Goal: Task Accomplishment & Management: Manage account settings

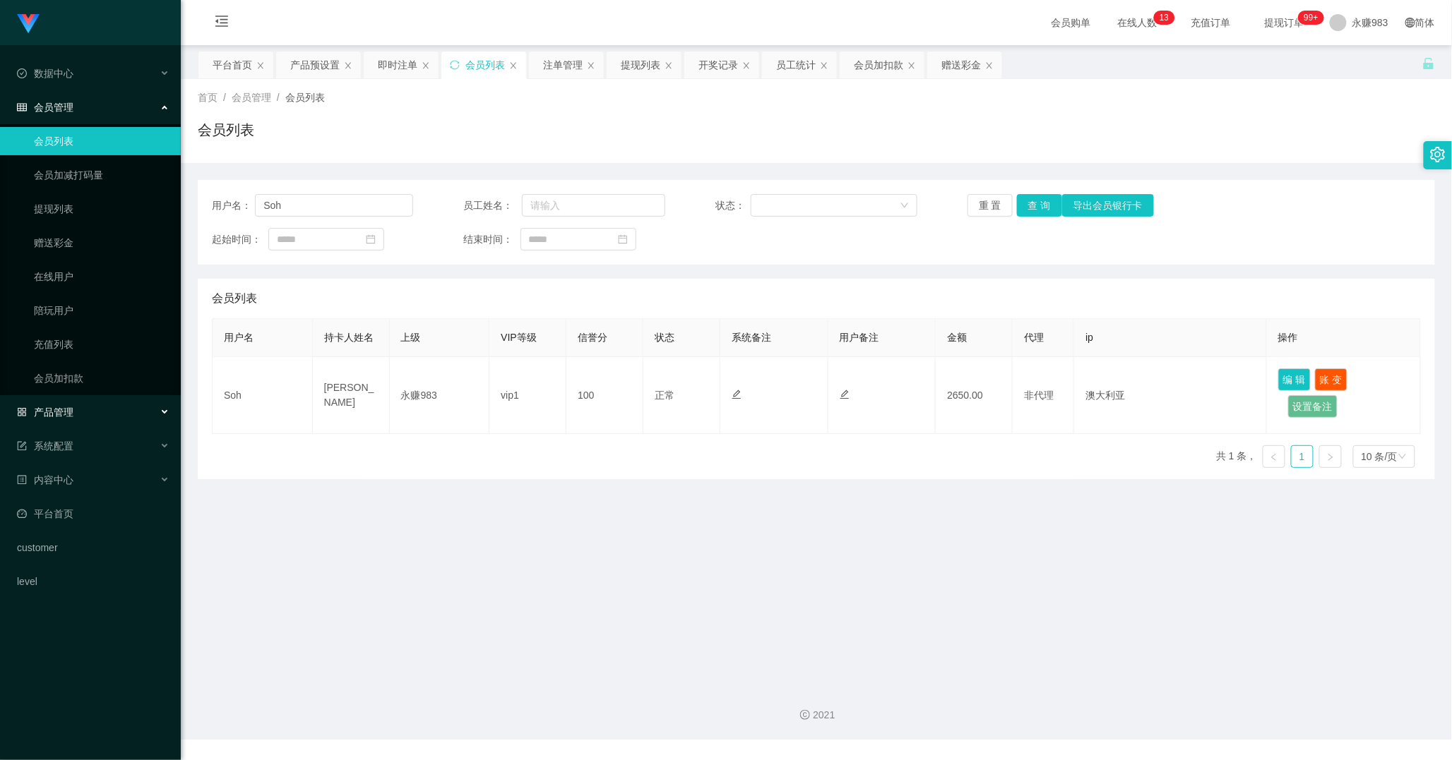
click at [85, 417] on div "产品管理" at bounding box center [90, 412] width 181 height 28
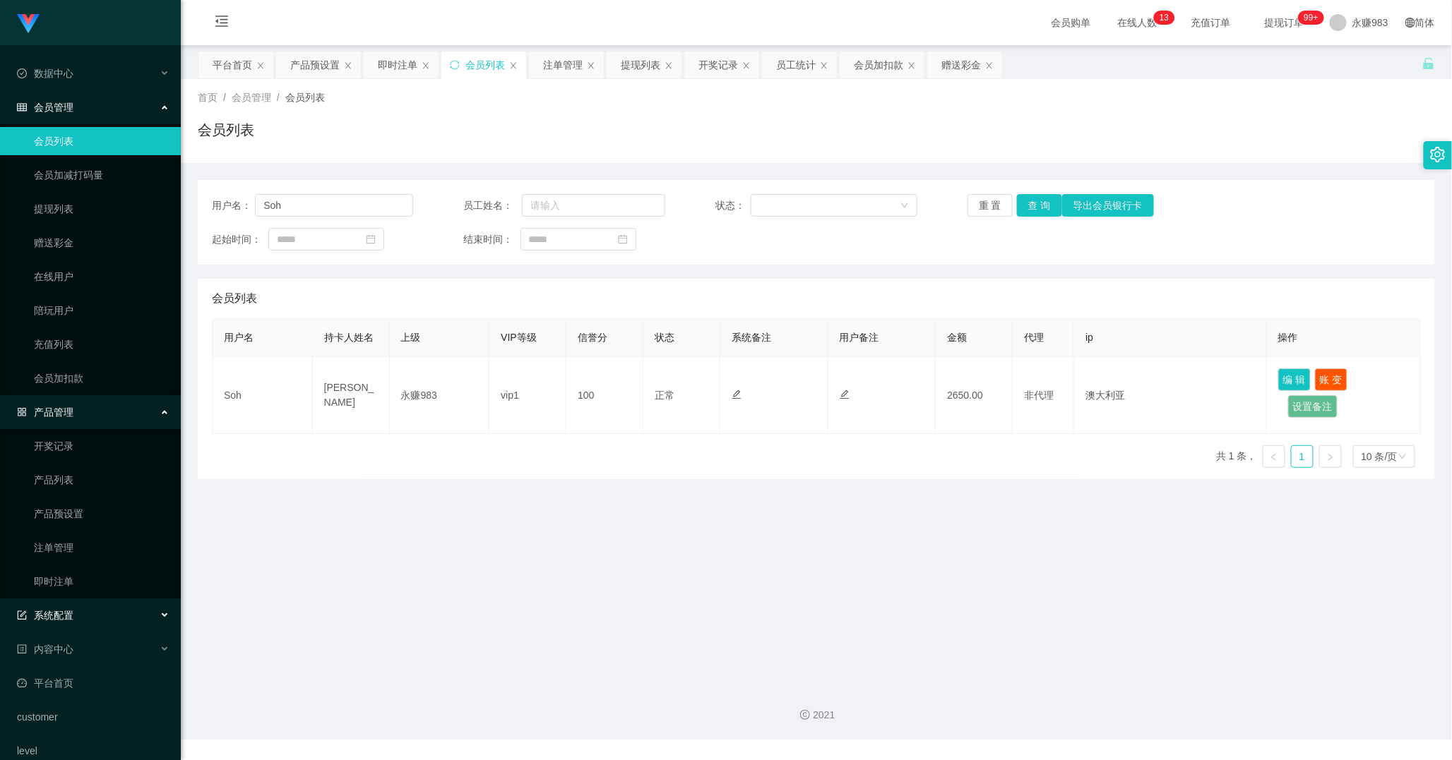
click at [85, 613] on div "系统配置" at bounding box center [90, 616] width 181 height 28
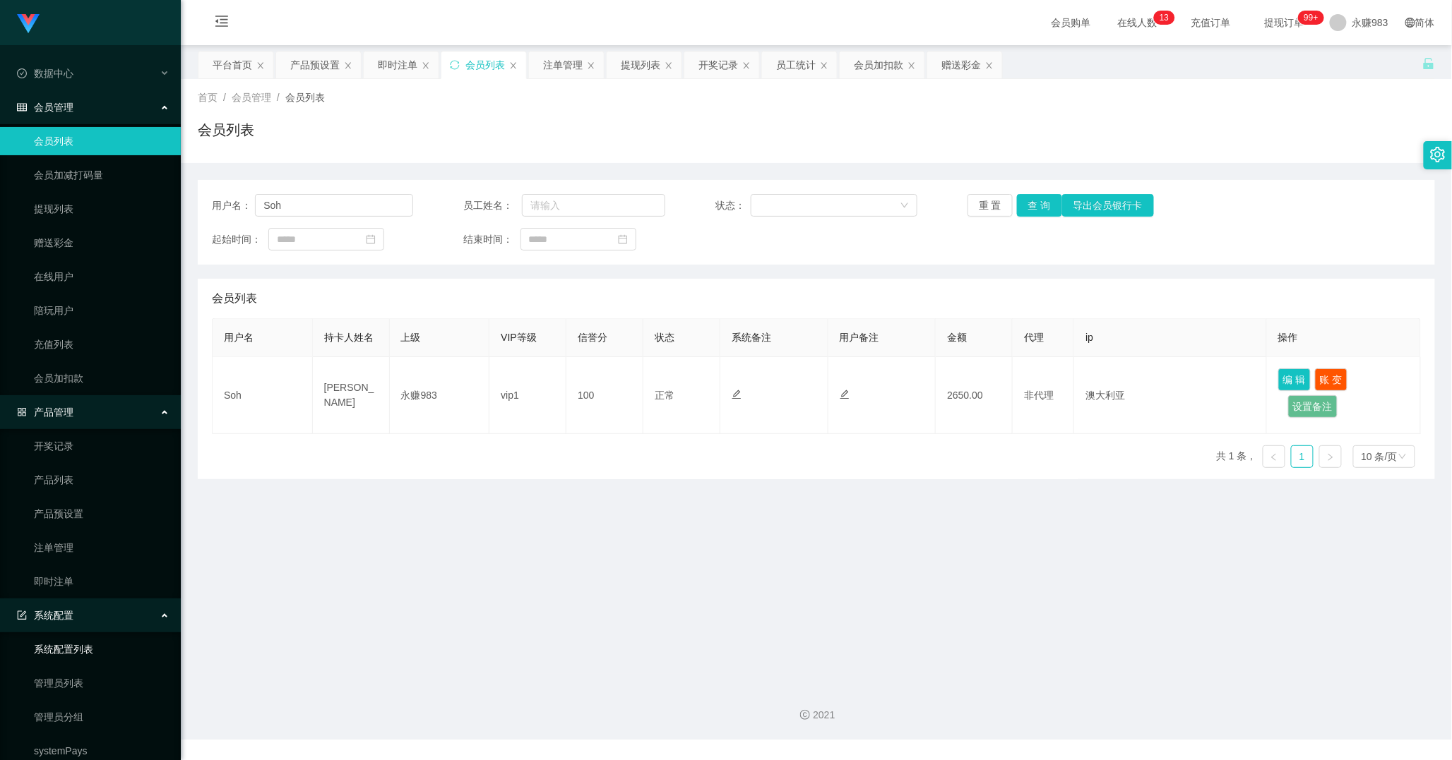
scroll to position [153, 0]
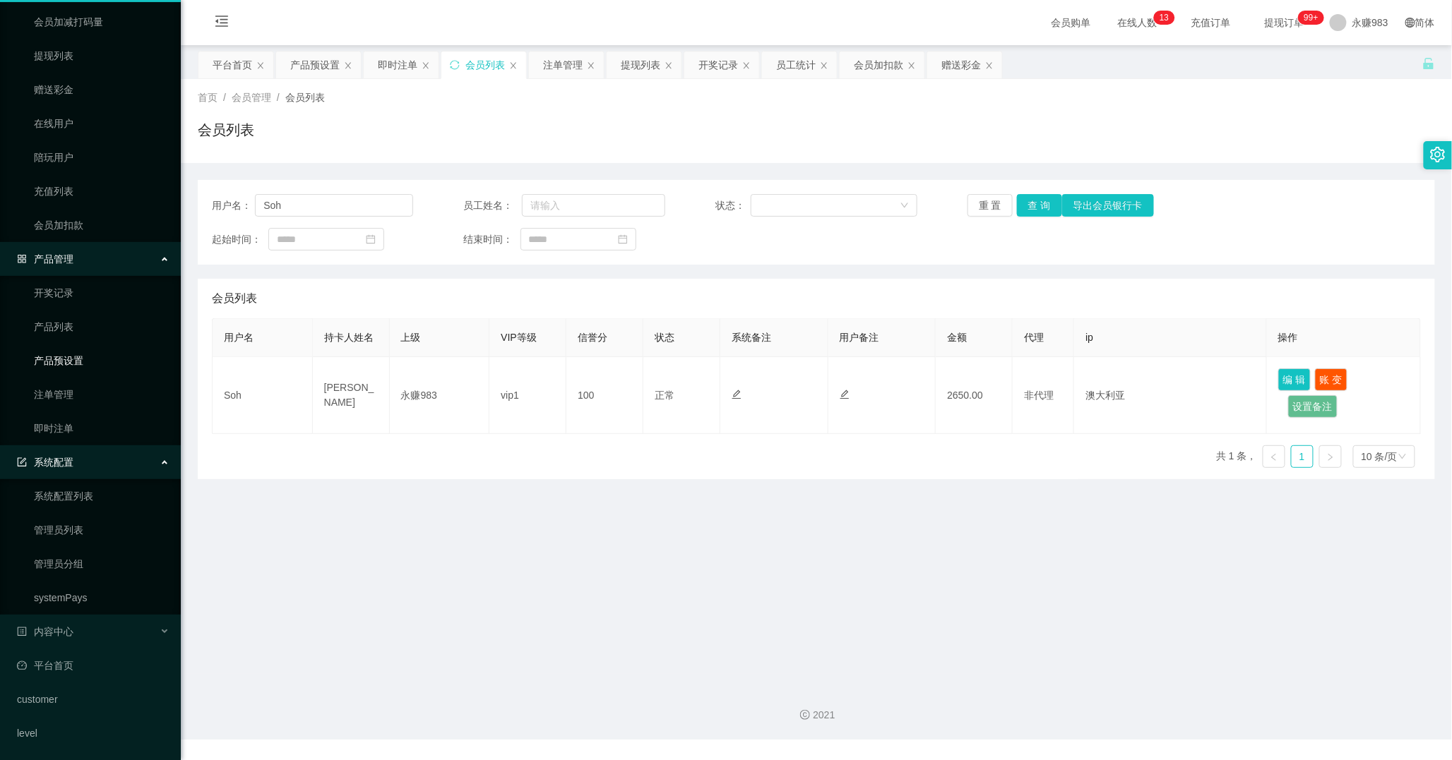
click at [55, 366] on link "产品预设置" at bounding box center [102, 361] width 136 height 28
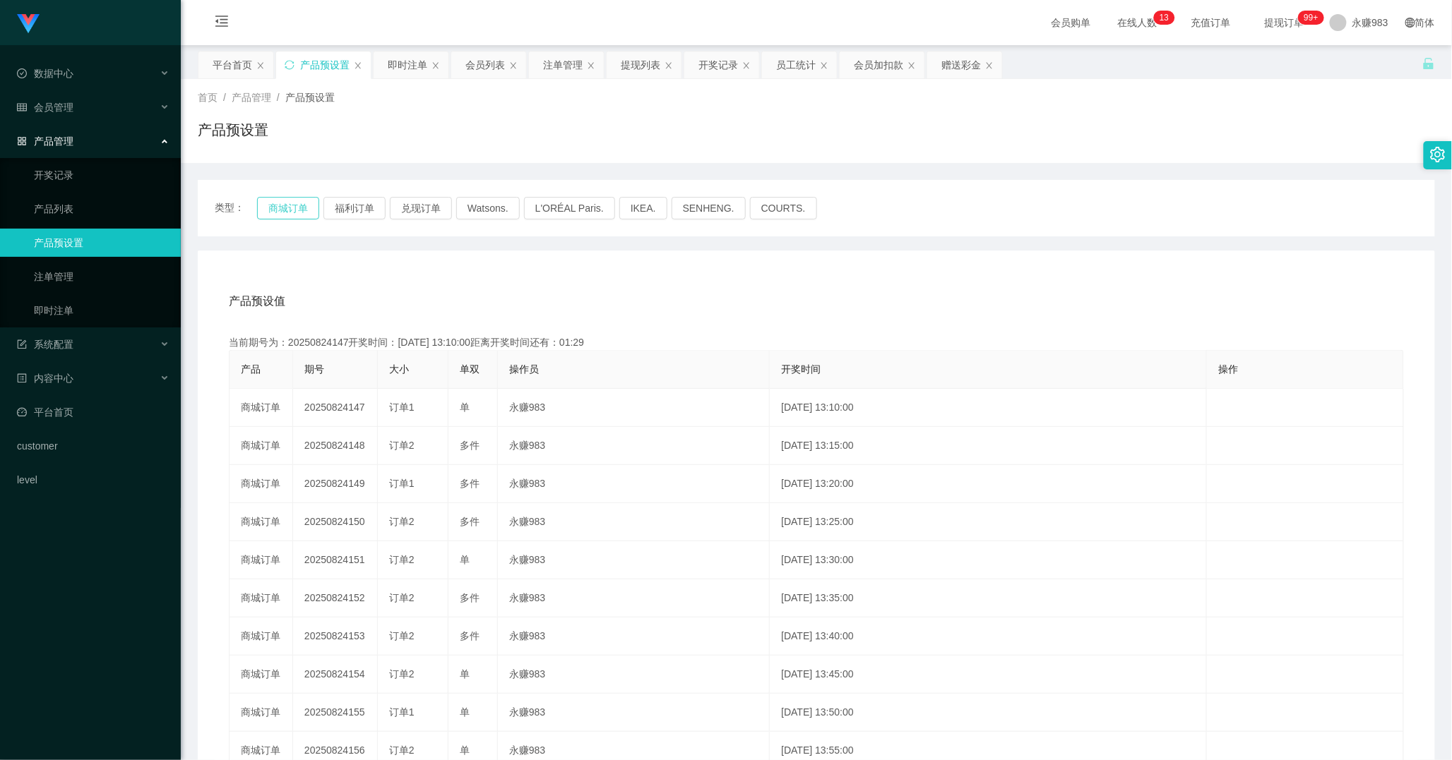
click at [283, 203] on button "商城订单" at bounding box center [288, 208] width 62 height 23
click at [76, 102] on div "会员管理" at bounding box center [90, 107] width 181 height 28
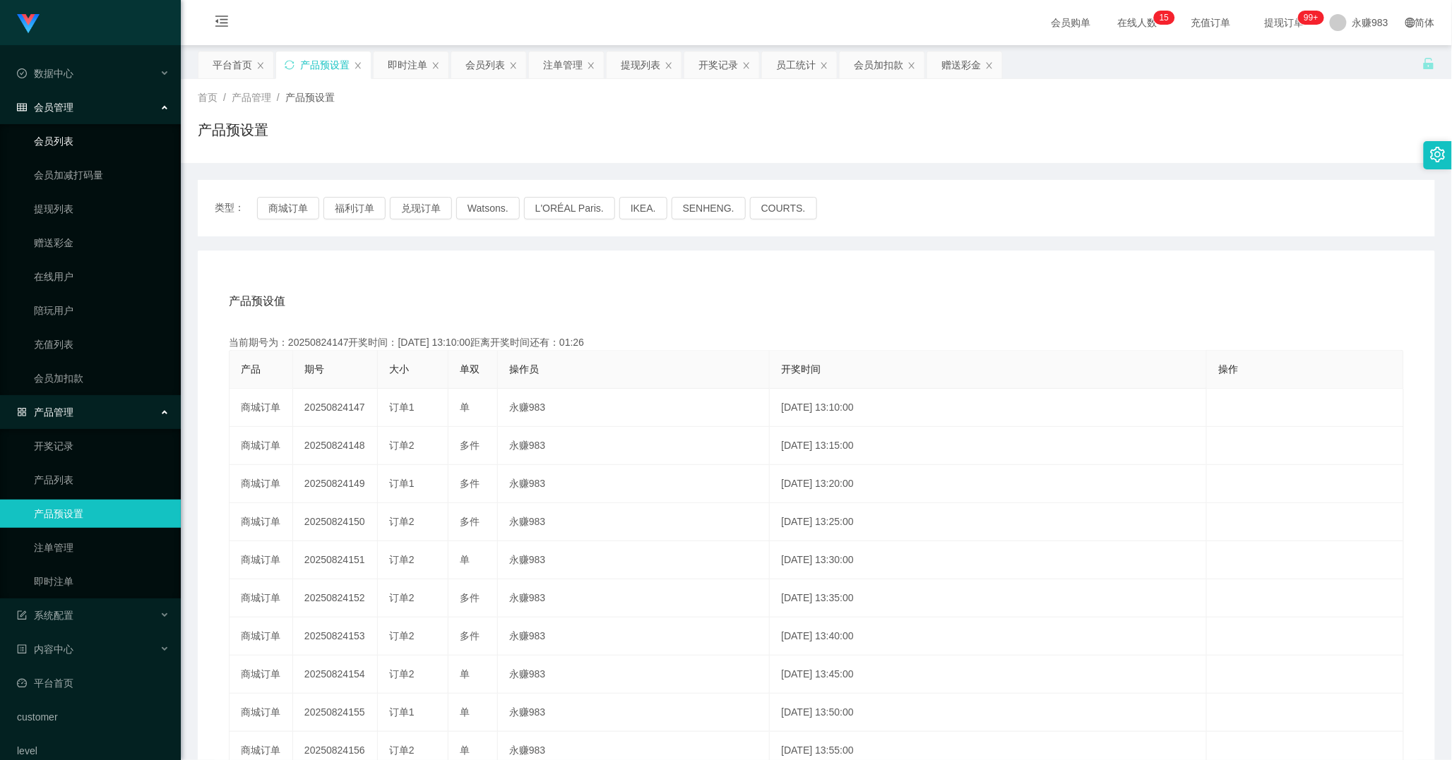
click at [81, 136] on link "会员列表" at bounding box center [102, 141] width 136 height 28
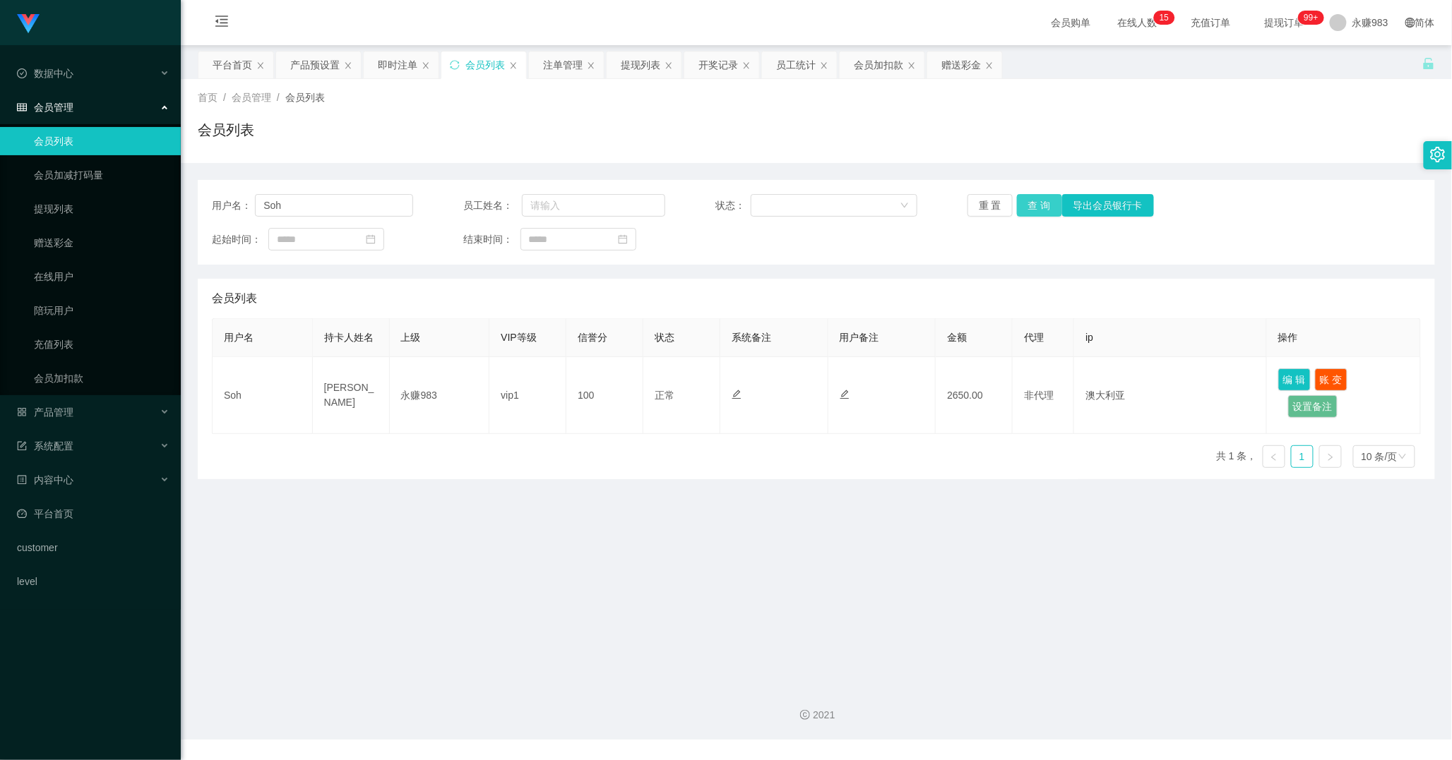
click at [1024, 201] on button "查 询" at bounding box center [1039, 205] width 45 height 23
click at [993, 201] on button "重 置" at bounding box center [989, 205] width 45 height 23
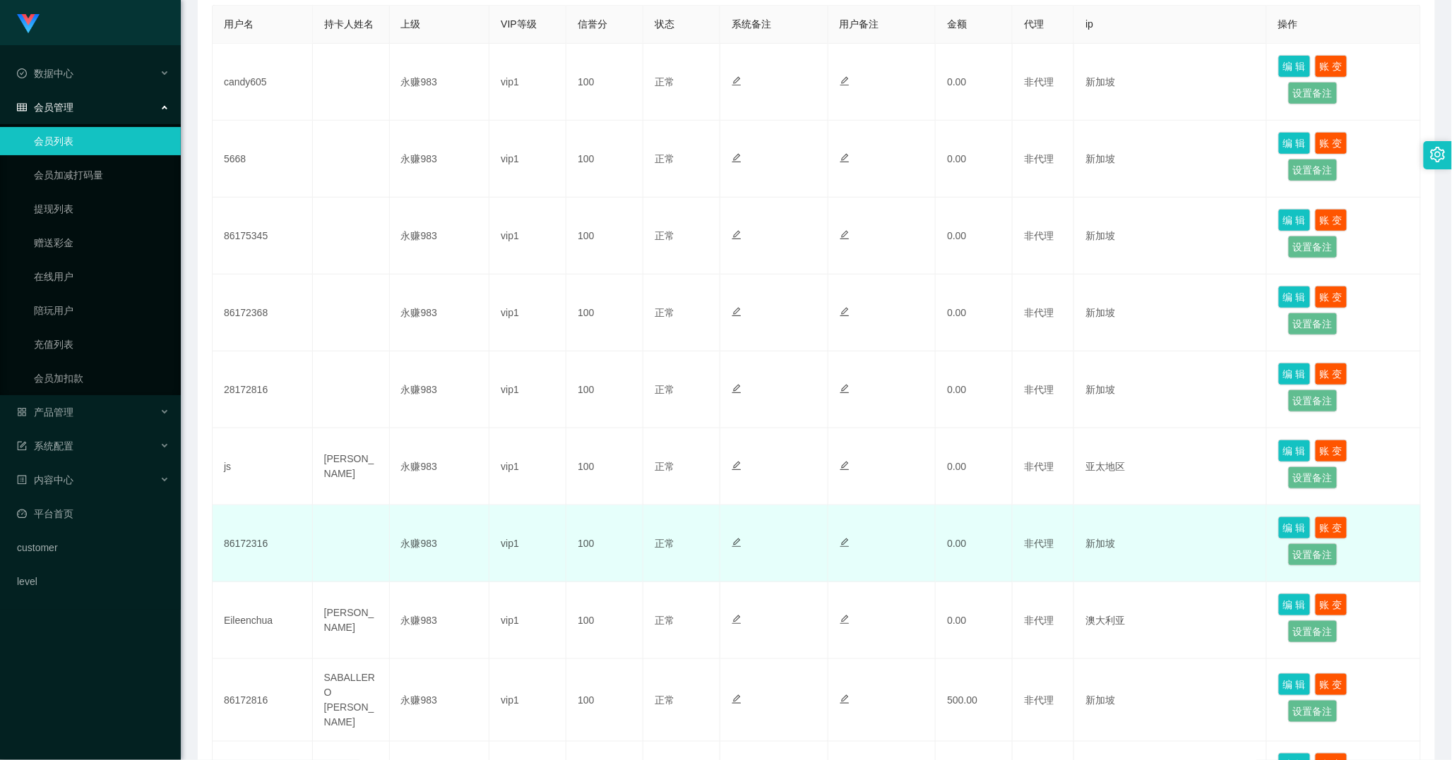
scroll to position [235, 0]
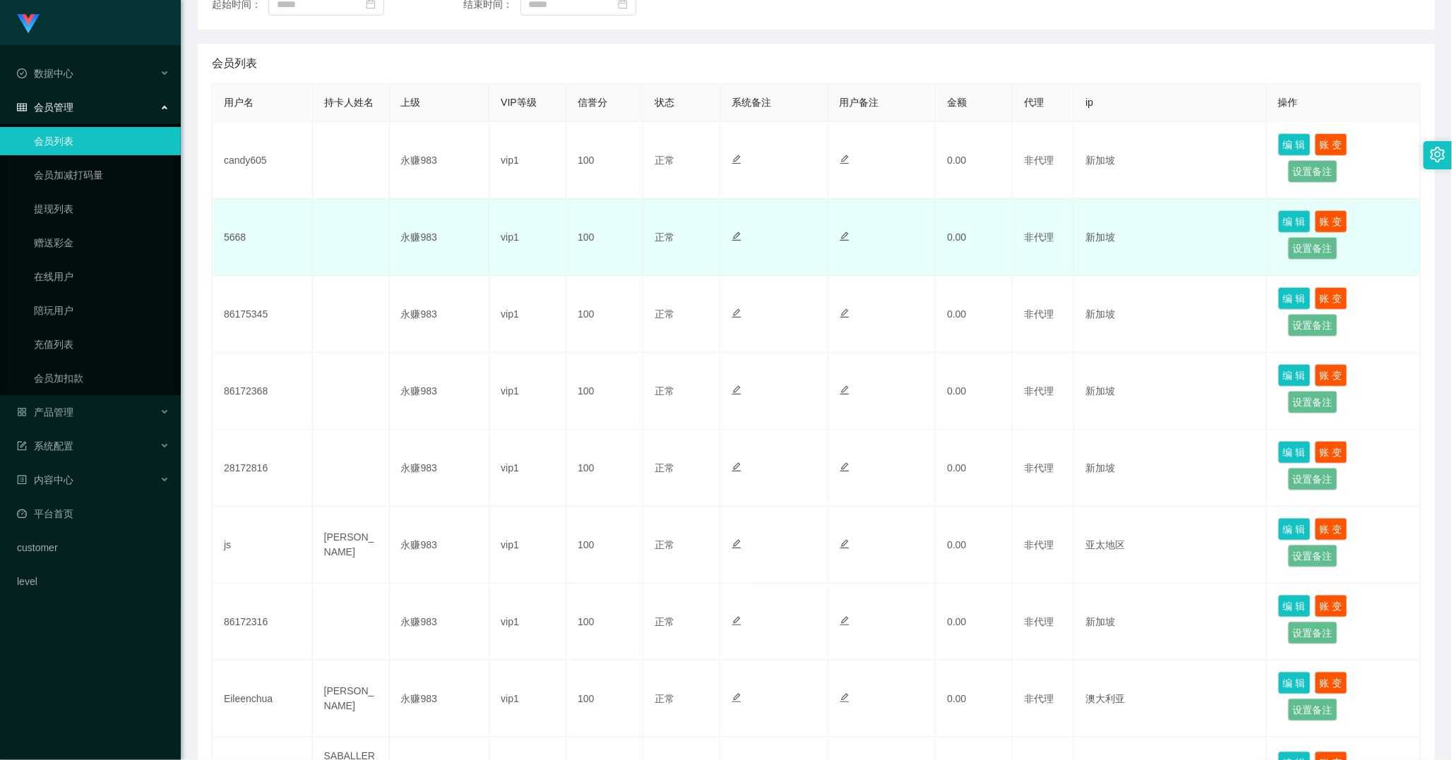
click at [241, 232] on td "5668" at bounding box center [263, 237] width 100 height 77
copy td "5668"
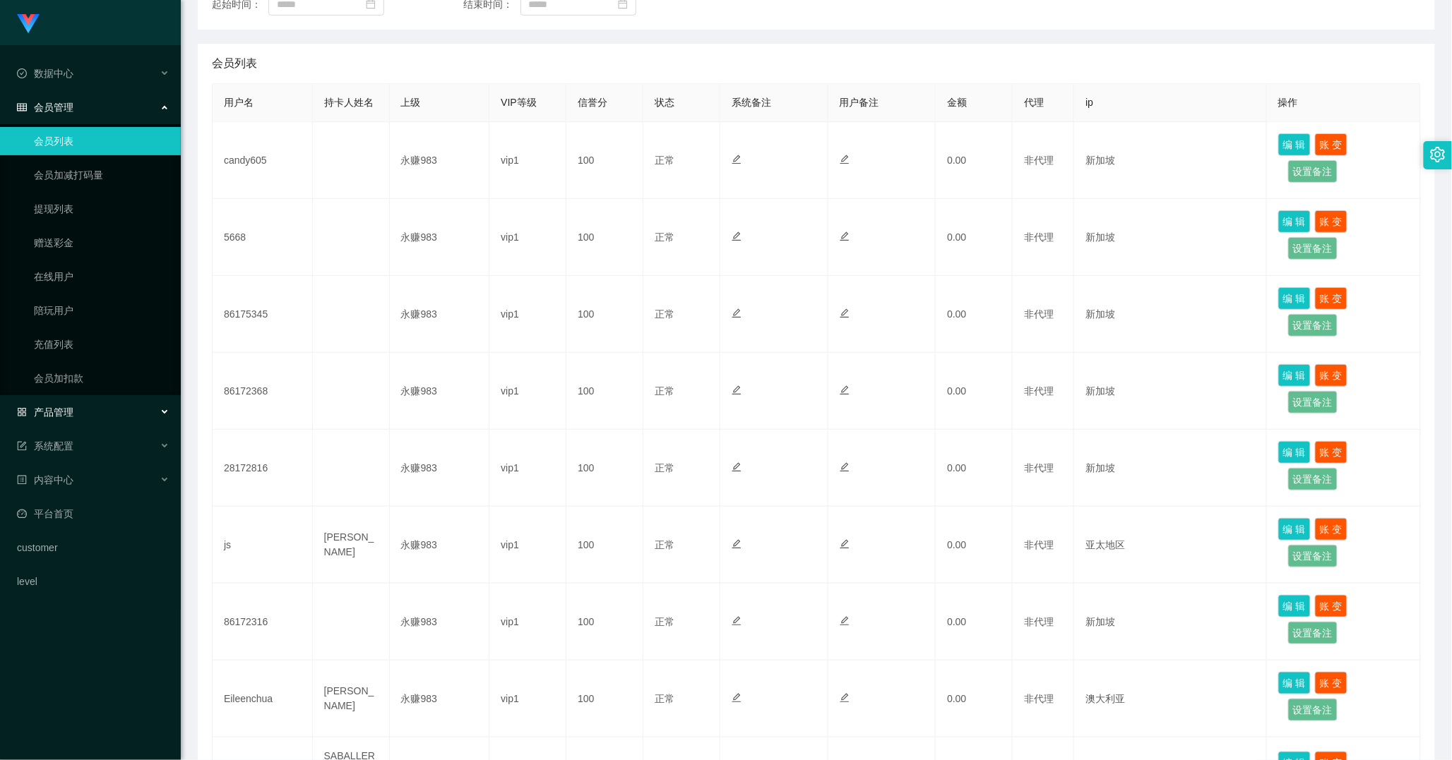
click at [78, 401] on div "产品管理" at bounding box center [90, 412] width 181 height 28
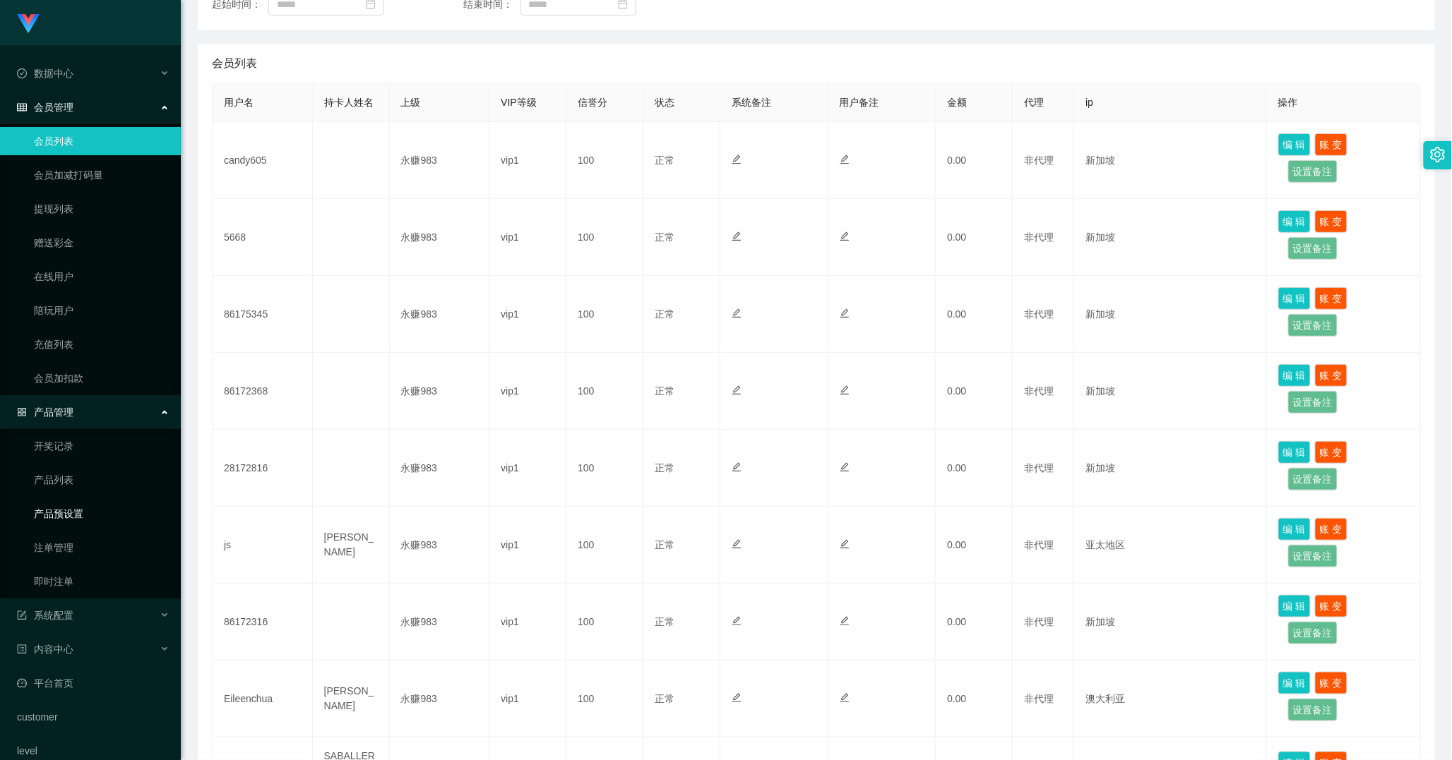
click at [76, 512] on link "产品预设置" at bounding box center [102, 514] width 136 height 28
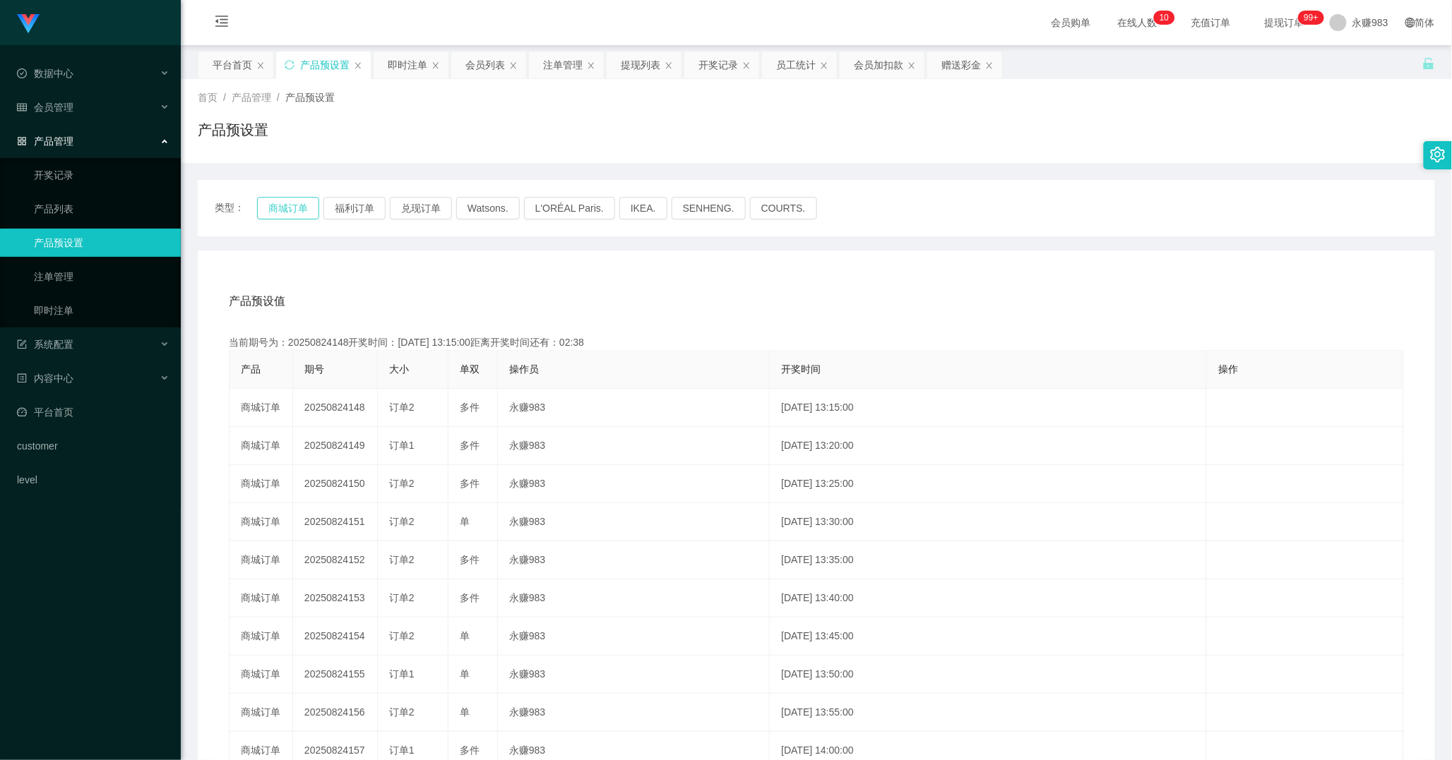
click at [281, 210] on button "商城订单" at bounding box center [288, 208] width 62 height 23
click at [78, 312] on link "即时注单" at bounding box center [102, 311] width 136 height 28
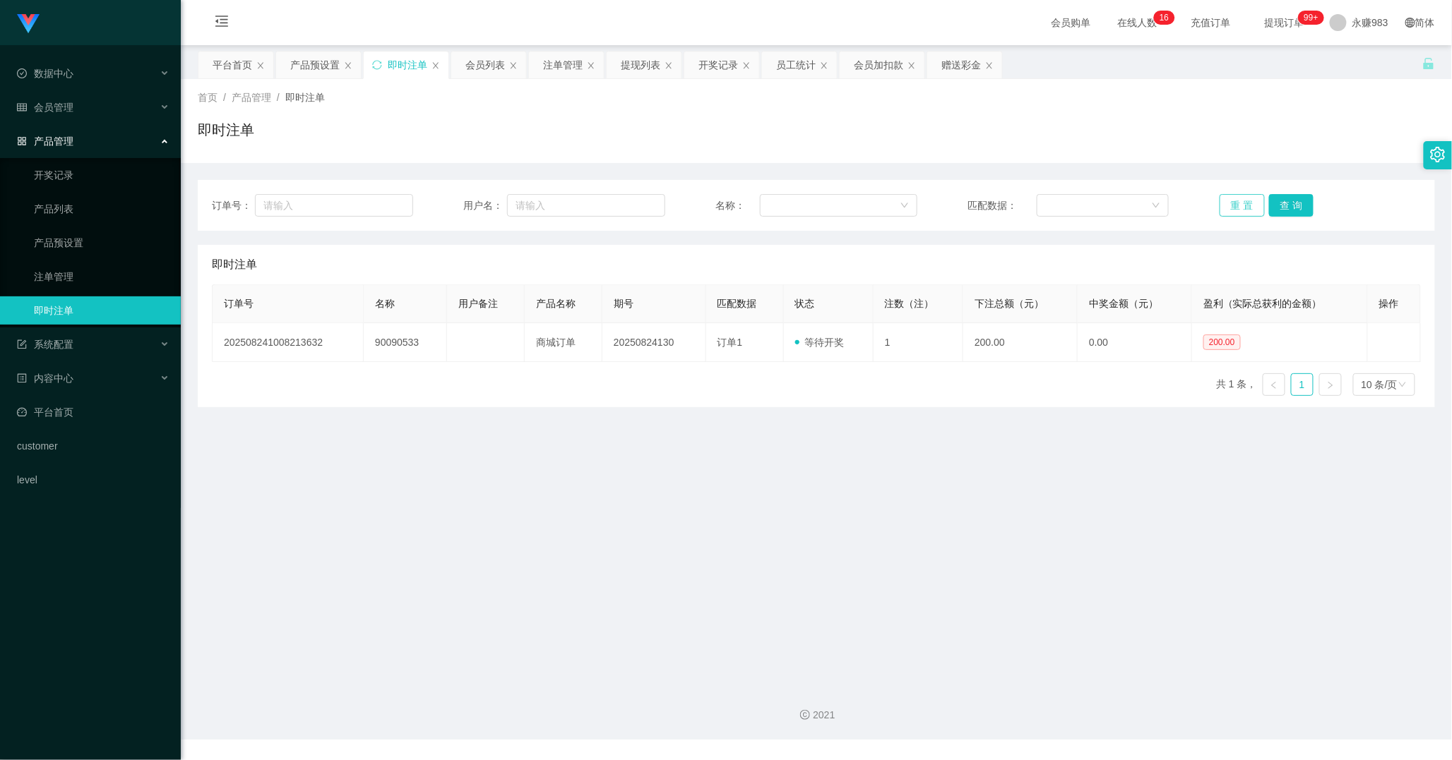
click at [1232, 205] on button "重 置" at bounding box center [1241, 205] width 45 height 23
click at [870, 500] on main "关闭左侧 关闭右侧 关闭其它 刷新页面 平台首页 产品预设置 即时注单 会员列表 注单管理 提现列表 开奖记录 员工统计 会员加扣款 赠送彩金 首页 / 产品…" at bounding box center [816, 359] width 1271 height 629
click at [81, 78] on div "数据中心" at bounding box center [90, 73] width 181 height 28
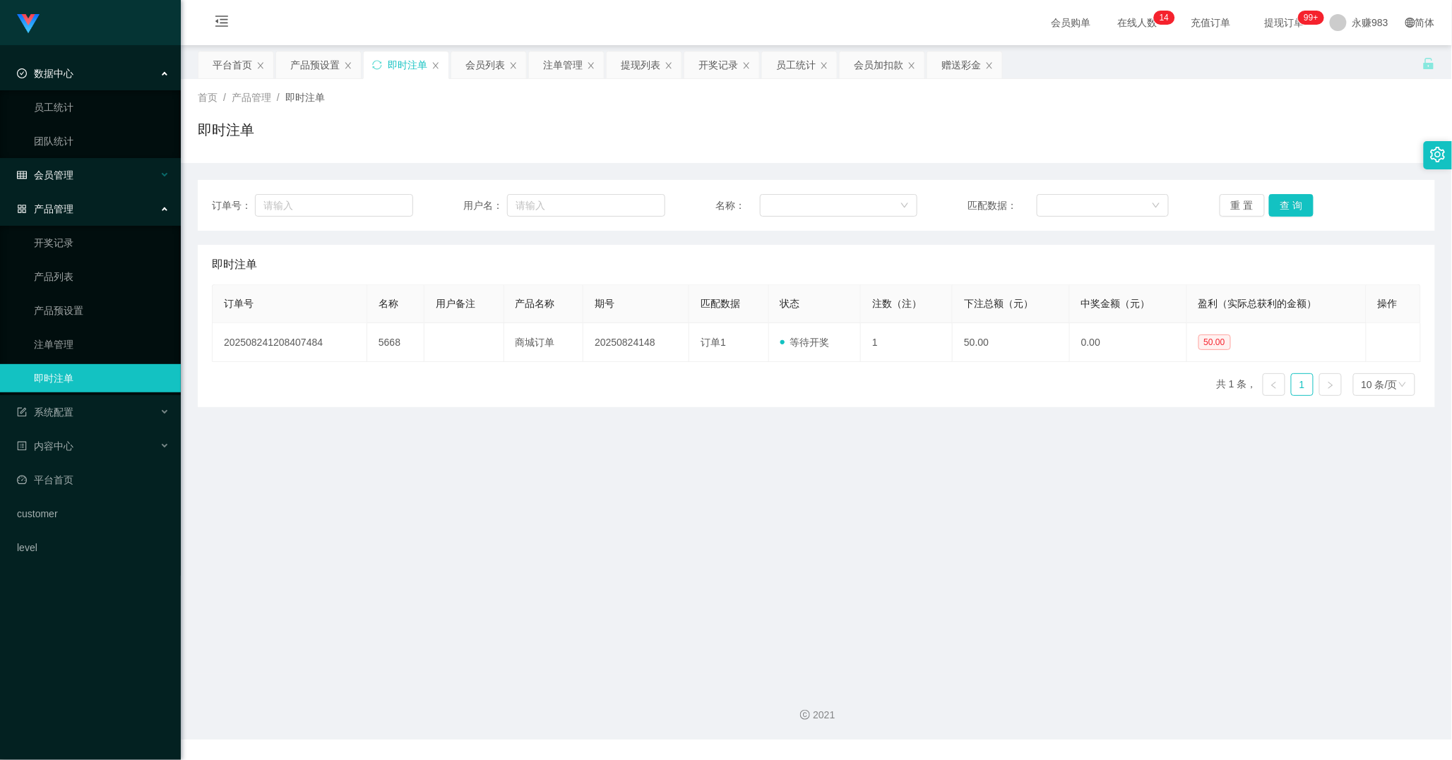
click at [72, 163] on div "会员管理" at bounding box center [90, 175] width 181 height 28
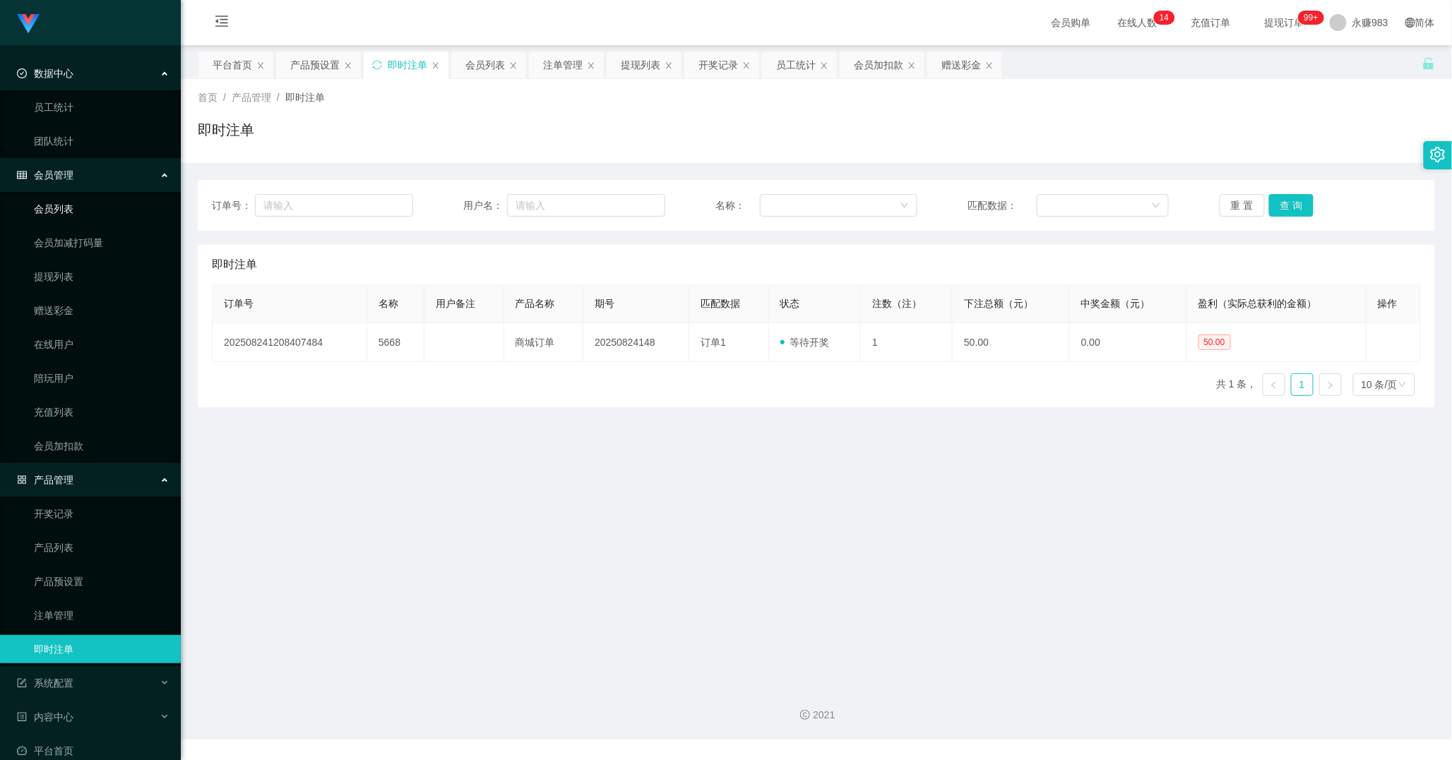
click at [71, 210] on link "会员列表" at bounding box center [102, 209] width 136 height 28
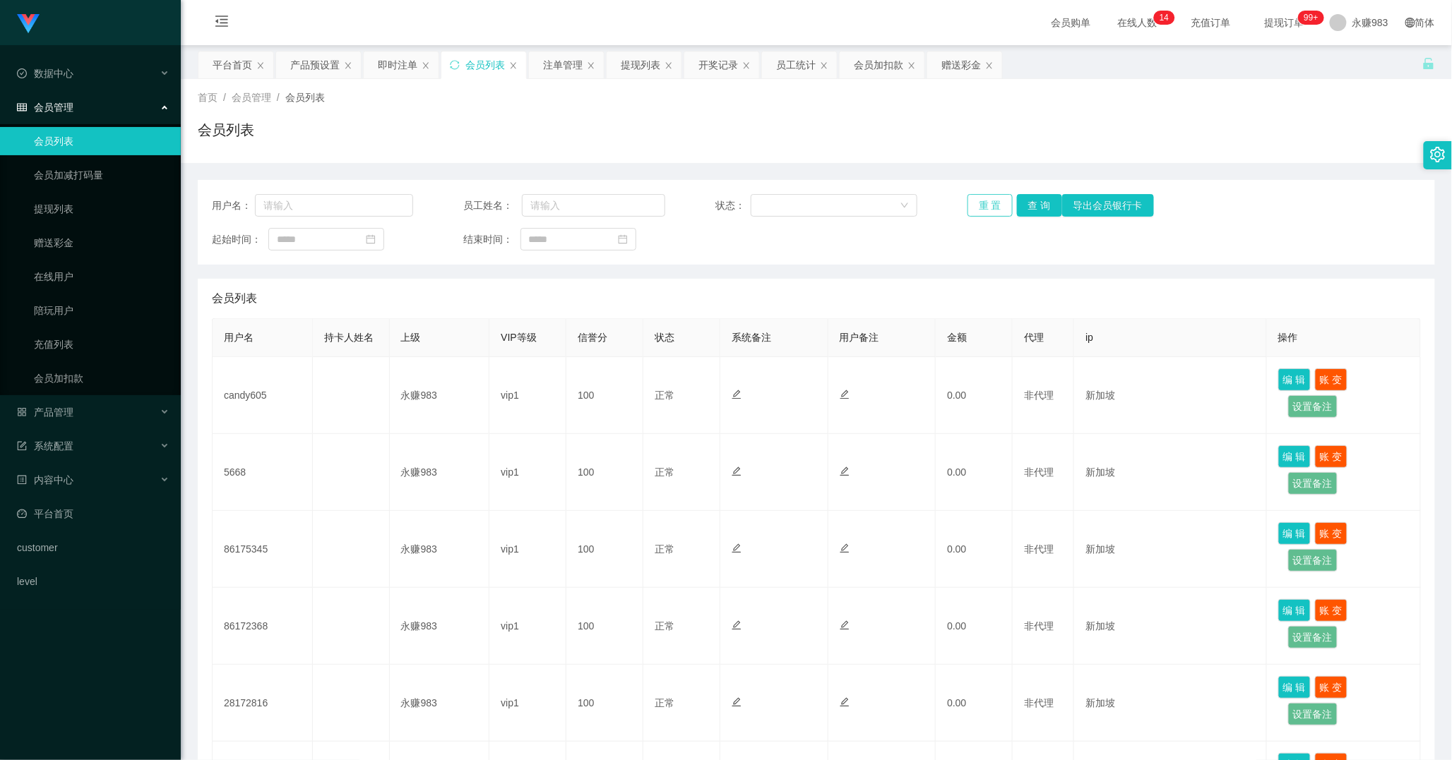
click at [989, 205] on button "重 置" at bounding box center [989, 205] width 45 height 23
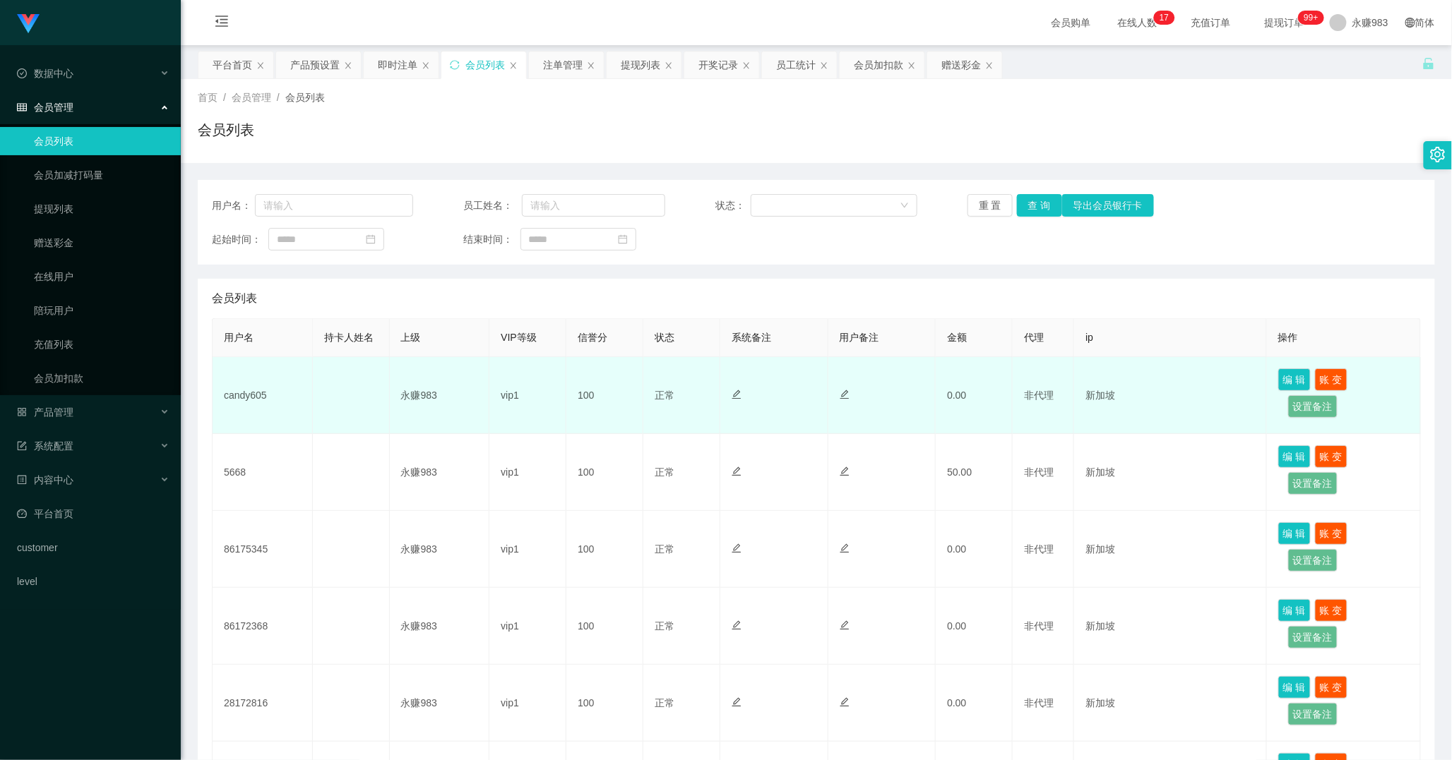
click at [245, 396] on td "candy605" at bounding box center [263, 395] width 100 height 77
copy td "candy605"
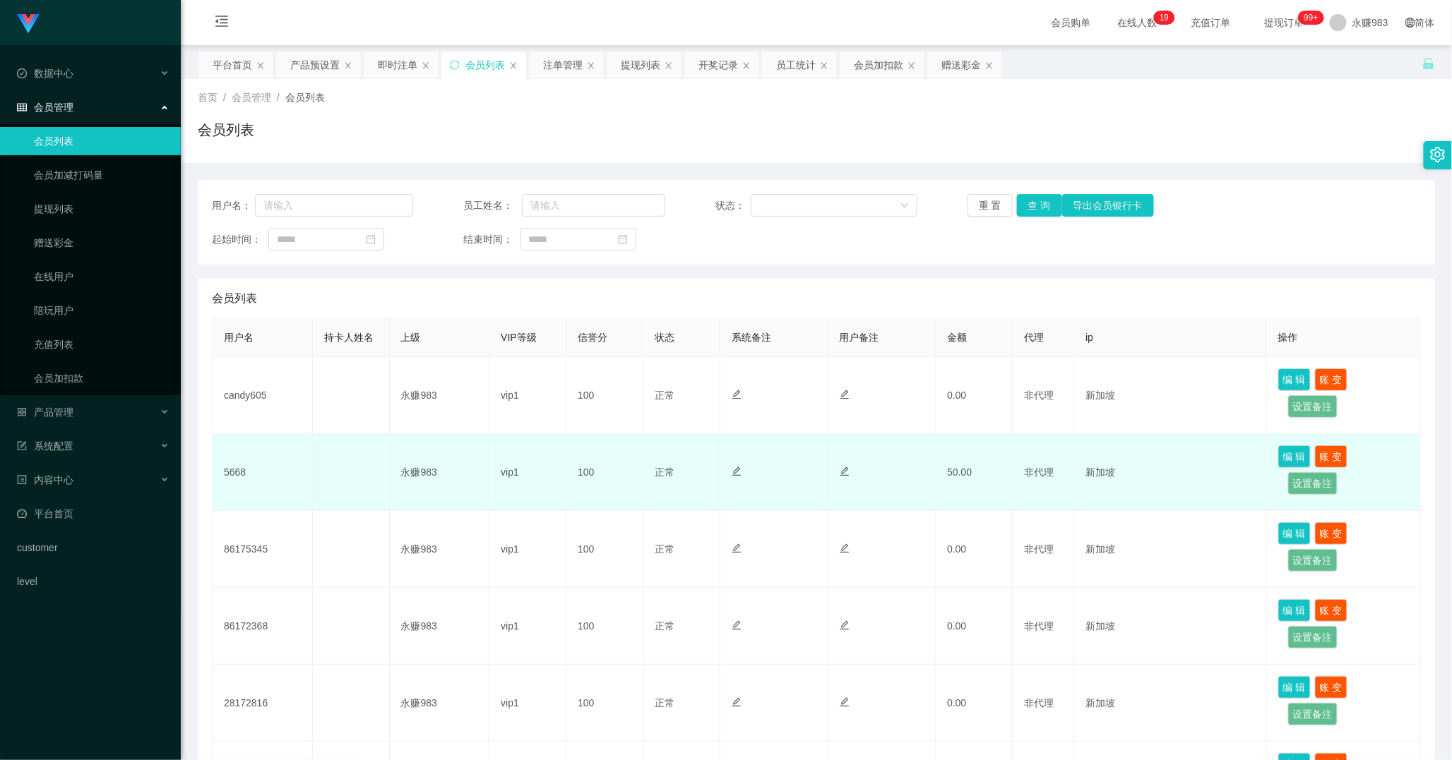
click at [236, 474] on td "5668" at bounding box center [263, 472] width 100 height 77
copy td "5668"
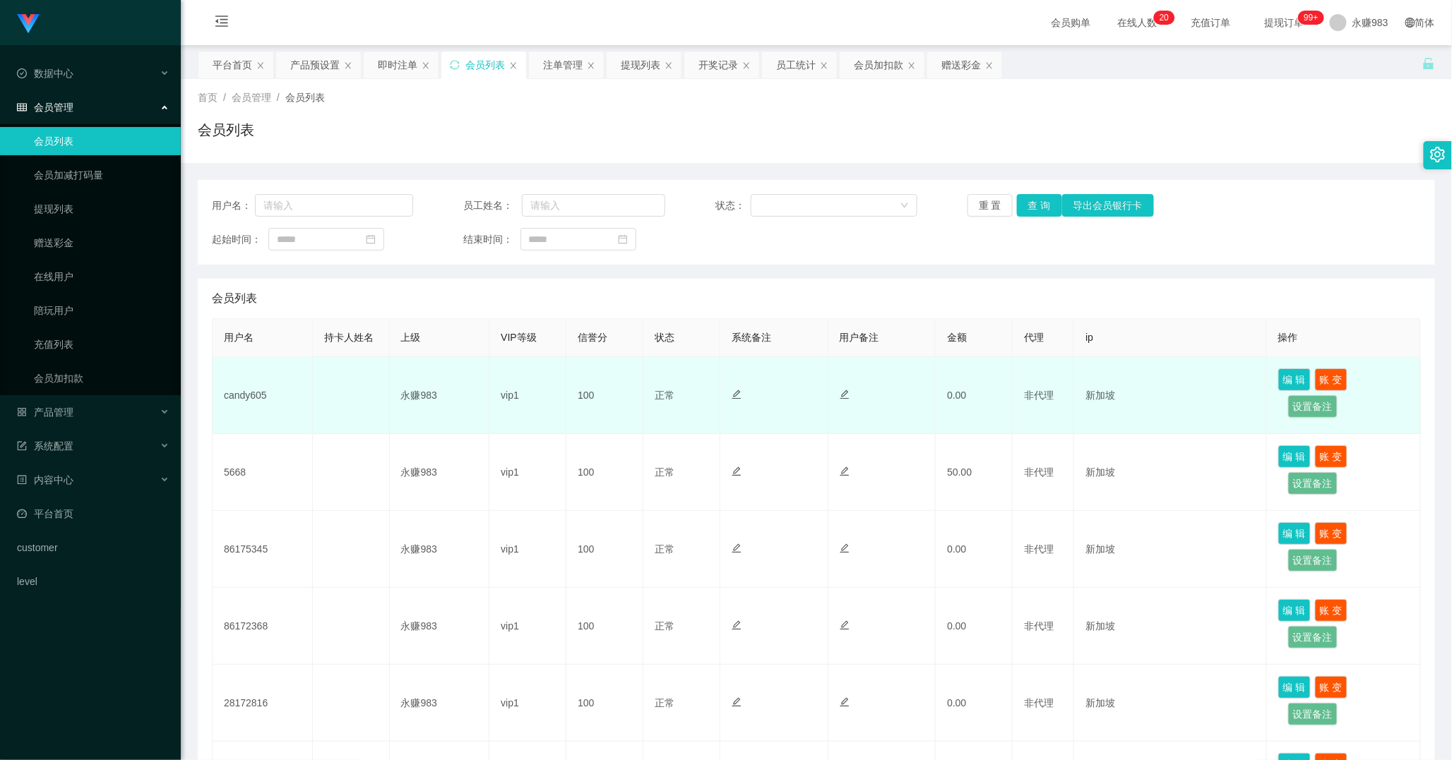
click at [249, 393] on td "candy605" at bounding box center [263, 395] width 100 height 77
copy td "candy605"
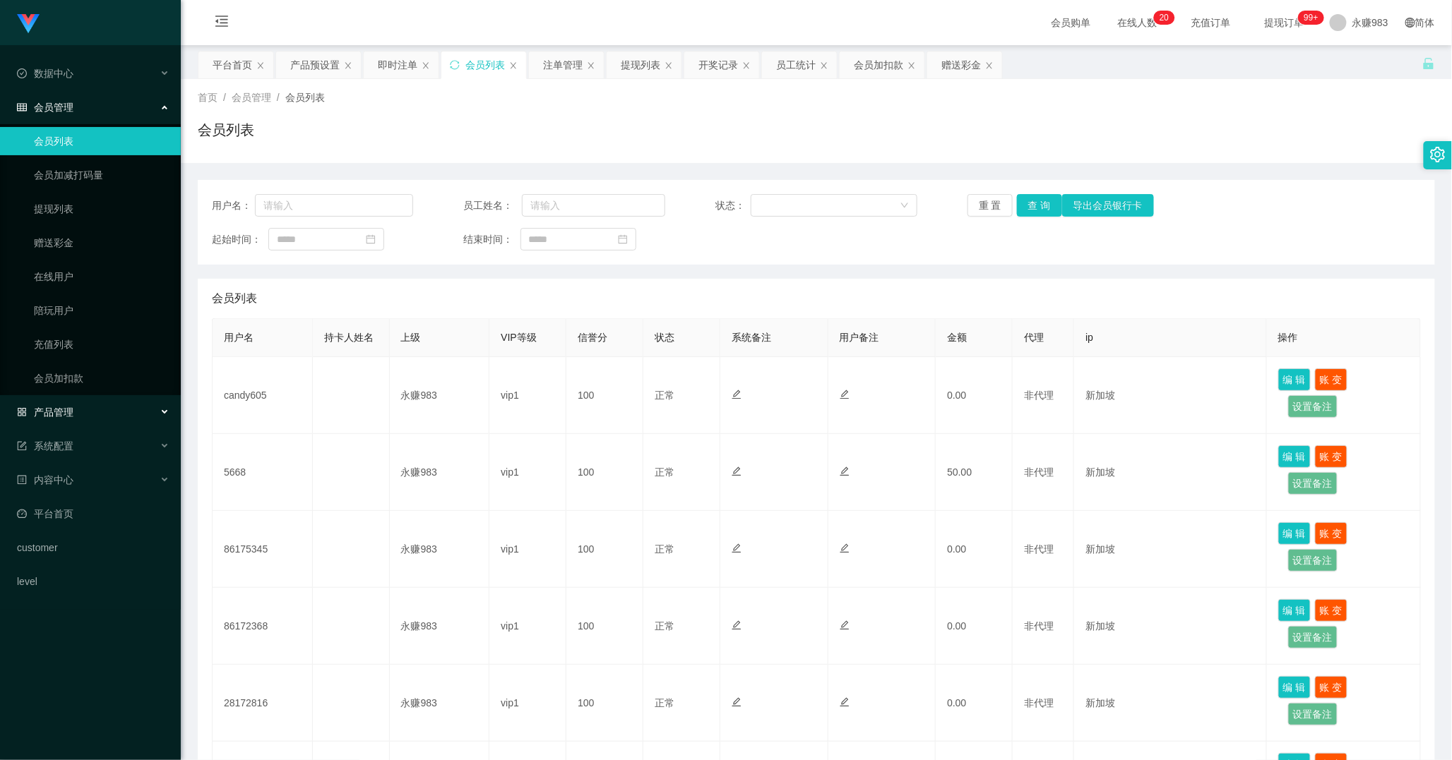
click at [73, 410] on div "产品管理" at bounding box center [90, 412] width 181 height 28
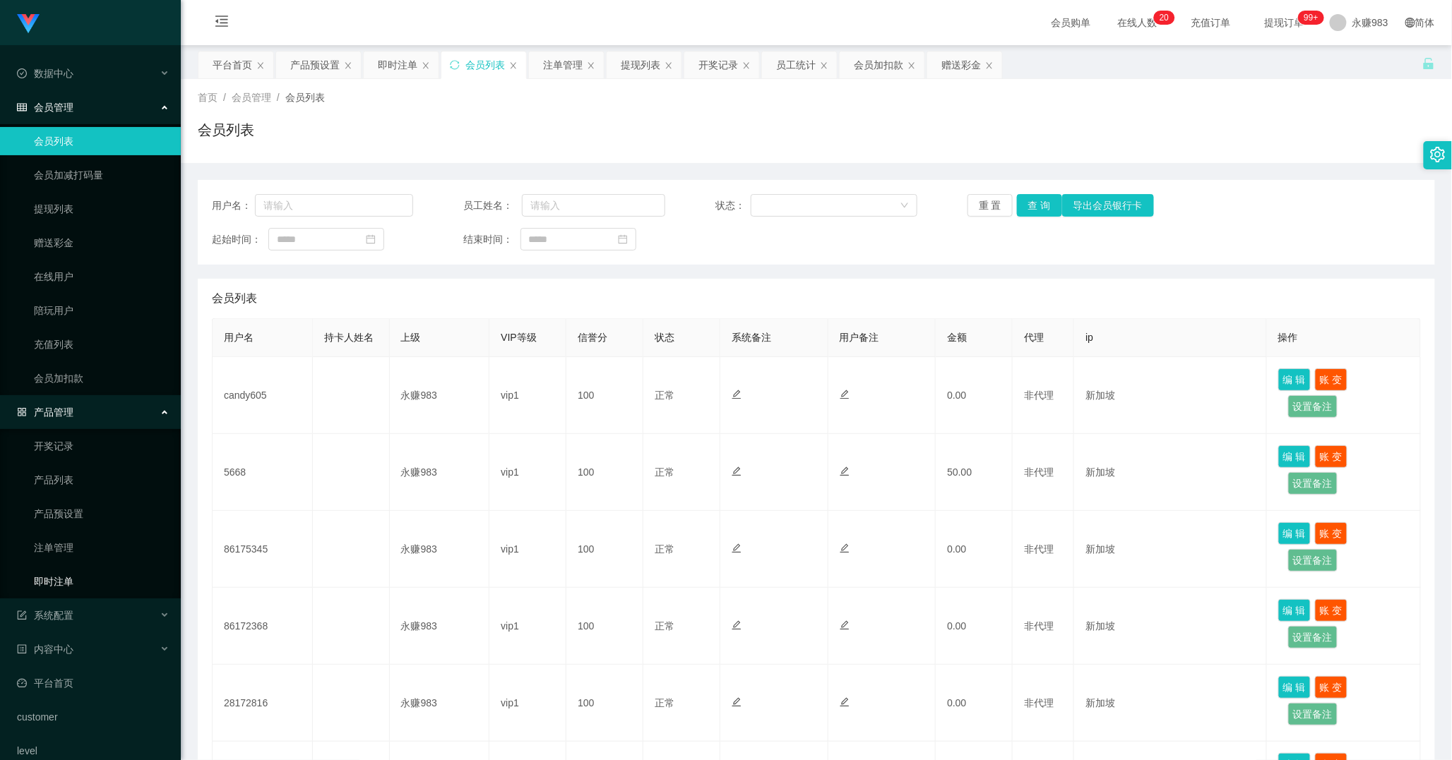
click at [53, 582] on link "即时注单" at bounding box center [102, 582] width 136 height 28
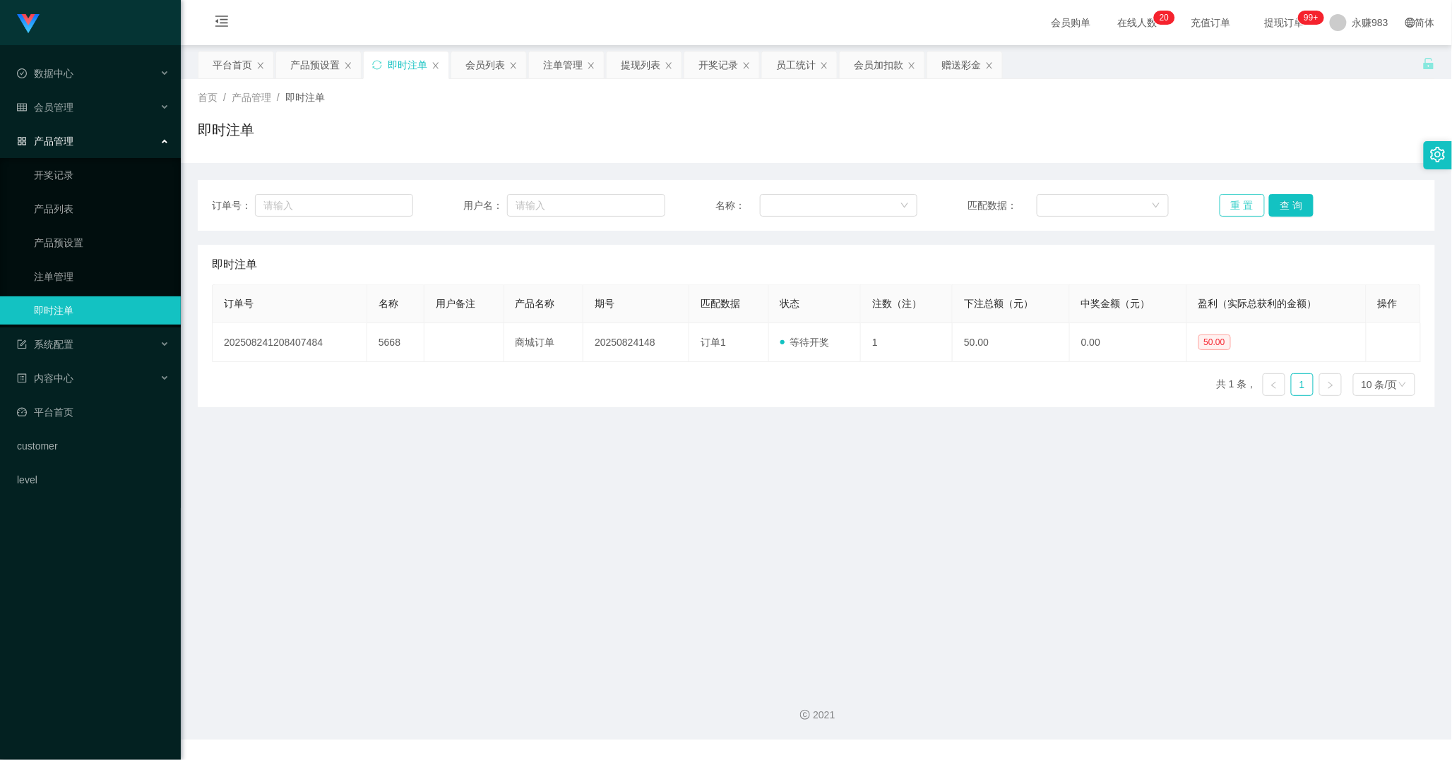
click at [1219, 201] on button "重 置" at bounding box center [1241, 205] width 45 height 23
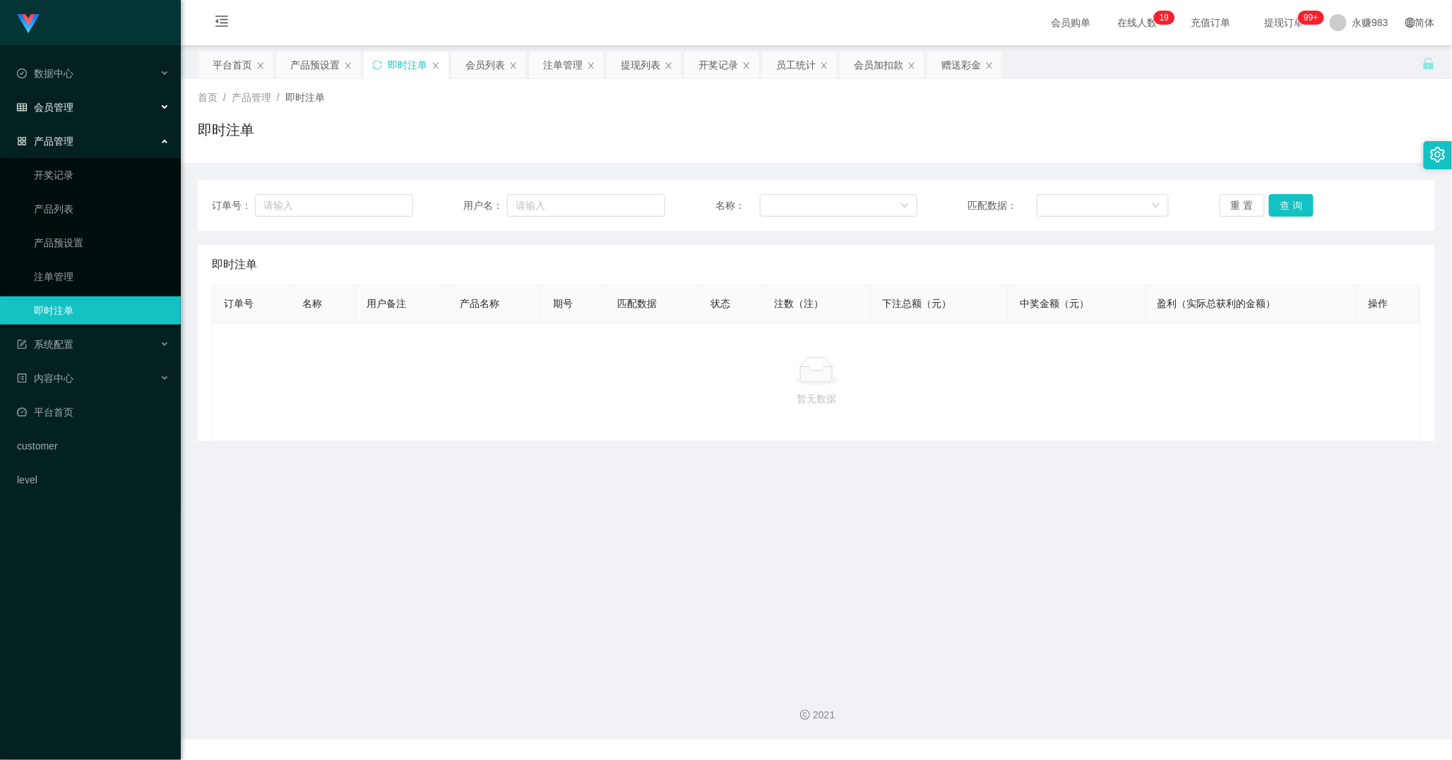
click at [68, 105] on span "会员管理" at bounding box center [45, 107] width 56 height 11
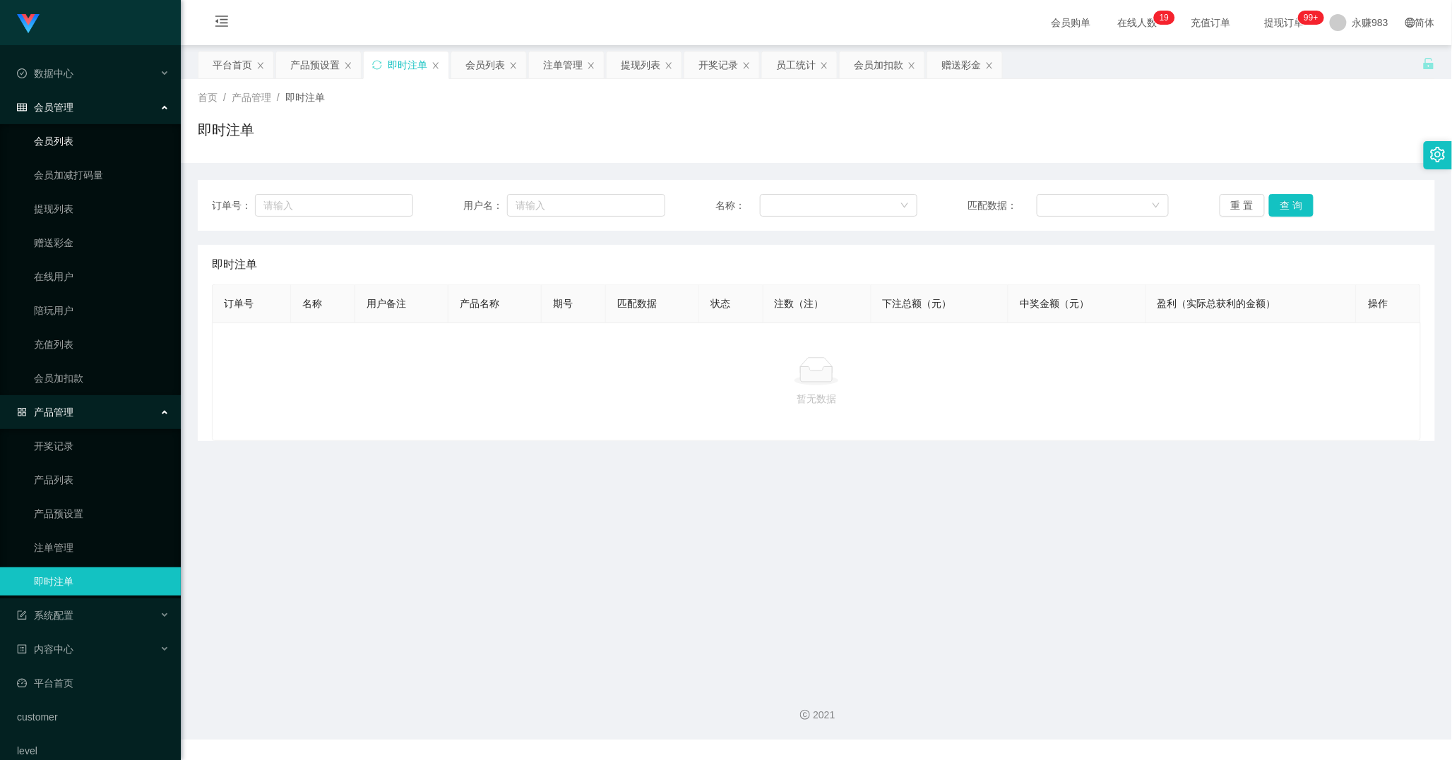
click at [69, 136] on link "会员列表" at bounding box center [102, 141] width 136 height 28
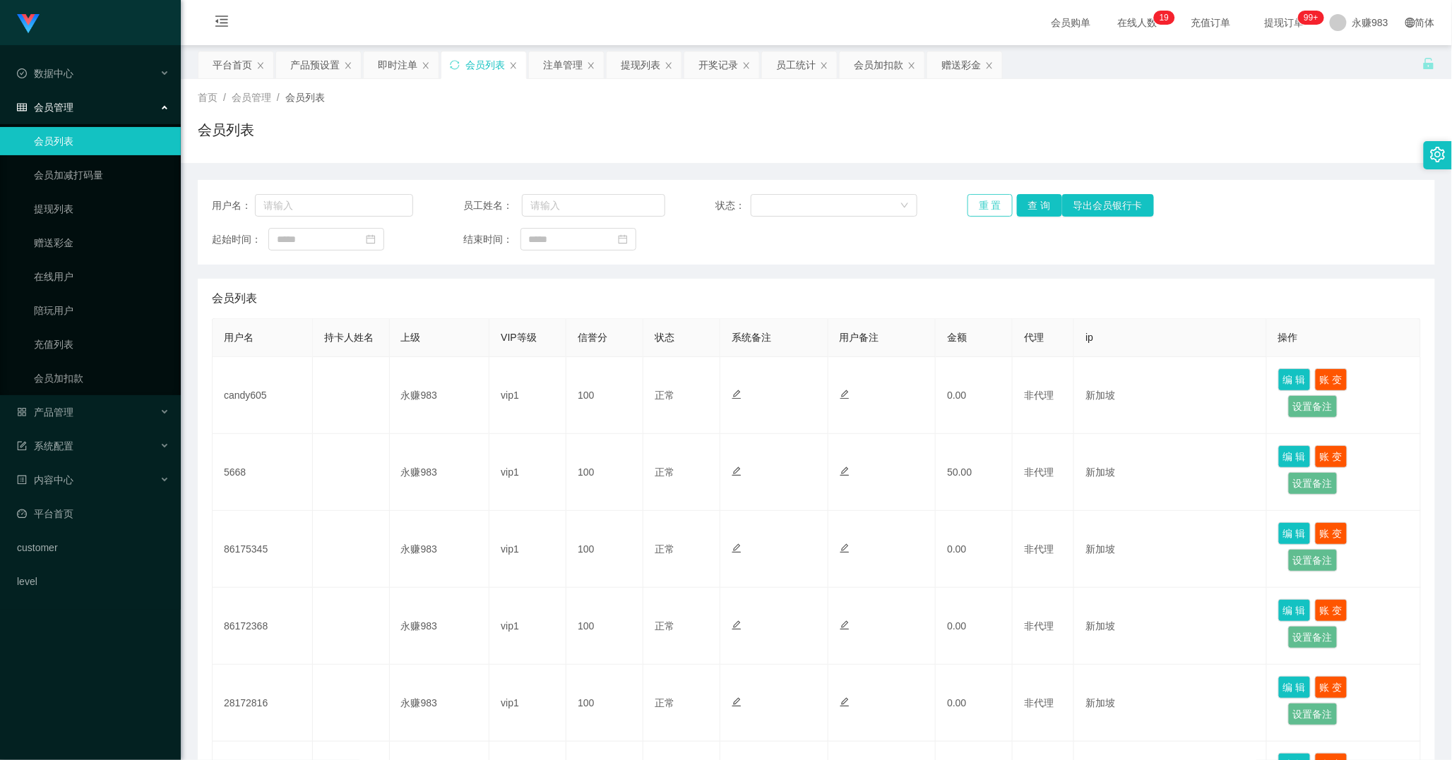
click at [975, 199] on button "重 置" at bounding box center [989, 205] width 45 height 23
click at [977, 208] on button "重 置" at bounding box center [989, 205] width 45 height 23
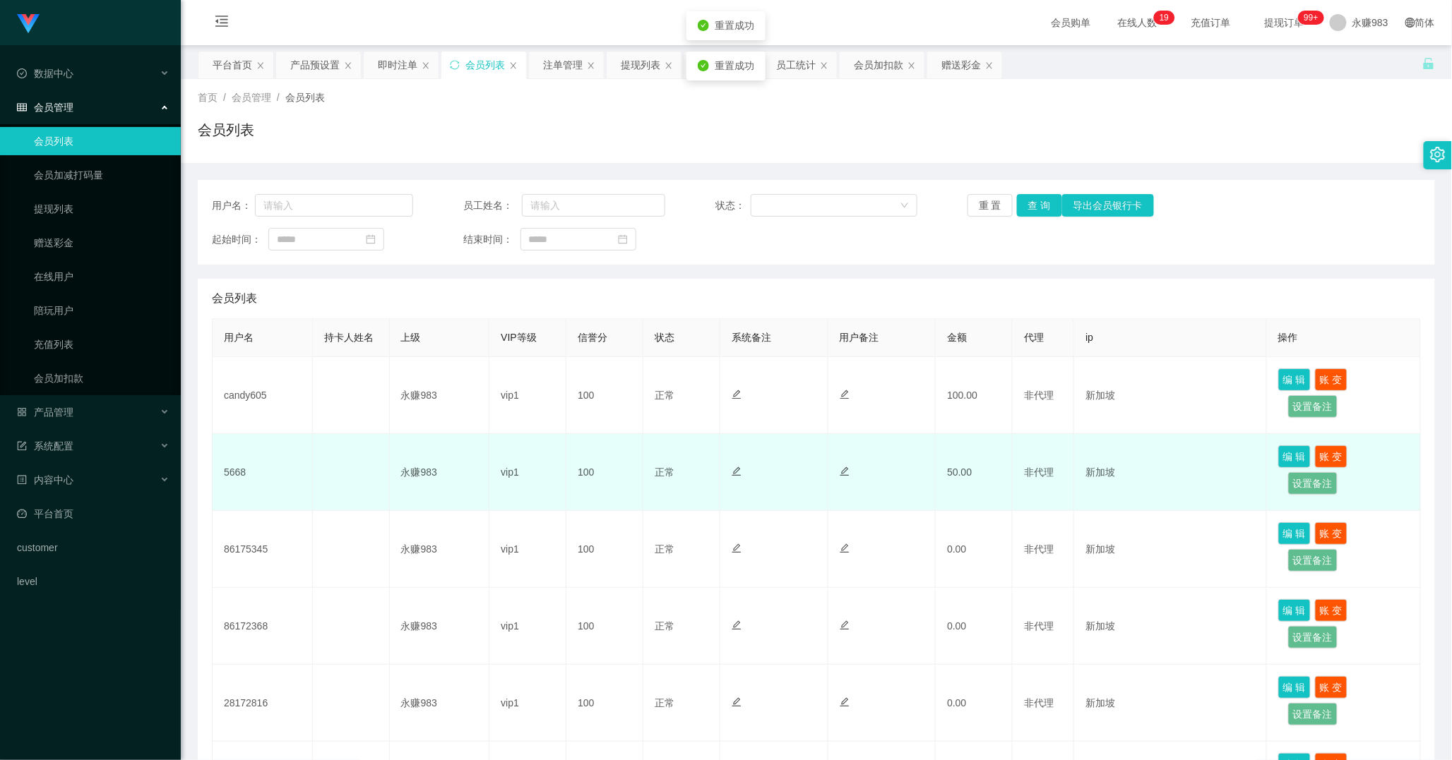
click at [235, 473] on td "5668" at bounding box center [263, 472] width 100 height 77
copy td "5668"
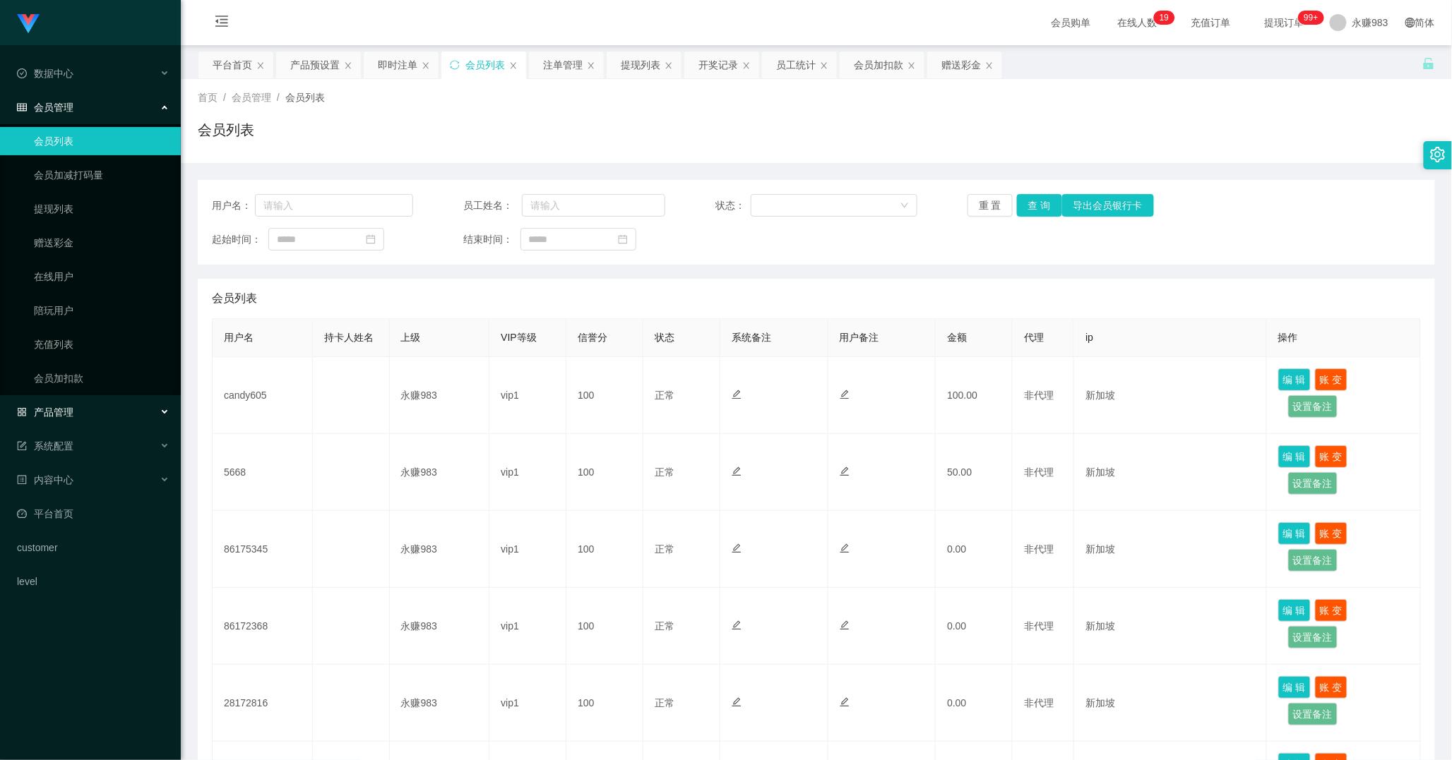
click at [82, 411] on div "产品管理" at bounding box center [90, 412] width 181 height 28
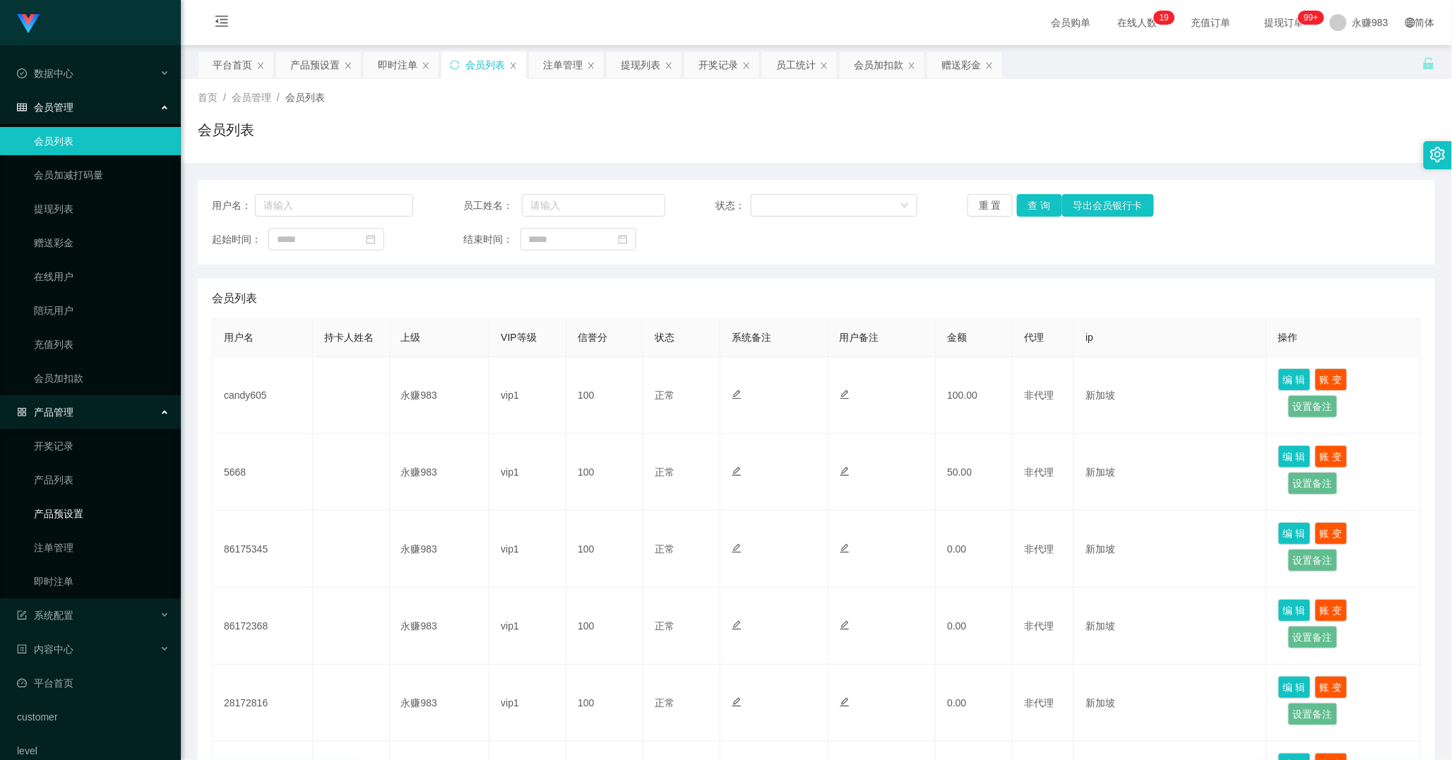
click at [68, 520] on link "产品预设置" at bounding box center [102, 514] width 136 height 28
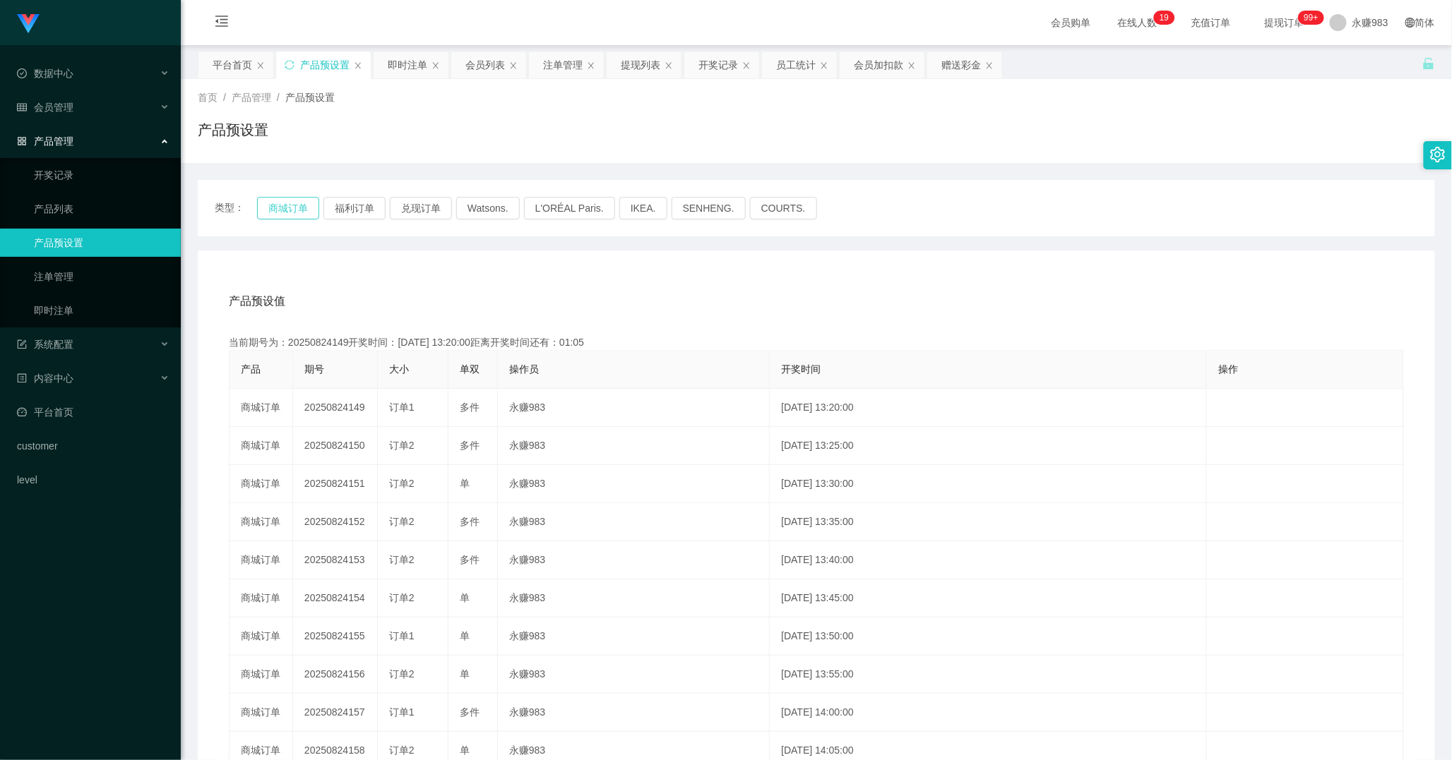
click at [289, 200] on button "商城订单" at bounding box center [288, 208] width 62 height 23
click at [280, 208] on button "商城订单" at bounding box center [288, 208] width 62 height 23
click at [57, 104] on span "会员管理" at bounding box center [45, 107] width 56 height 11
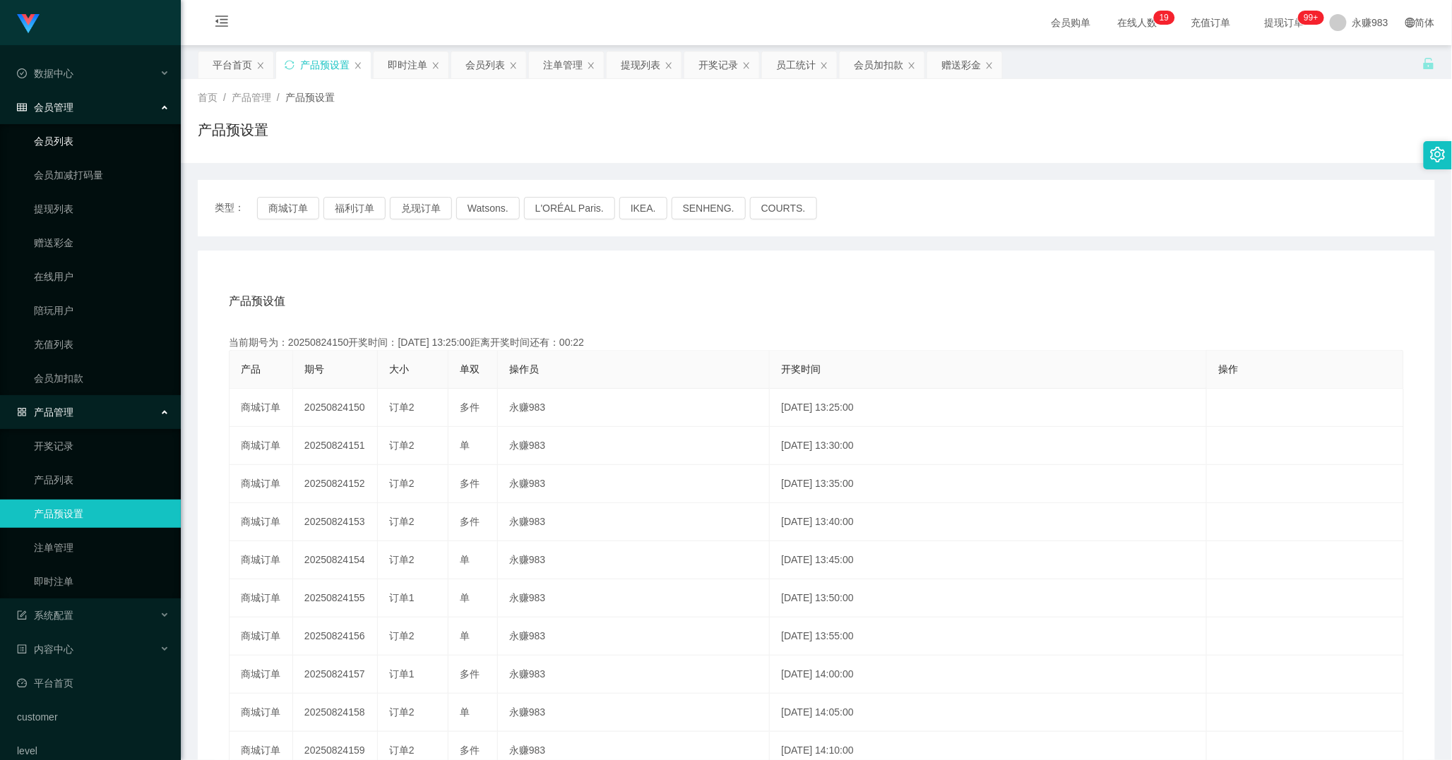
click at [69, 138] on link "会员列表" at bounding box center [102, 141] width 136 height 28
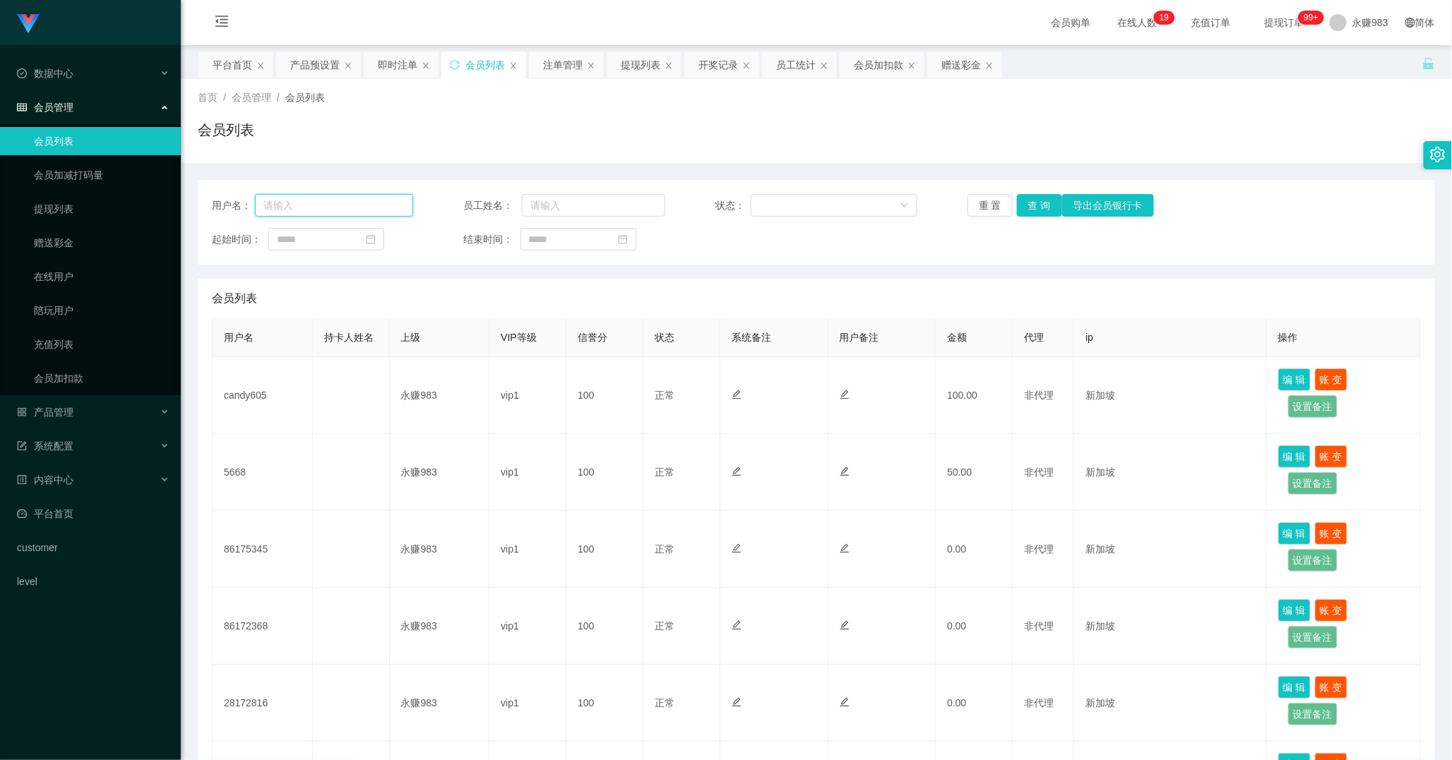
click at [356, 208] on input "text" at bounding box center [334, 205] width 158 height 23
paste input "candy605"
type input "candy605"
click at [1041, 210] on button "查 询" at bounding box center [1039, 205] width 45 height 23
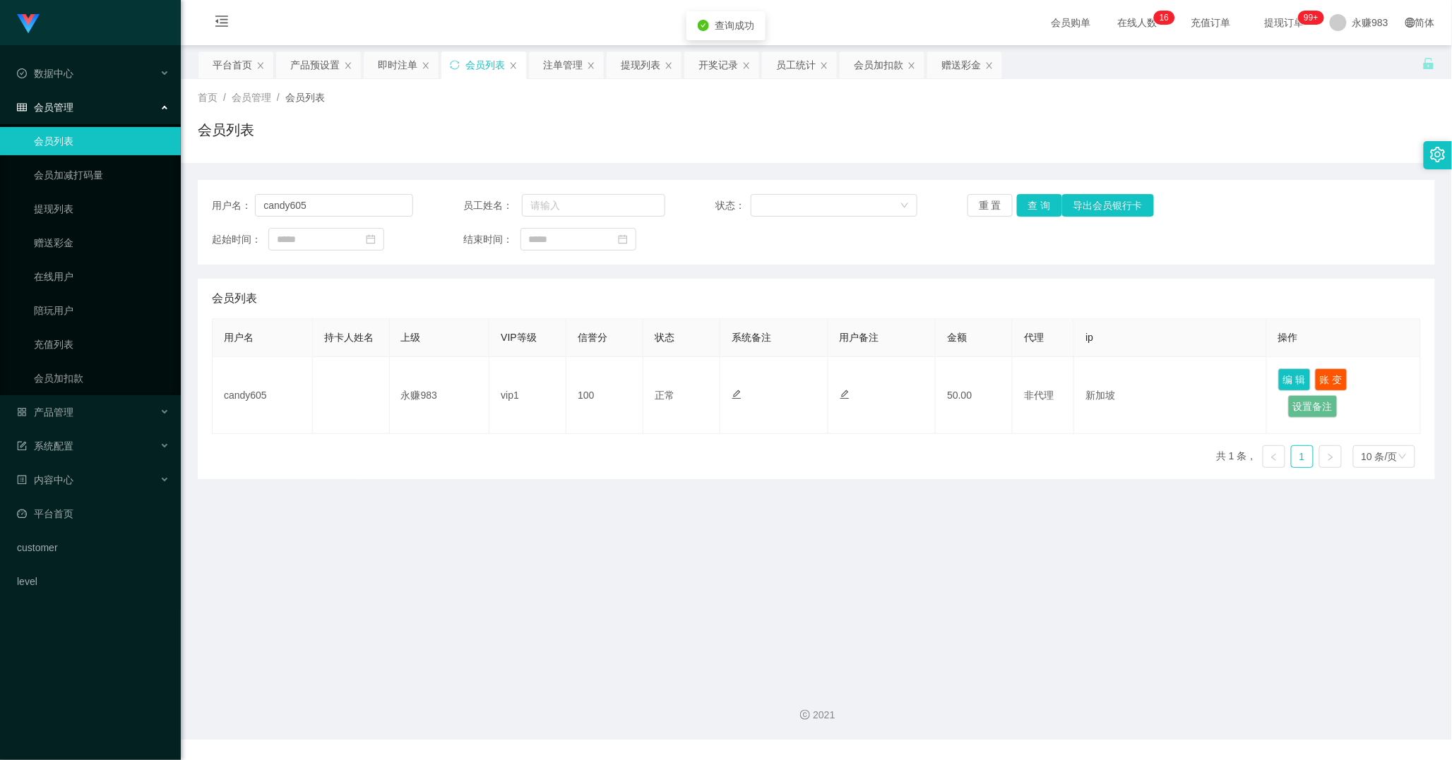
click at [1001, 556] on main "关闭左侧 关闭右侧 关闭其它 刷新页面 平台首页 产品预设置 即时注单 会员列表 注单管理 提现列表 开奖记录 员工统计 会员加扣款 赠送彩金 首页 / 会员…" at bounding box center [816, 359] width 1271 height 629
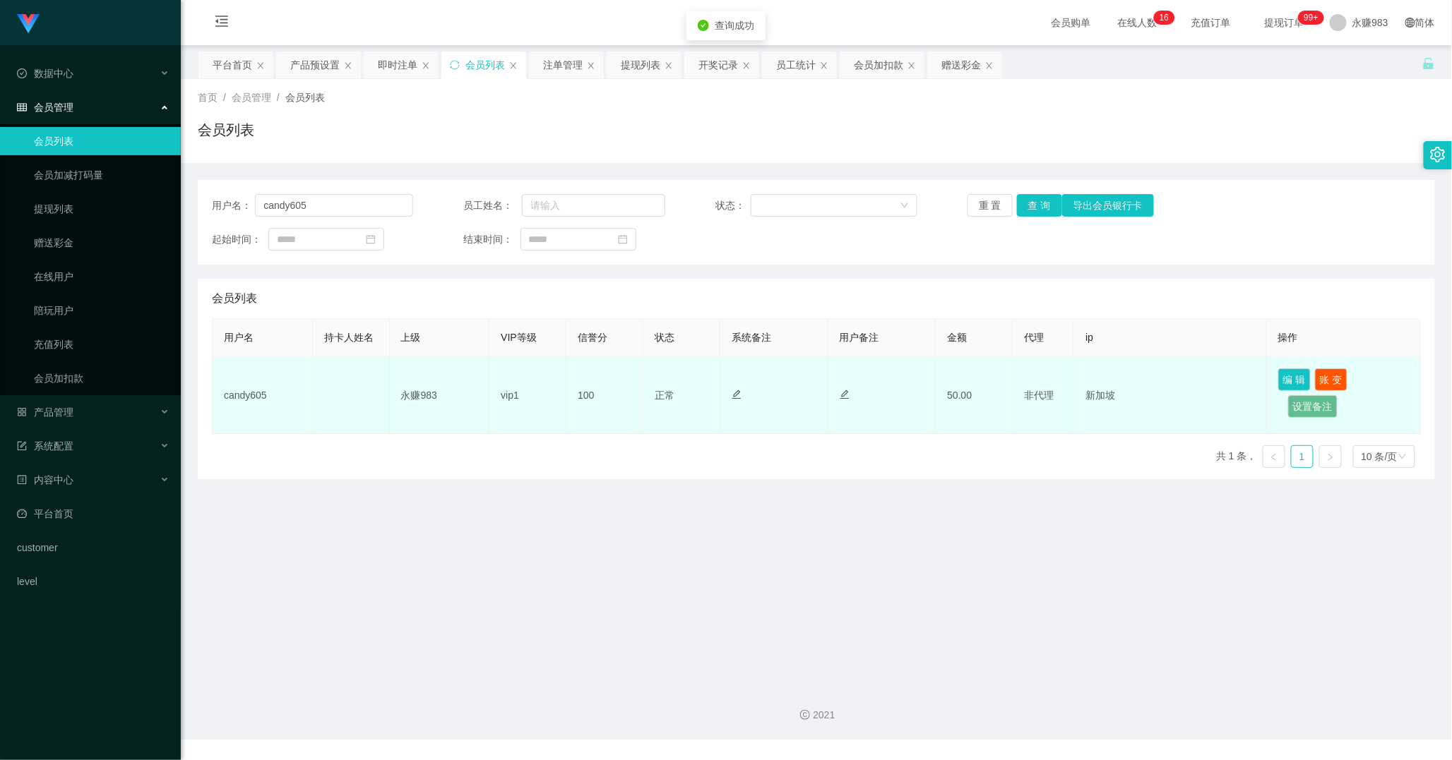
click at [249, 386] on td "candy605" at bounding box center [263, 395] width 100 height 77
click at [249, 395] on td "candy605" at bounding box center [263, 395] width 100 height 77
copy td "candy605"
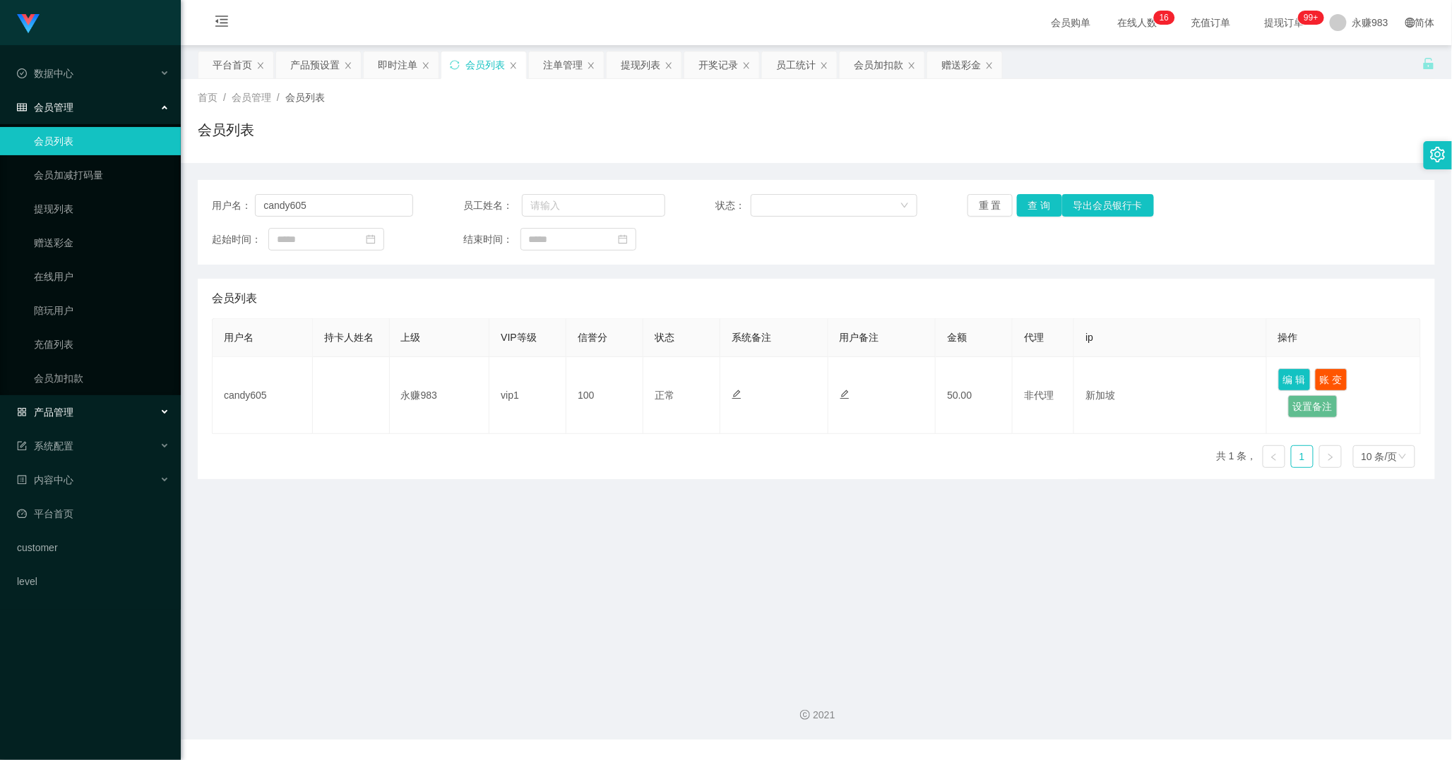
click at [97, 414] on div "产品管理" at bounding box center [90, 412] width 181 height 28
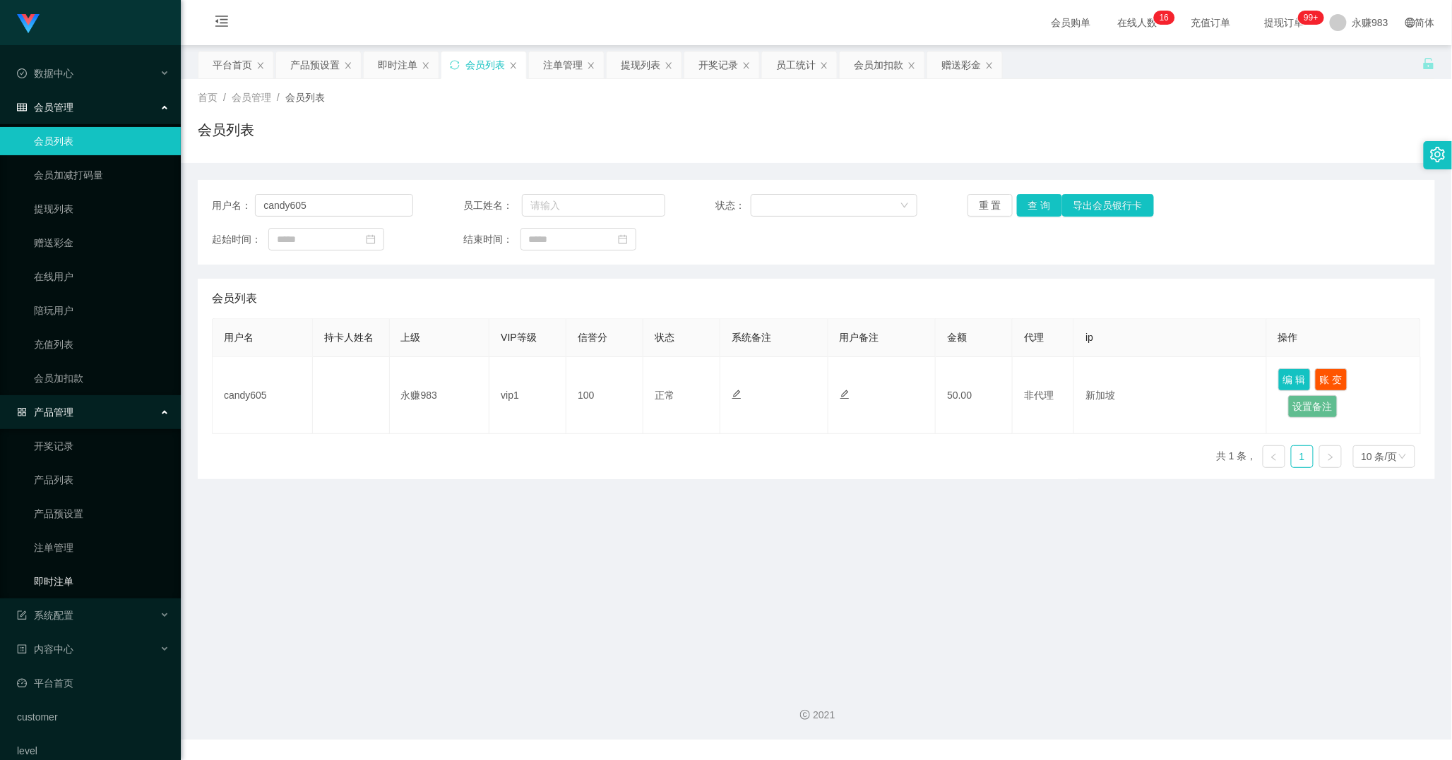
drag, startPoint x: 71, startPoint y: 575, endPoint x: 93, endPoint y: 576, distance: 21.9
click at [71, 576] on link "即时注单" at bounding box center [102, 582] width 136 height 28
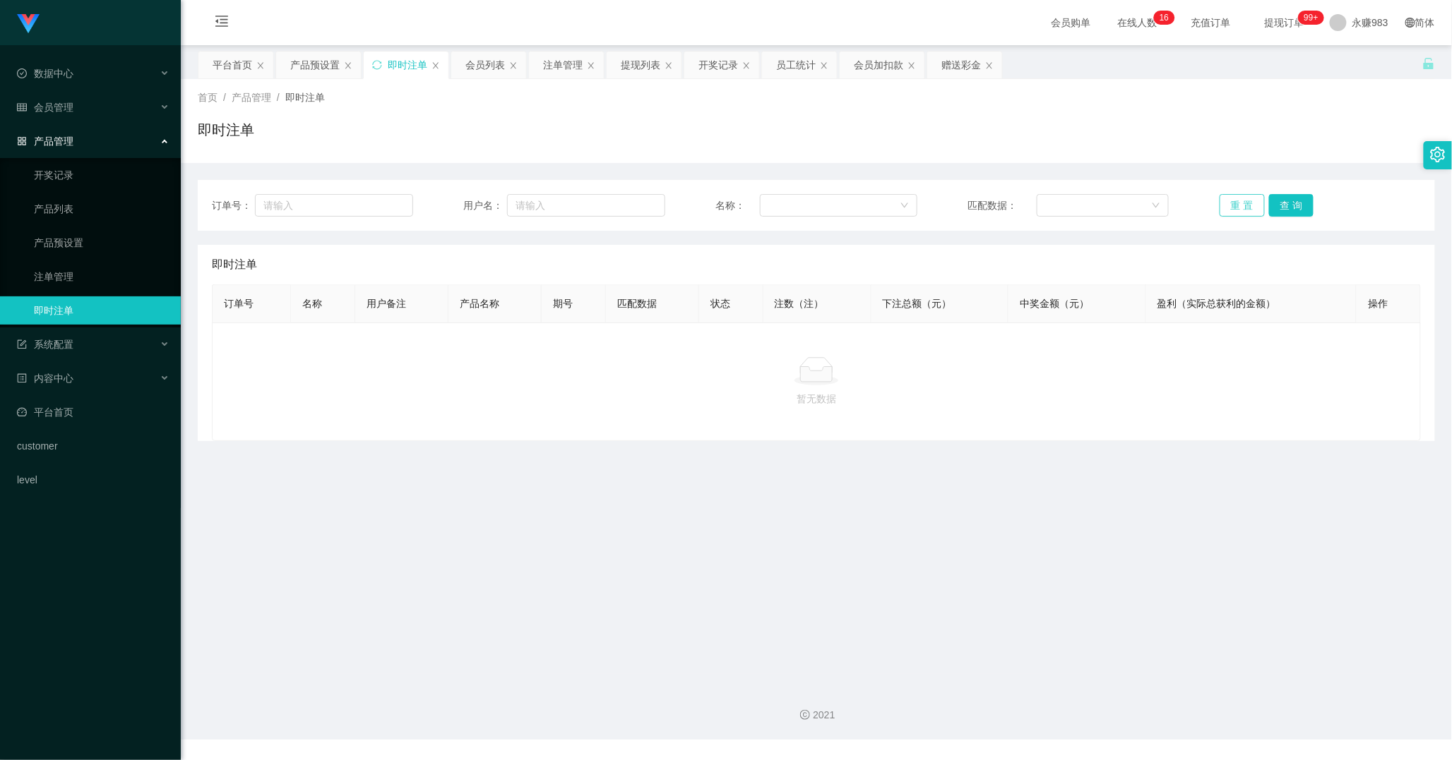
click at [1225, 212] on button "重 置" at bounding box center [1241, 205] width 45 height 23
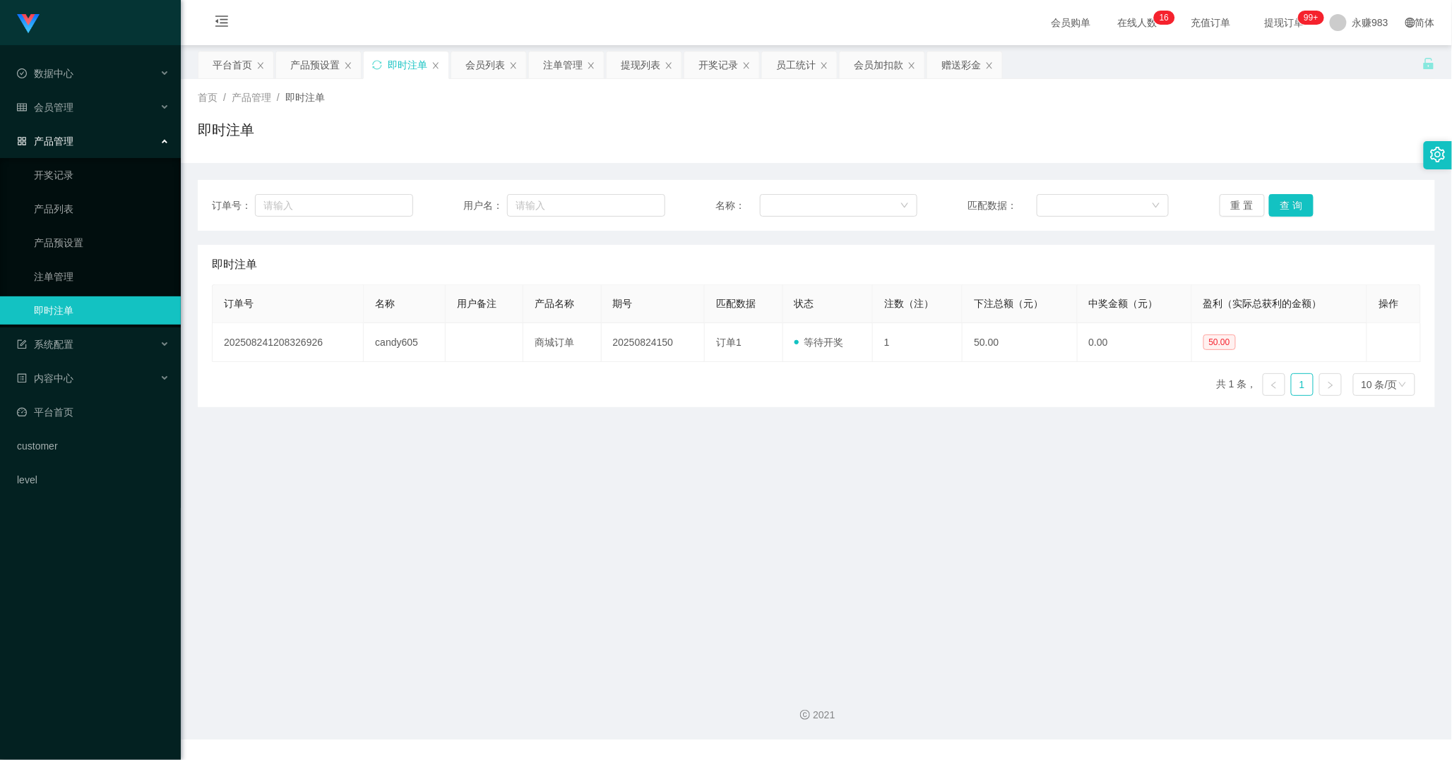
click at [808, 547] on main "关闭左侧 关闭右侧 关闭其它 刷新页面 平台首页 产品预设置 即时注单 会员列表 注单管理 提现列表 开奖记录 员工统计 会员加扣款 赠送彩金 首页 / 产品…" at bounding box center [816, 359] width 1271 height 629
click at [72, 349] on span "系统配置" at bounding box center [45, 344] width 56 height 11
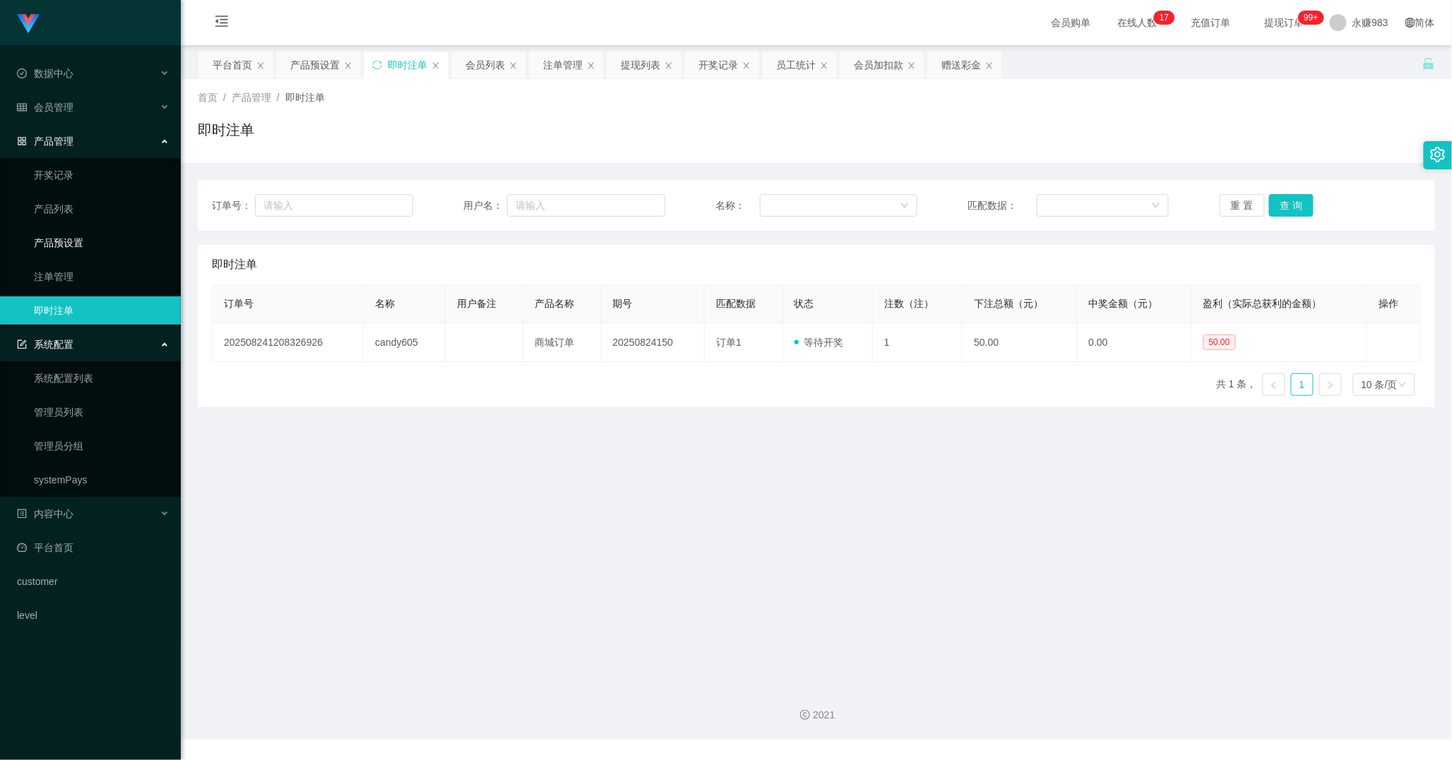
click at [58, 244] on link "产品预设置" at bounding box center [102, 243] width 136 height 28
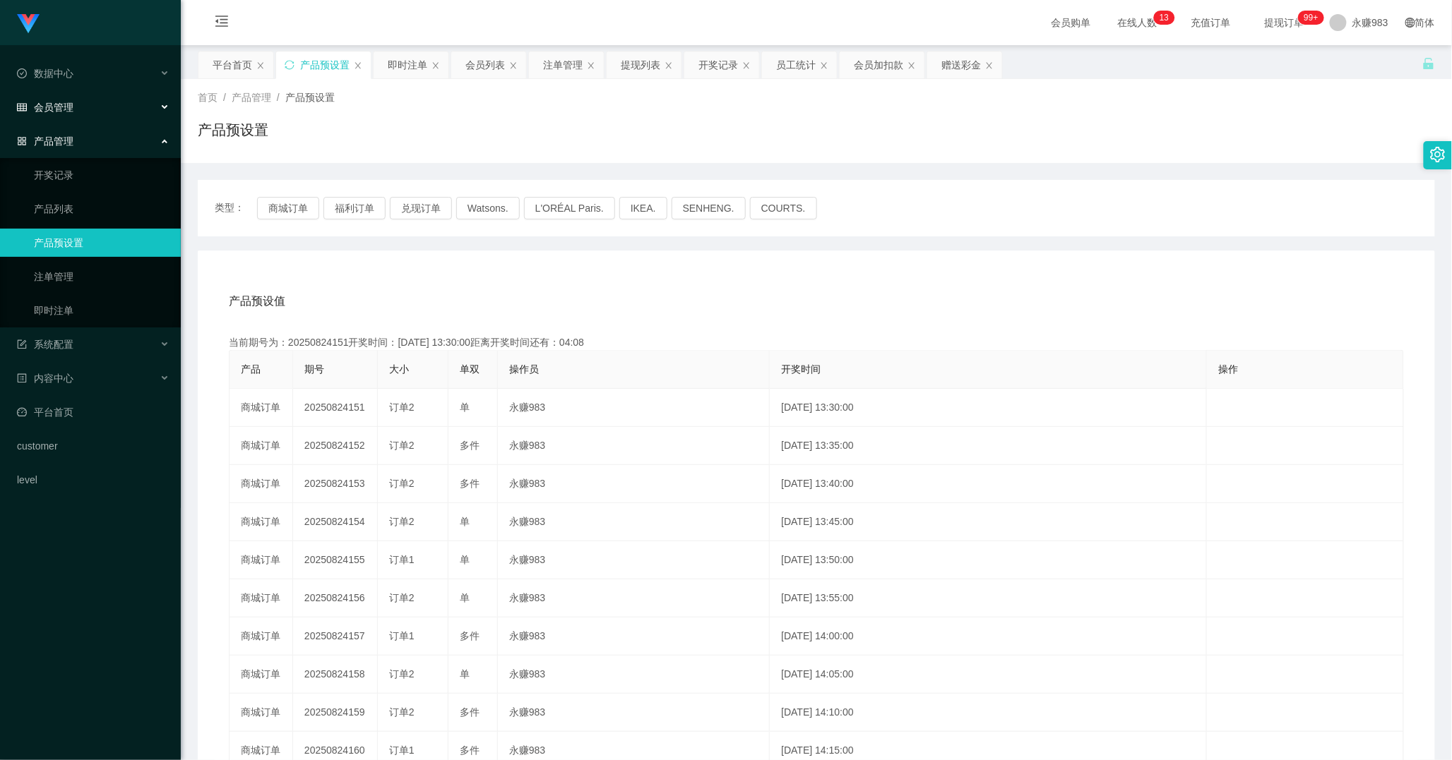
click at [78, 102] on div "会员管理" at bounding box center [90, 107] width 181 height 28
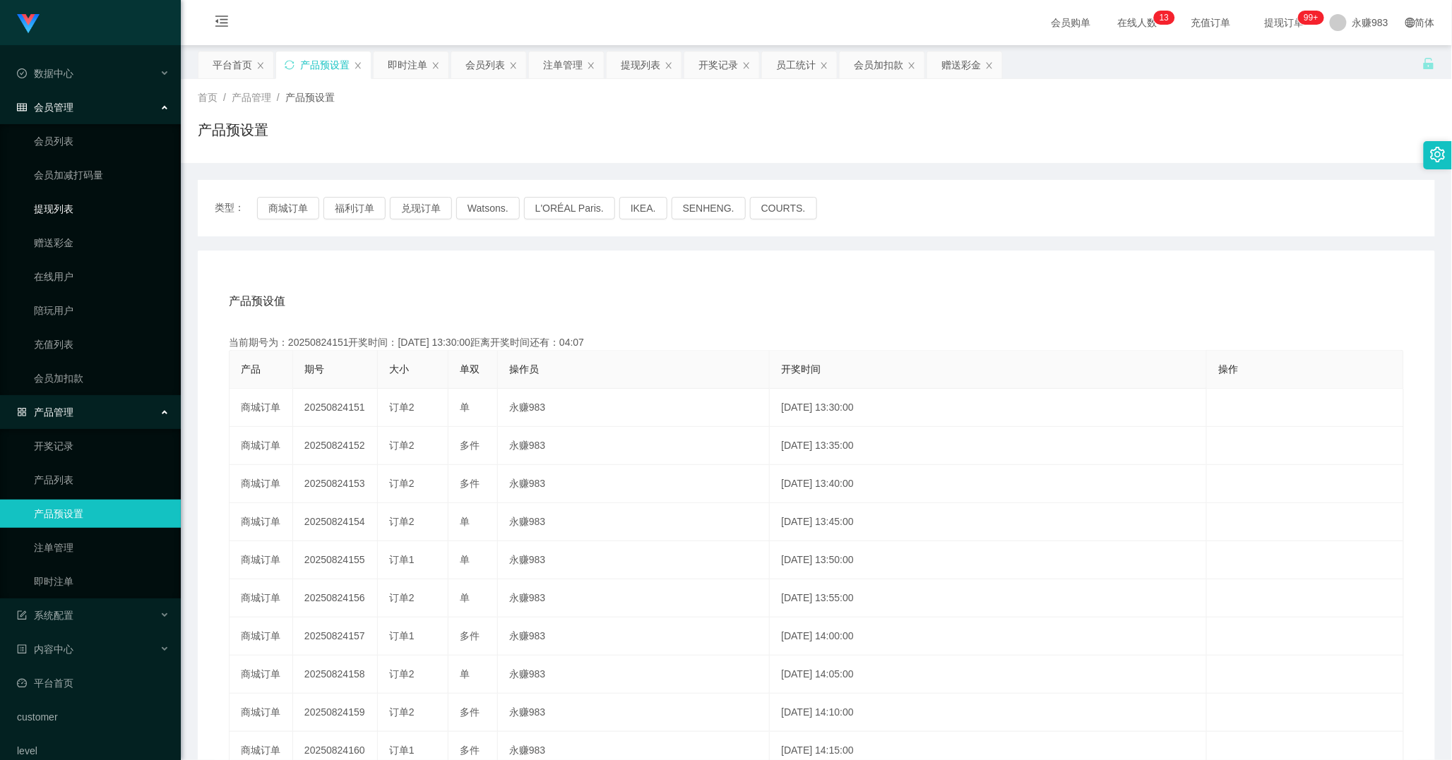
click at [66, 203] on link "提现列表" at bounding box center [102, 209] width 136 height 28
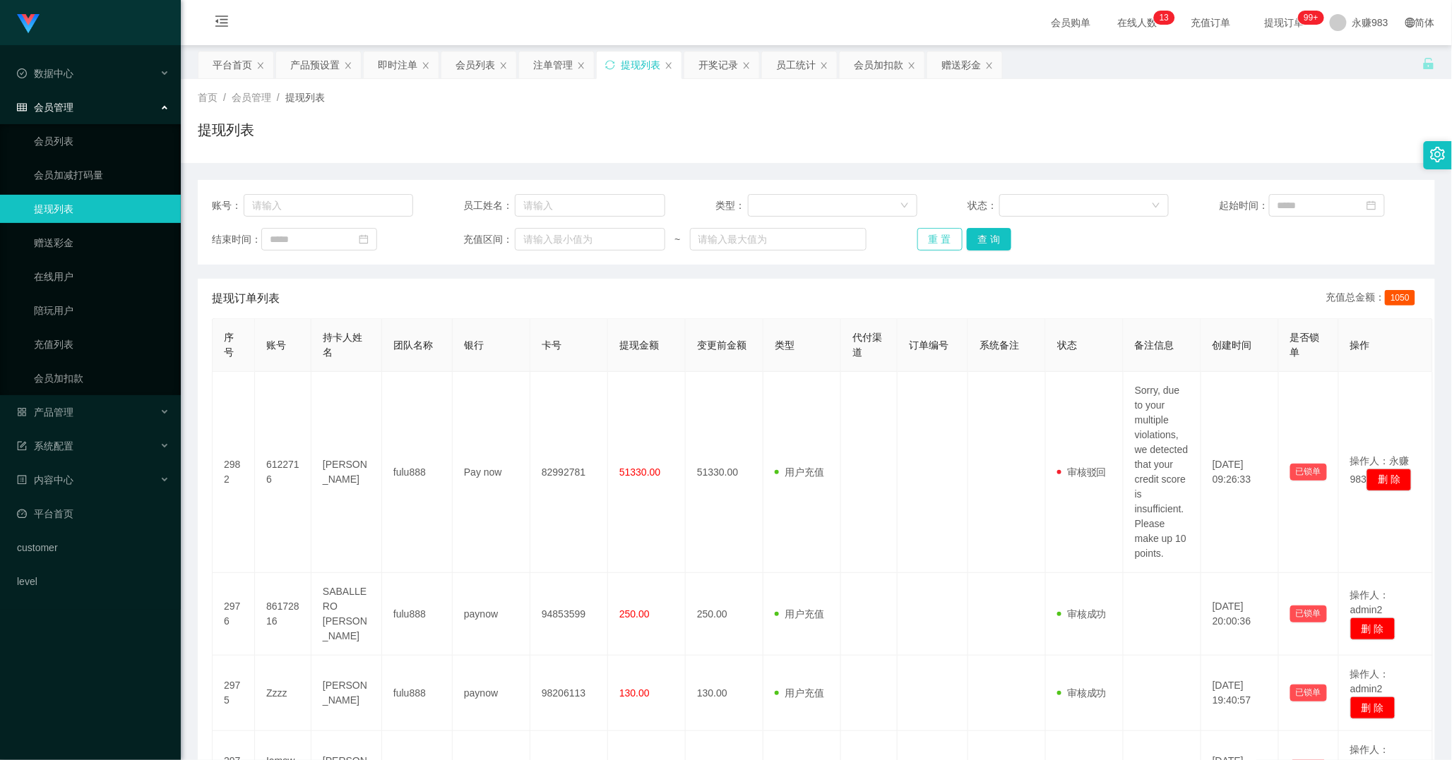
click at [936, 234] on button "重 置" at bounding box center [939, 239] width 45 height 23
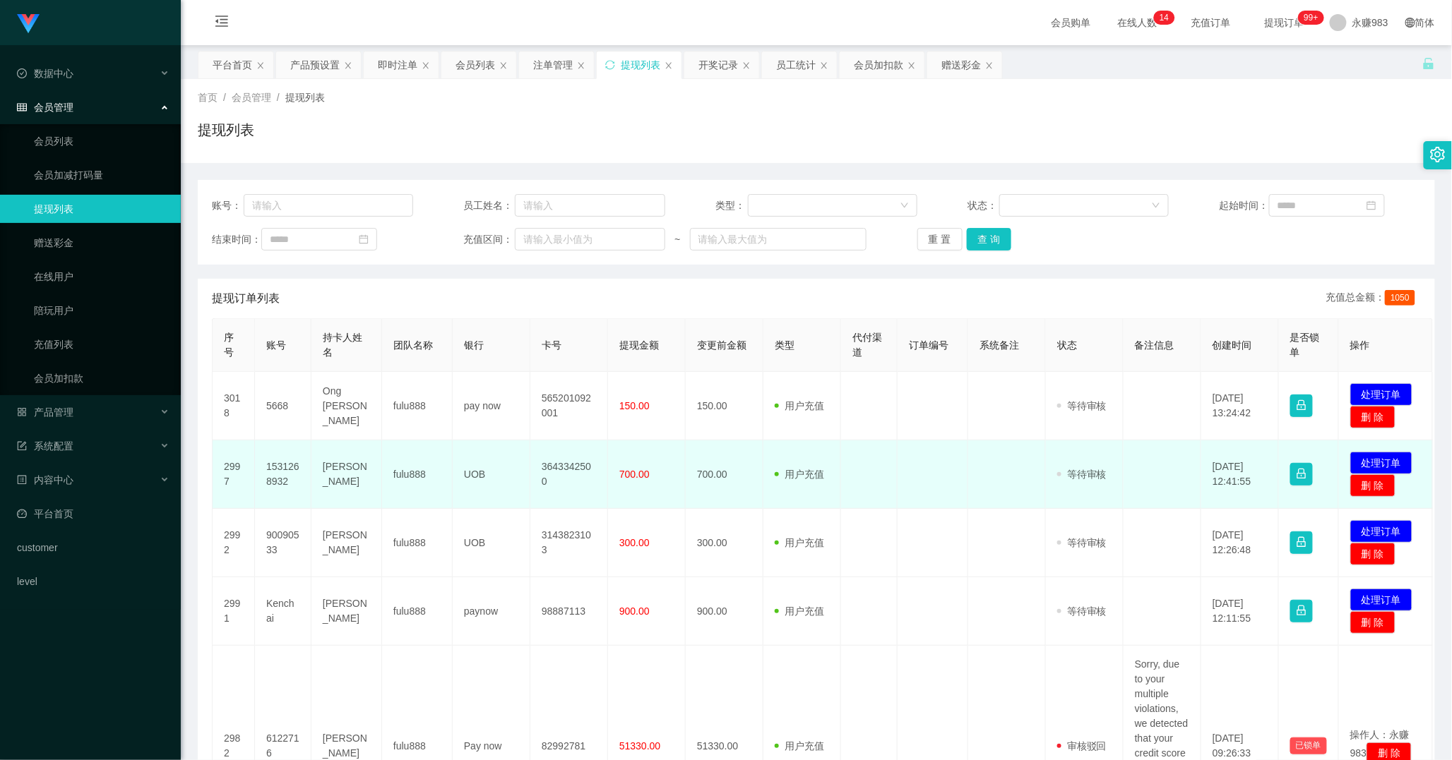
click at [280, 470] on td "1531268932" at bounding box center [283, 475] width 56 height 68
copy td "1531268932"
click at [1367, 485] on button "删 除" at bounding box center [1372, 485] width 45 height 23
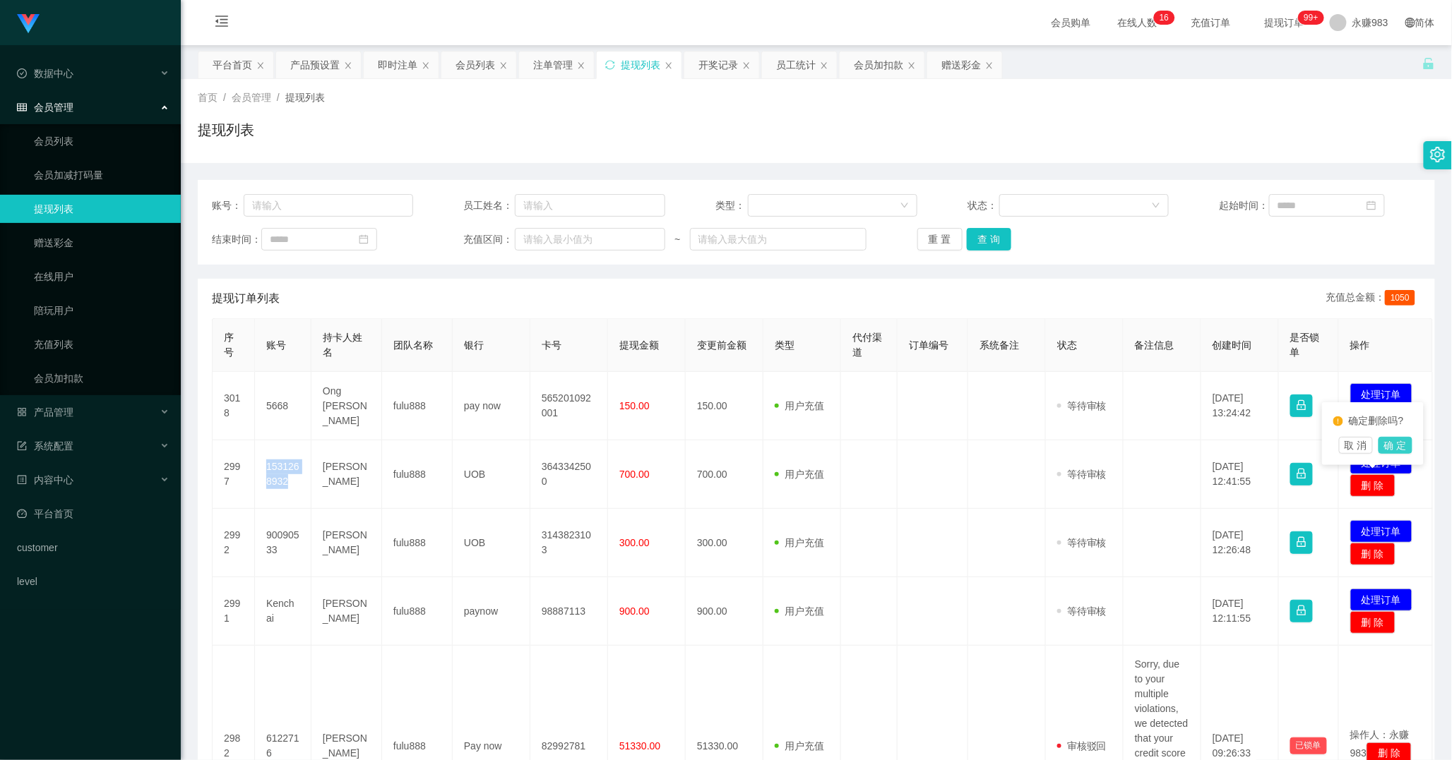
click at [1395, 445] on button "确 定" at bounding box center [1395, 445] width 34 height 17
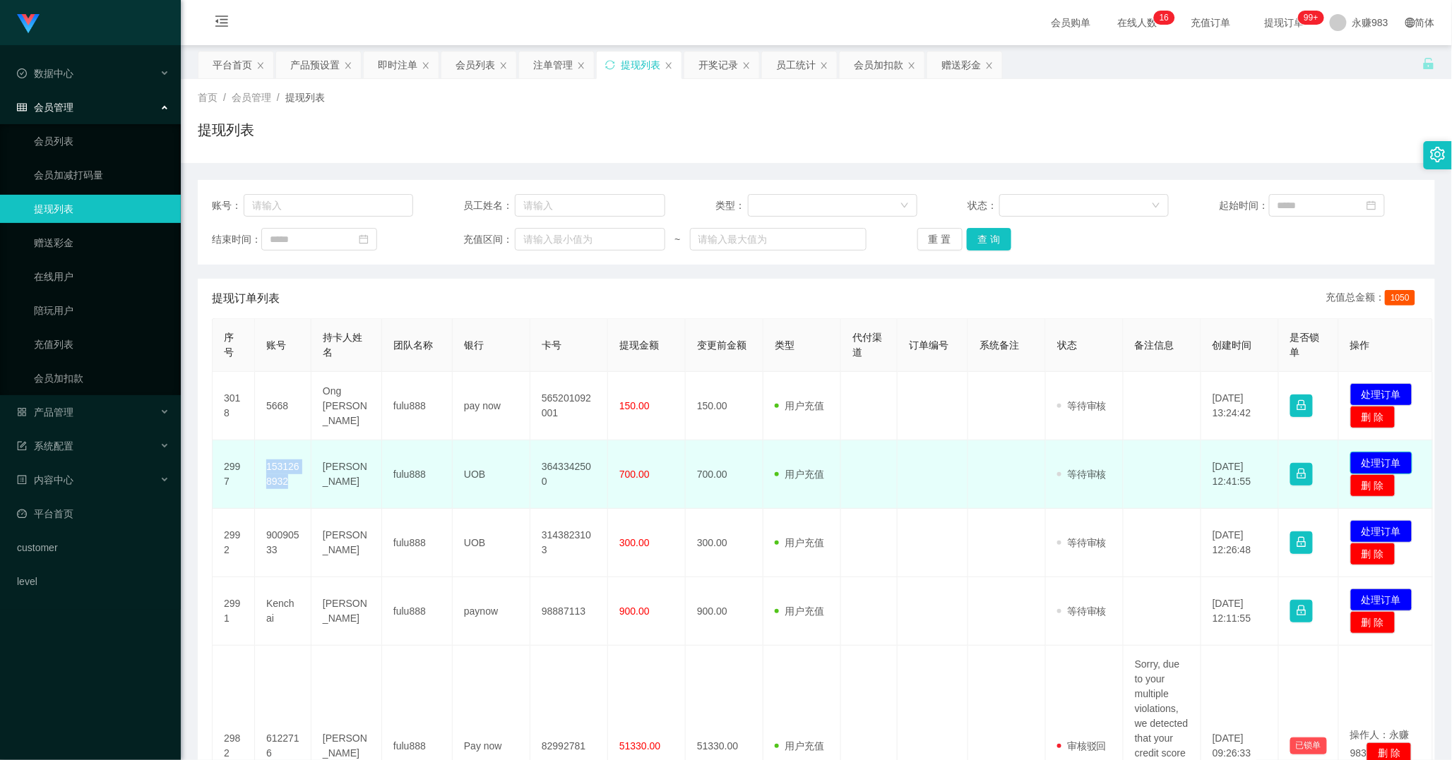
click at [1374, 464] on button "处理订单" at bounding box center [1381, 463] width 62 height 23
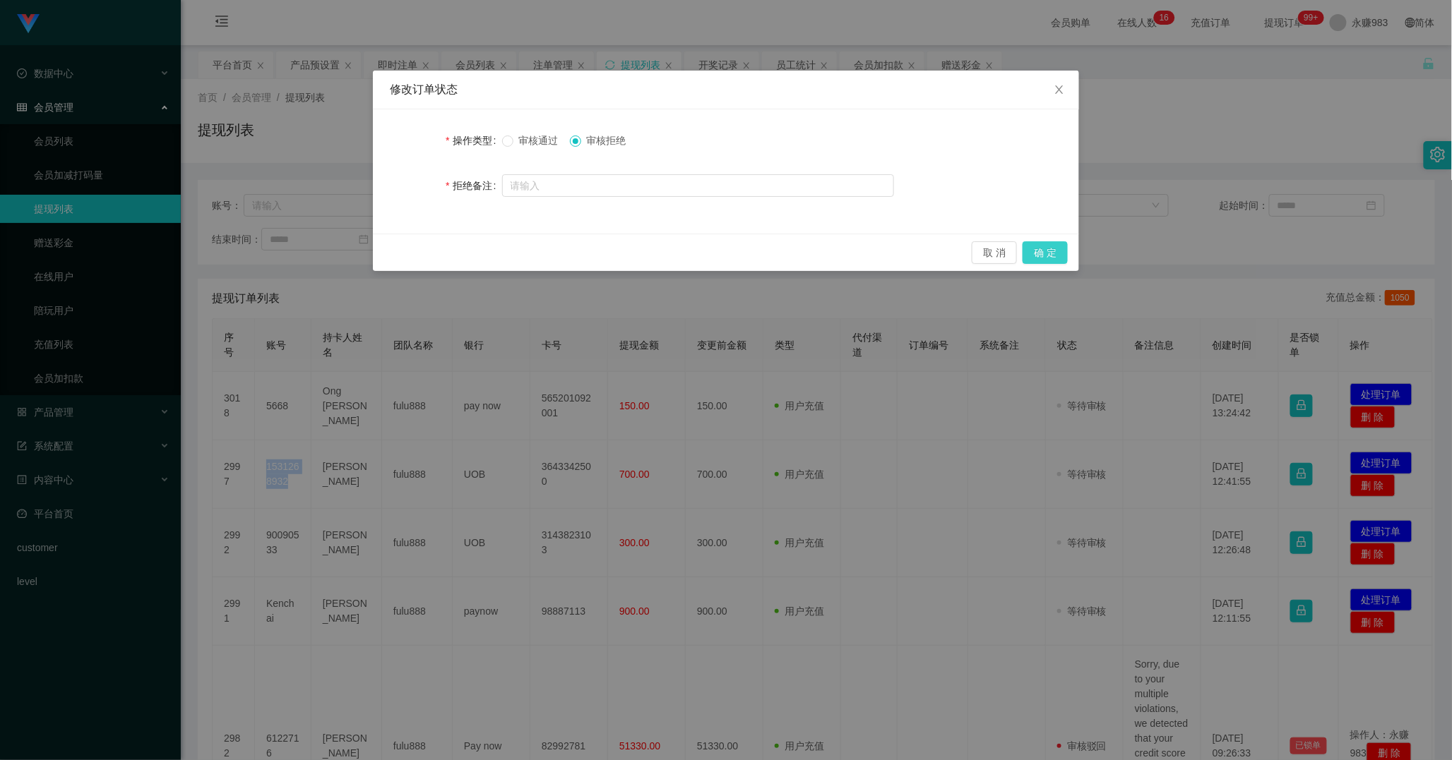
click at [1053, 256] on button "确 定" at bounding box center [1044, 252] width 45 height 23
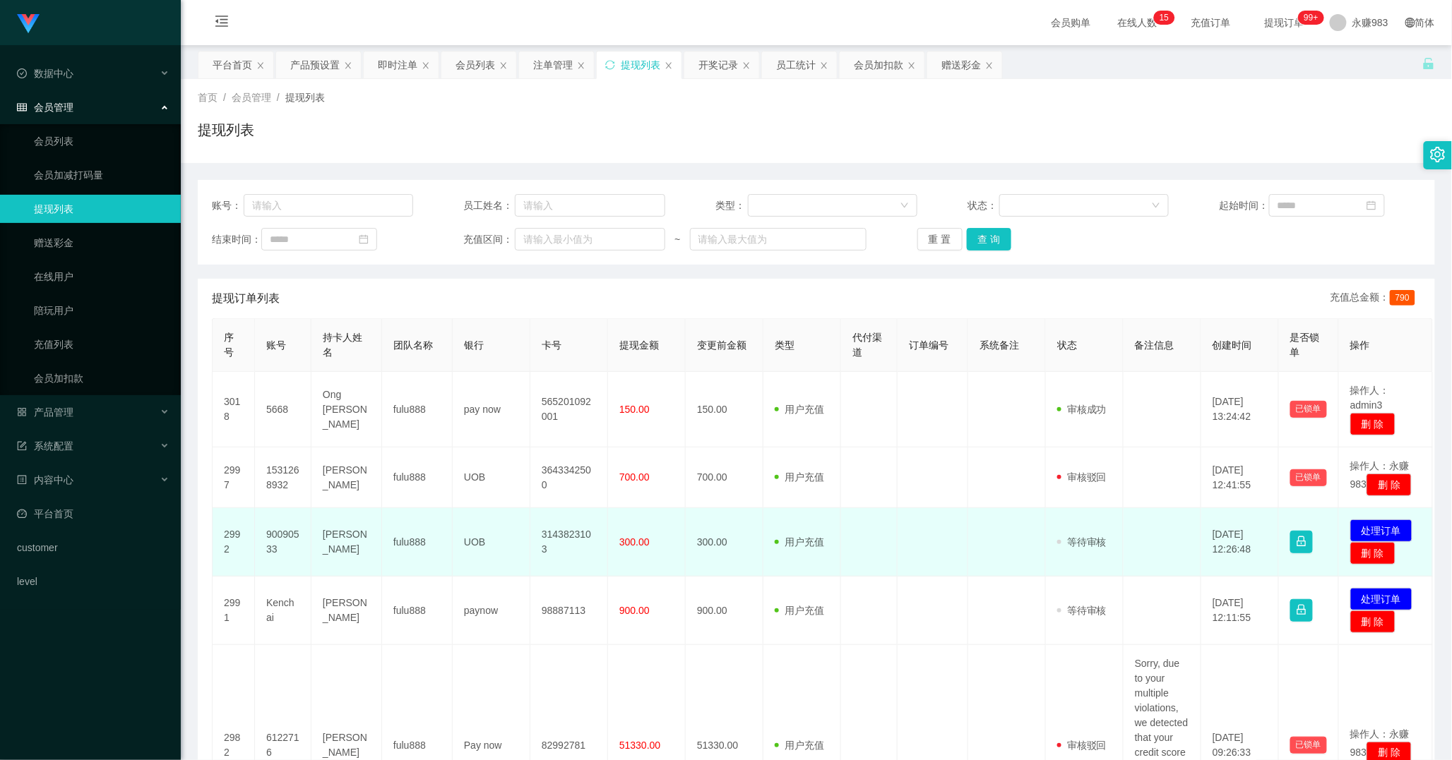
click at [281, 555] on td "90090533" at bounding box center [283, 542] width 56 height 68
copy td "90090533"
click at [1384, 542] on button "处理订单" at bounding box center [1381, 531] width 62 height 23
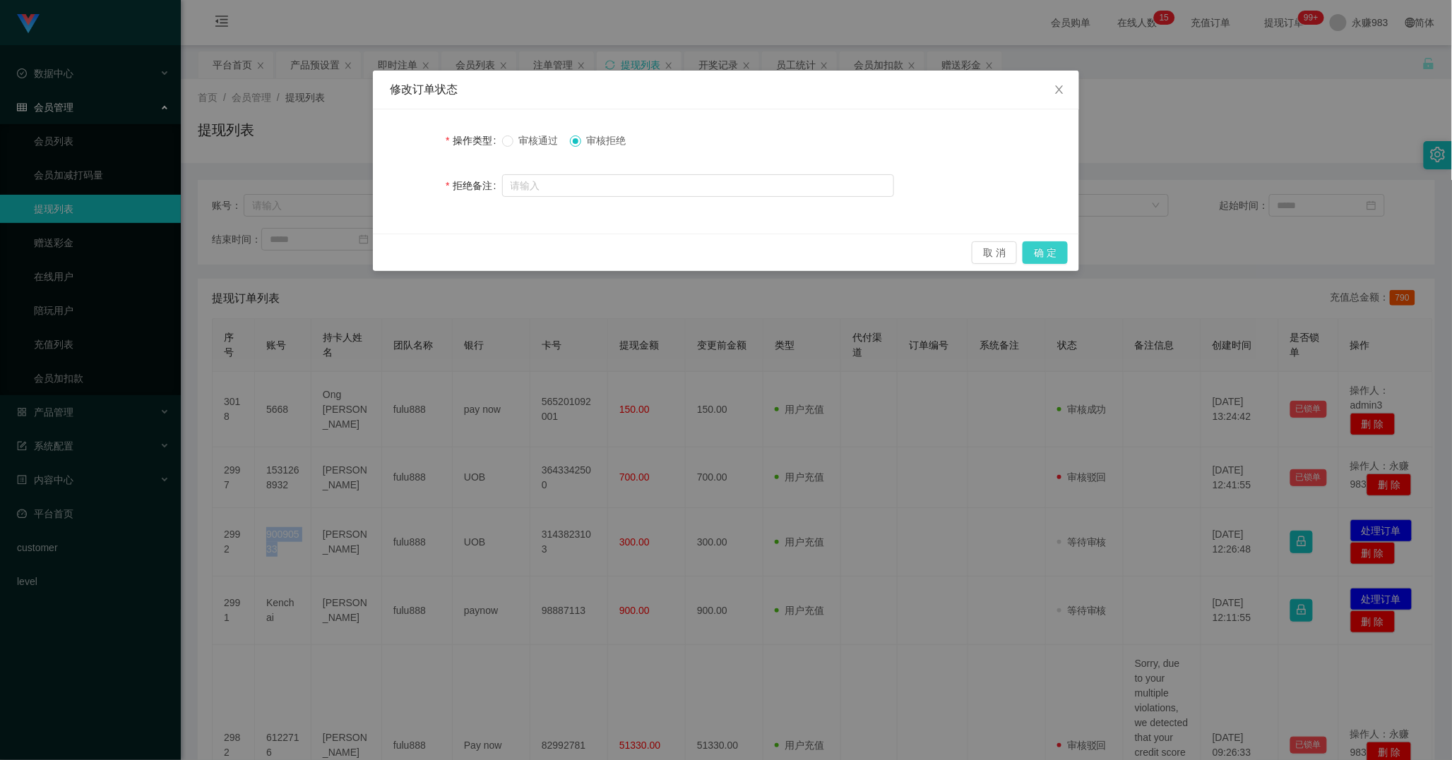
click at [1044, 255] on button "确 定" at bounding box center [1044, 252] width 45 height 23
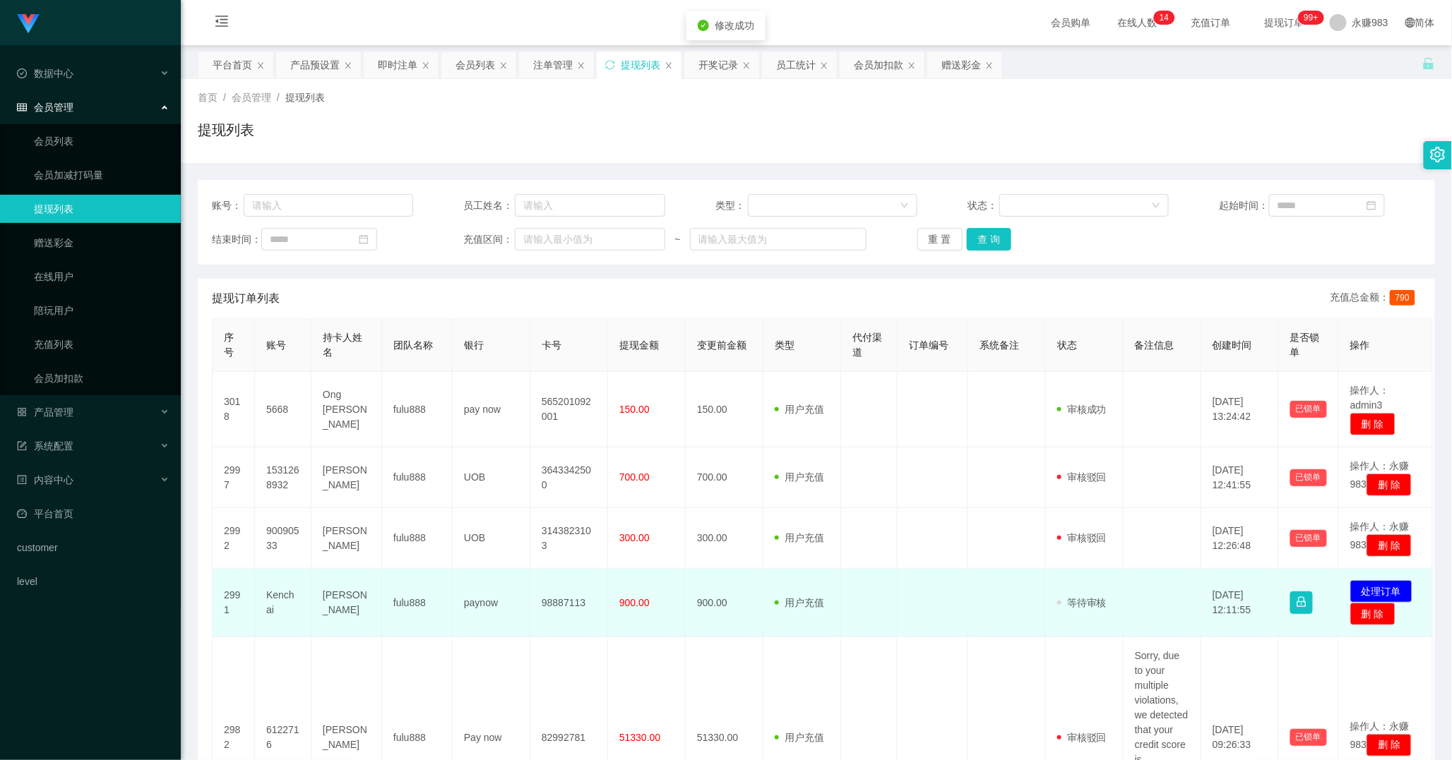
click at [284, 619] on td "Kenchai" at bounding box center [283, 603] width 56 height 68
copy td "Kenchai"
click at [1386, 603] on button "处理订单" at bounding box center [1381, 591] width 62 height 23
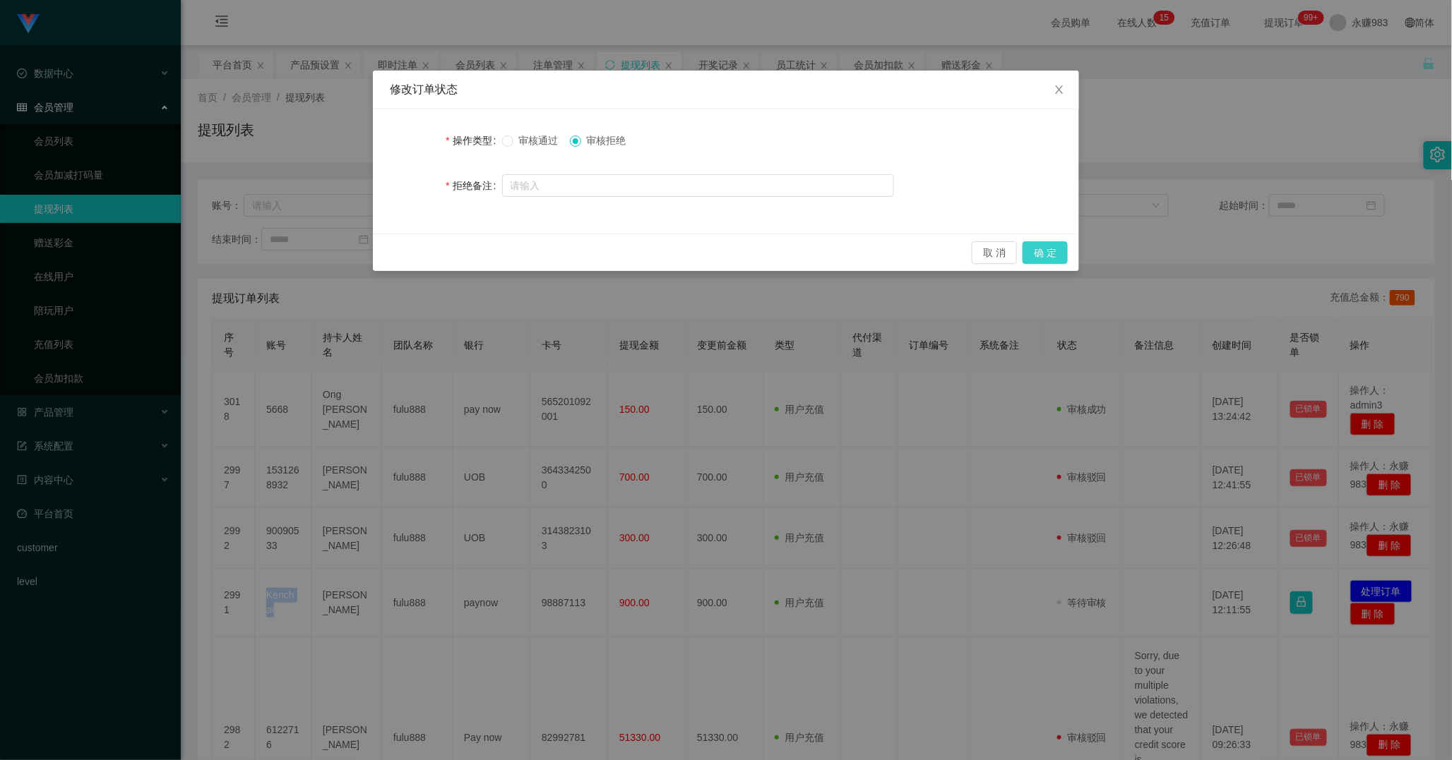
click at [1056, 254] on button "确 定" at bounding box center [1044, 252] width 45 height 23
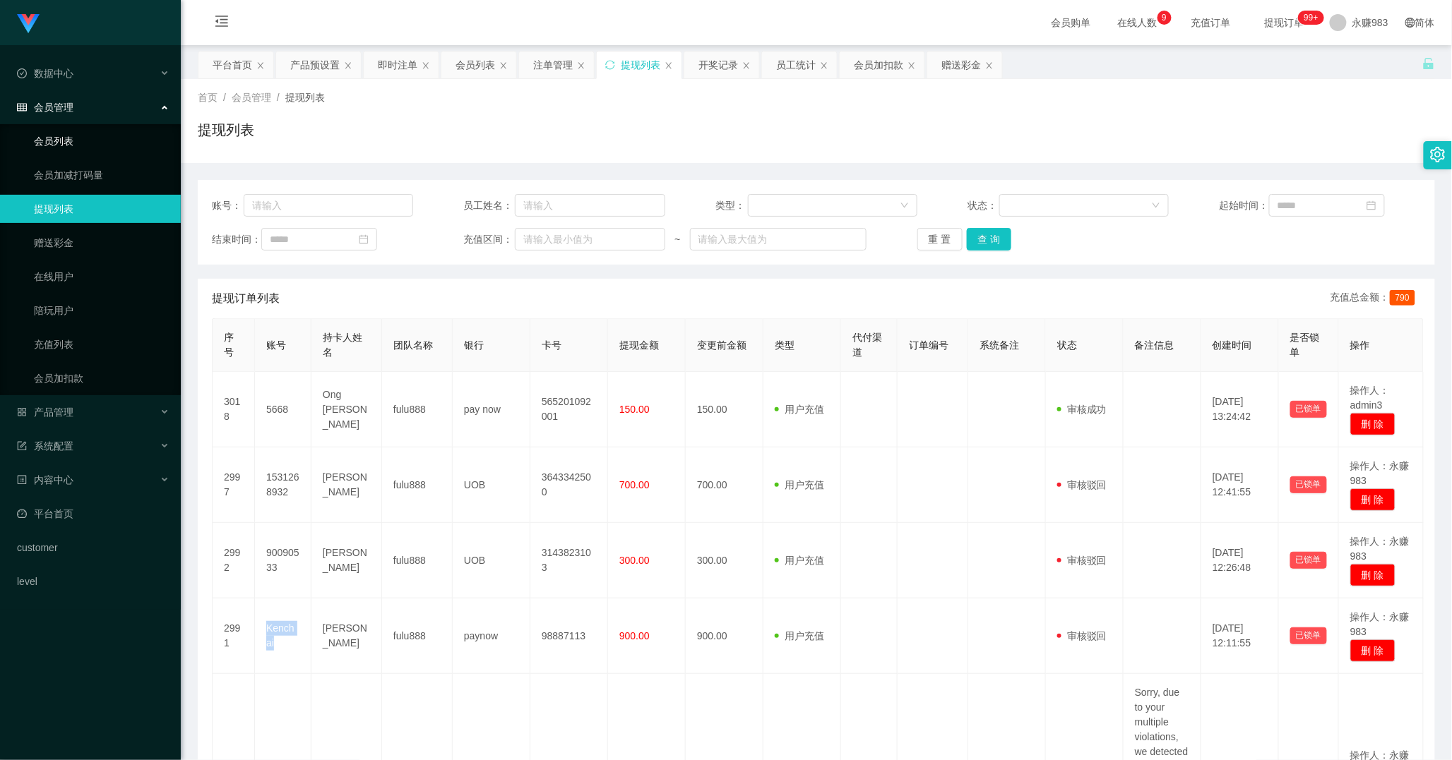
click at [103, 151] on link "会员列表" at bounding box center [102, 141] width 136 height 28
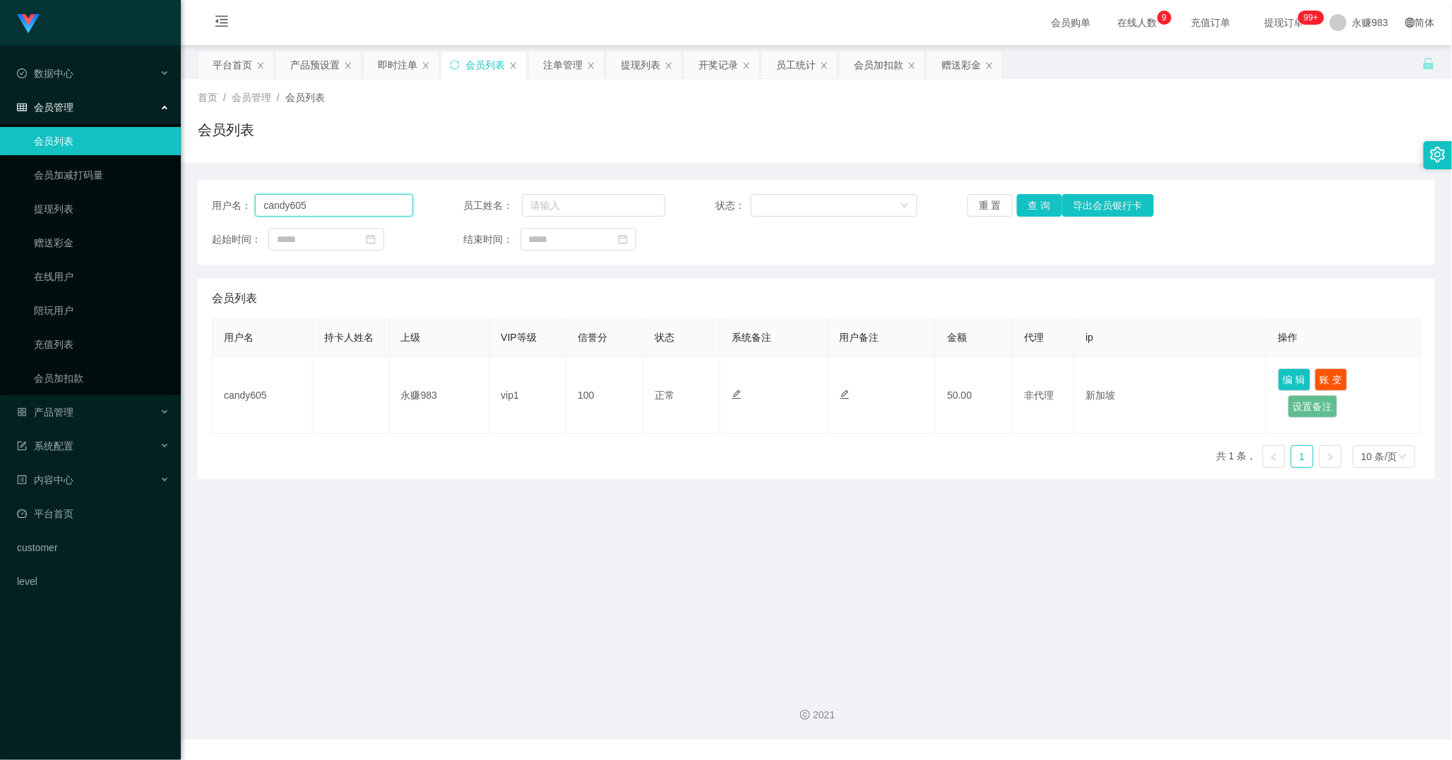
click at [343, 208] on input "candy605" at bounding box center [334, 205] width 158 height 23
paste input "Kenchai"
type input "Kenchai"
click at [1025, 201] on button "查 询" at bounding box center [1039, 205] width 45 height 23
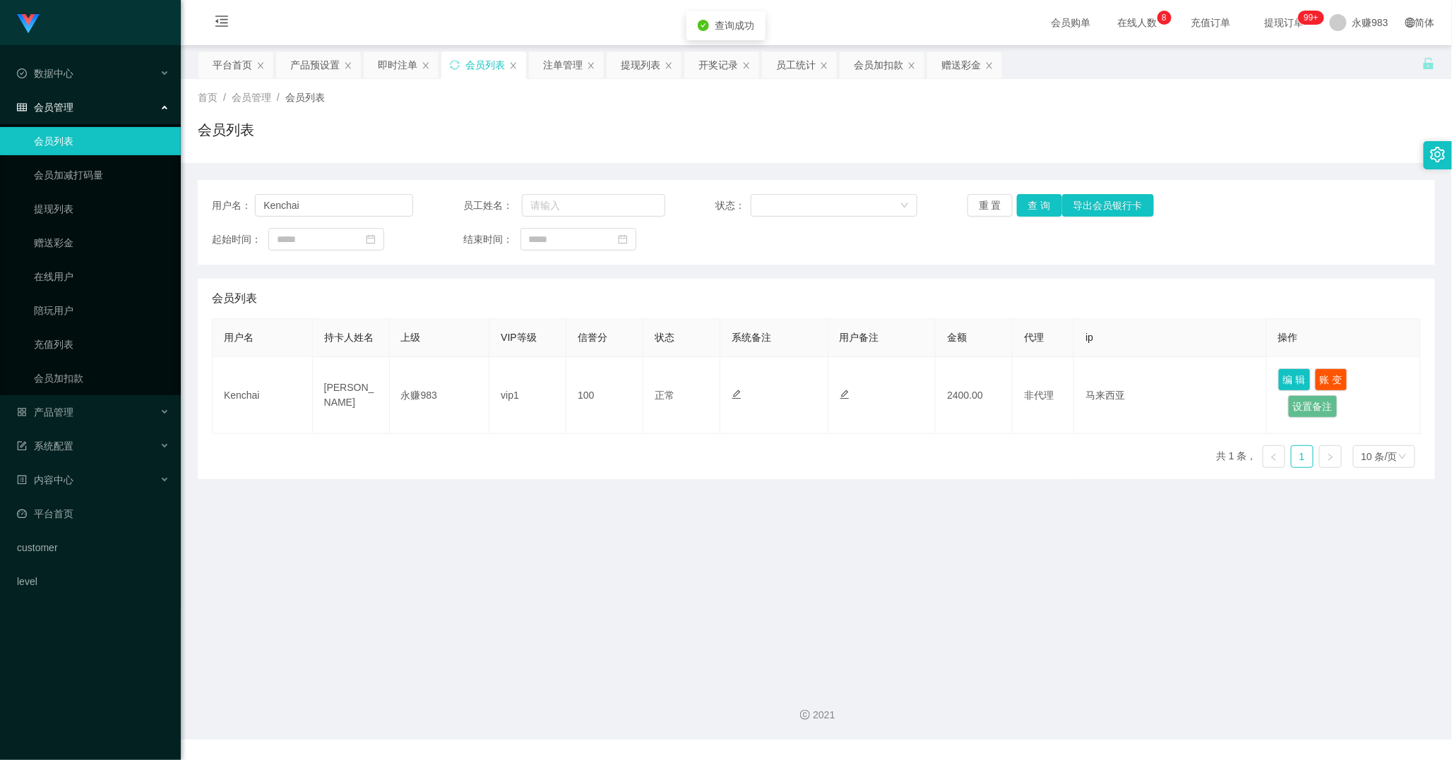
click at [965, 521] on main "关闭左侧 关闭右侧 关闭其它 刷新页面 平台首页 产品预设置 即时注单 会员列表 注单管理 提现列表 开奖记录 员工统计 会员加扣款 赠送彩金 首页 / 会员…" at bounding box center [816, 359] width 1271 height 629
click at [76, 422] on div "产品管理" at bounding box center [90, 412] width 181 height 28
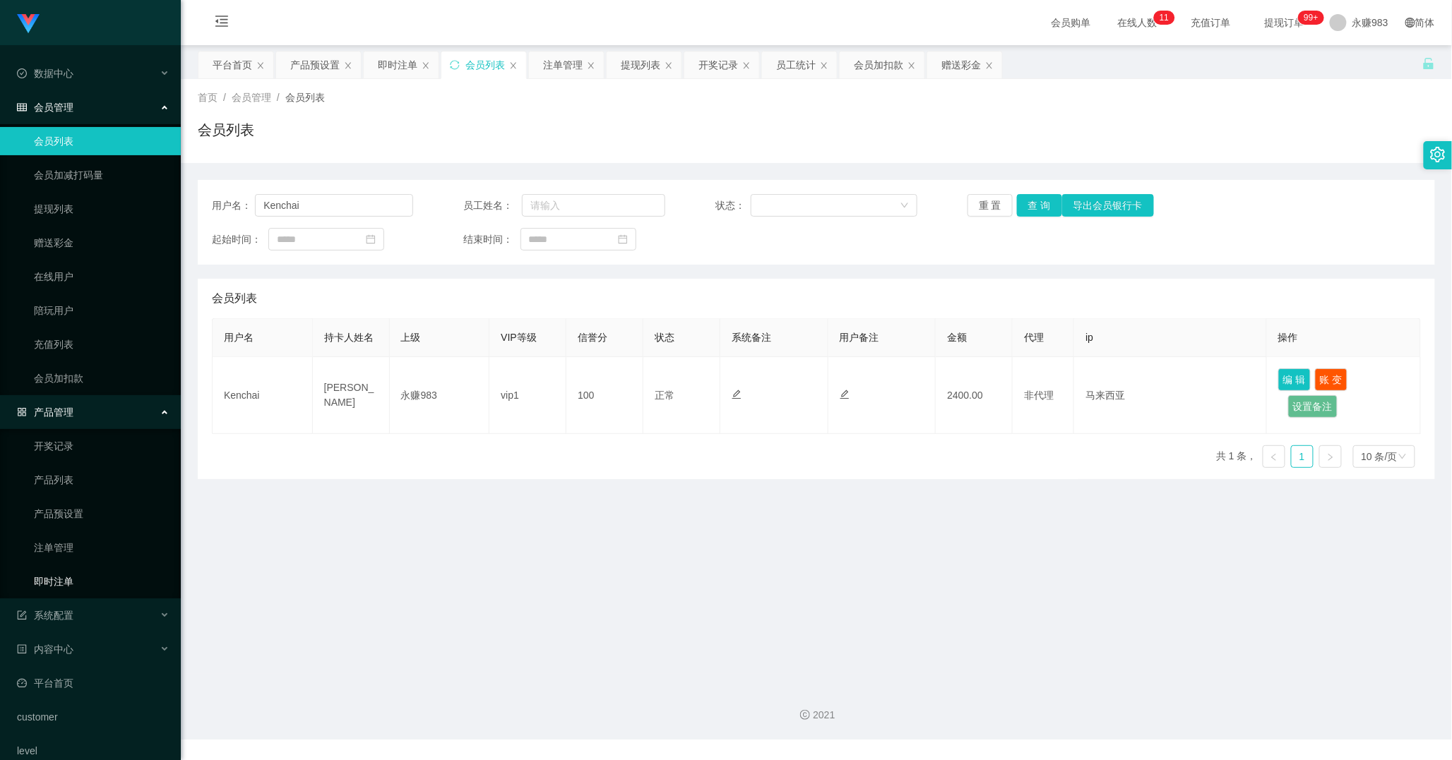
click at [69, 580] on link "即时注单" at bounding box center [102, 582] width 136 height 28
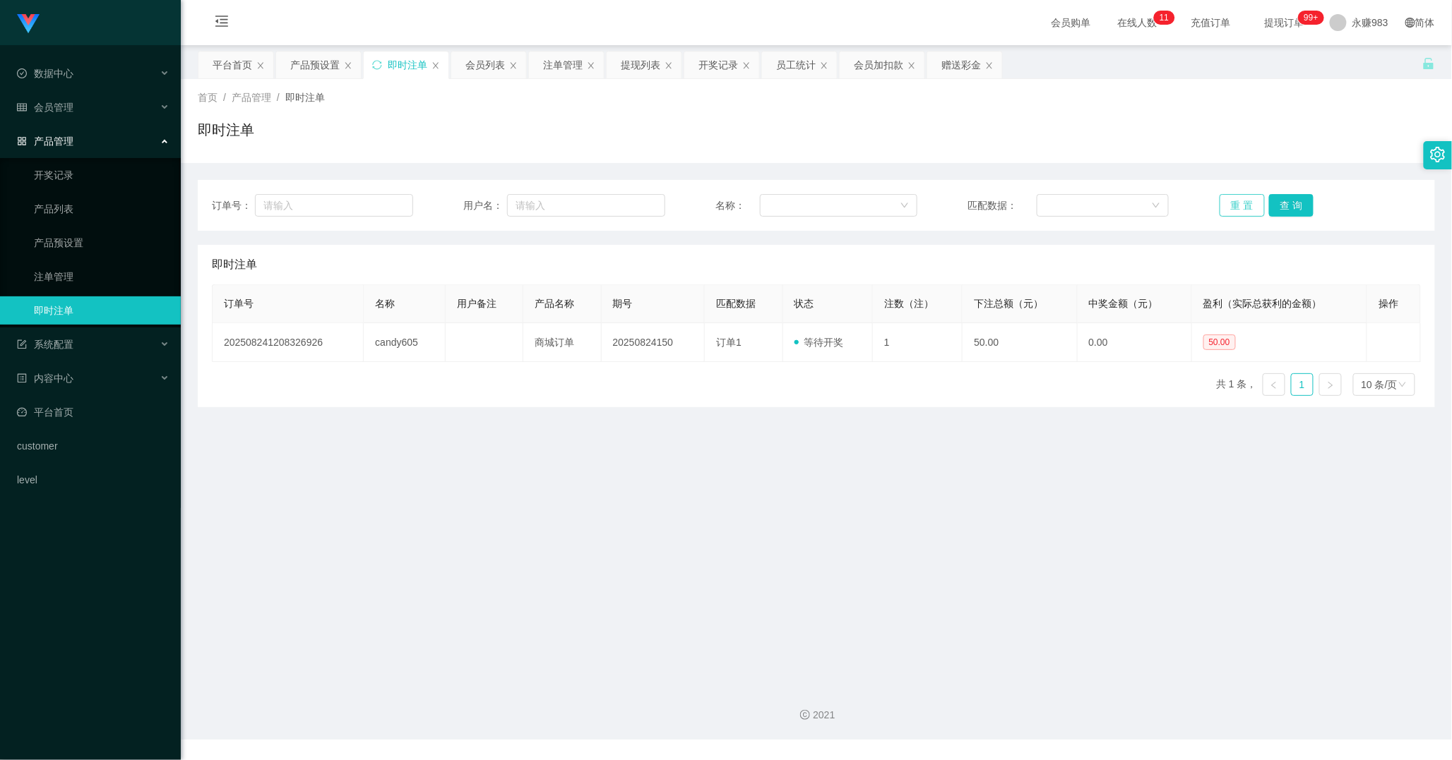
click at [1241, 200] on button "重 置" at bounding box center [1241, 205] width 45 height 23
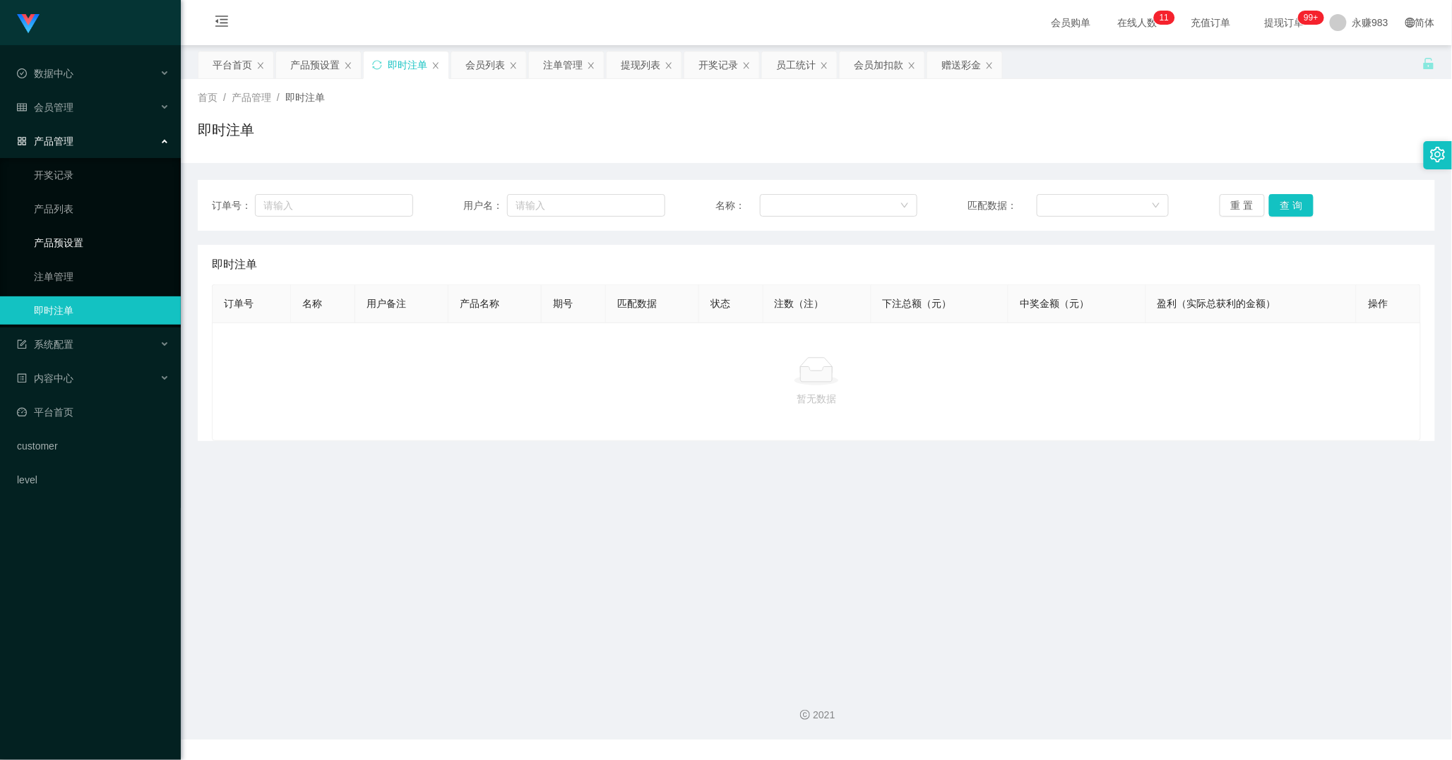
click at [80, 241] on link "产品预设置" at bounding box center [102, 243] width 136 height 28
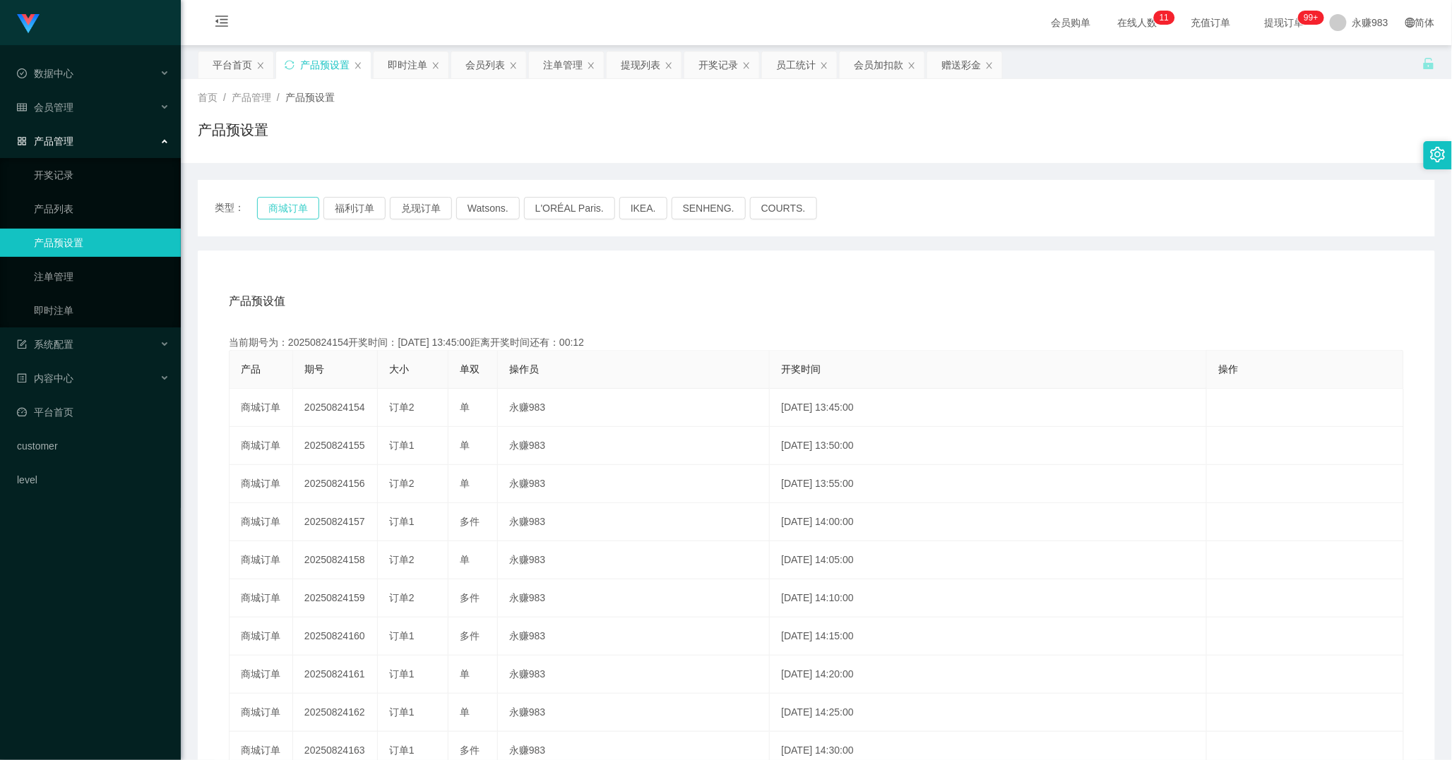
click at [292, 207] on button "商城订单" at bounding box center [288, 208] width 62 height 23
click at [340, 208] on button "福利订单" at bounding box center [354, 208] width 62 height 23
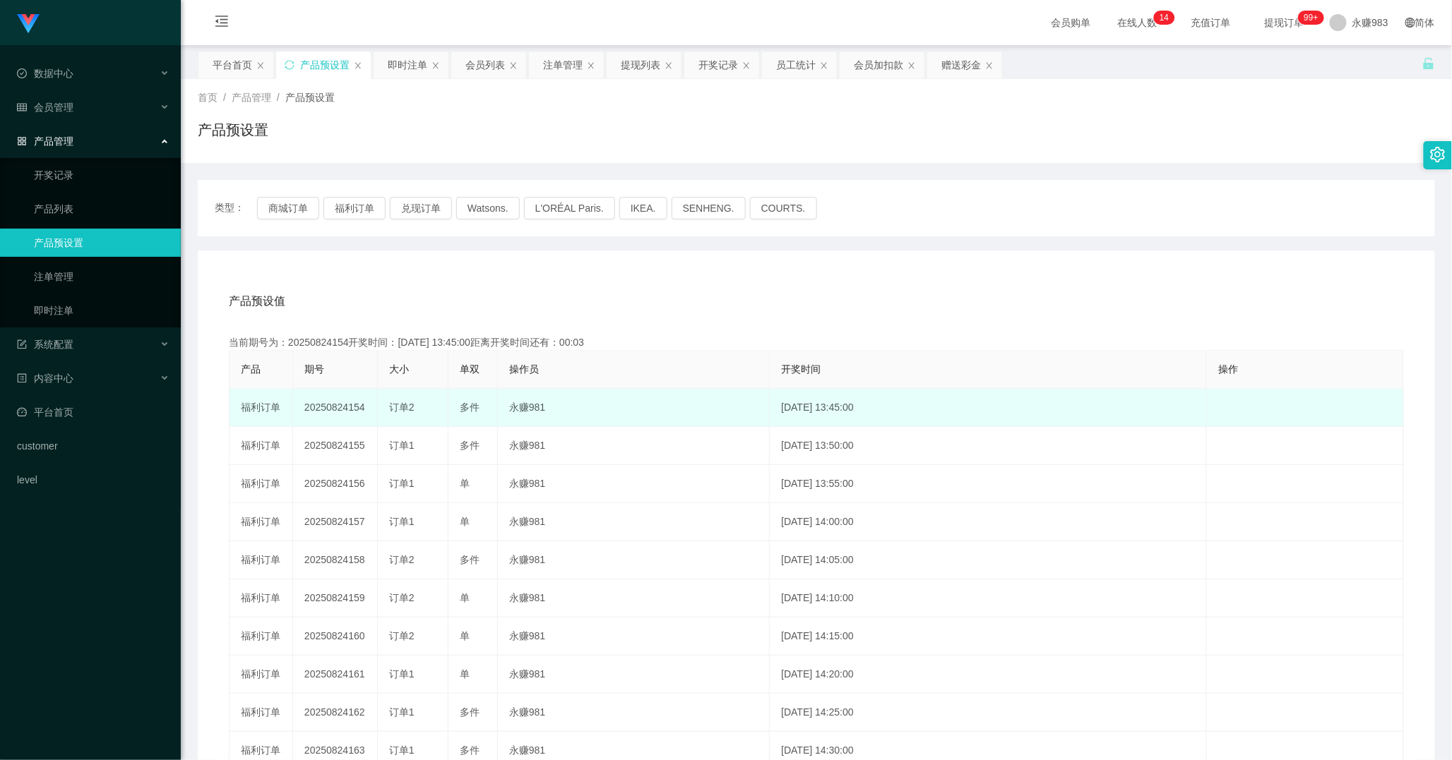
drag, startPoint x: 346, startPoint y: 405, endPoint x: 369, endPoint y: 405, distance: 22.6
click at [369, 405] on td "20250824154" at bounding box center [335, 408] width 85 height 38
copy td "154"
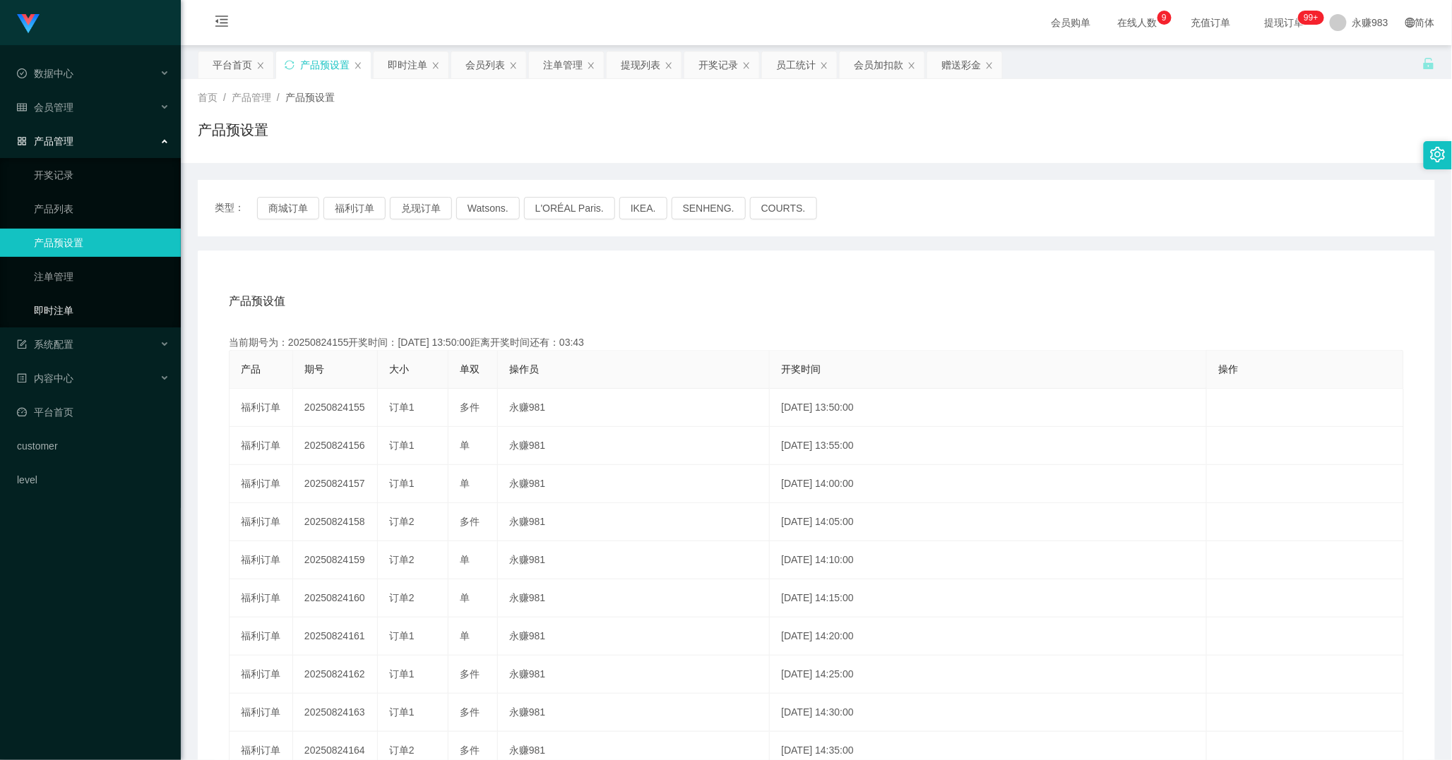
click at [89, 315] on link "即时注单" at bounding box center [102, 311] width 136 height 28
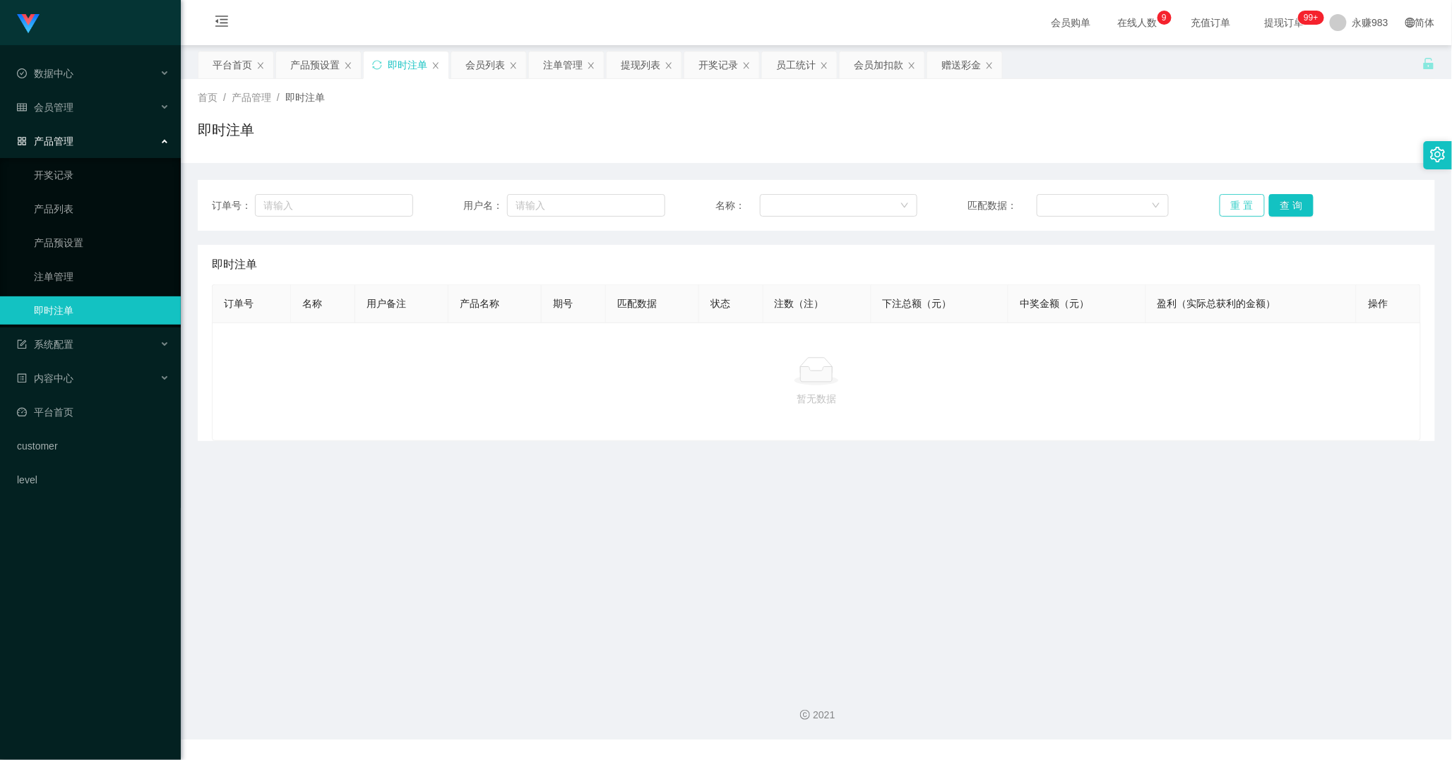
click at [1233, 202] on button "重 置" at bounding box center [1241, 205] width 45 height 23
click at [1234, 203] on button "重 置" at bounding box center [1241, 205] width 45 height 23
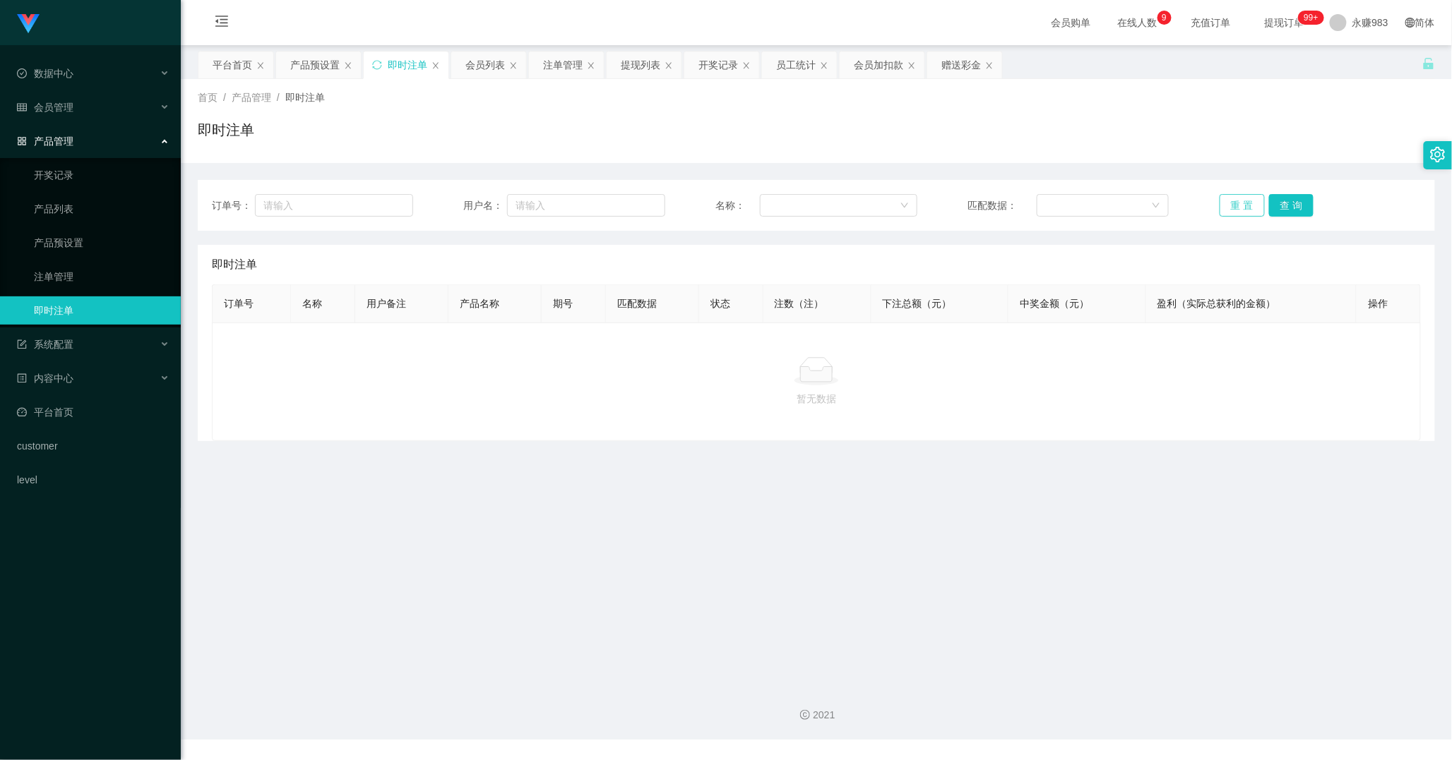
click at [1234, 201] on button "重 置" at bounding box center [1241, 205] width 45 height 23
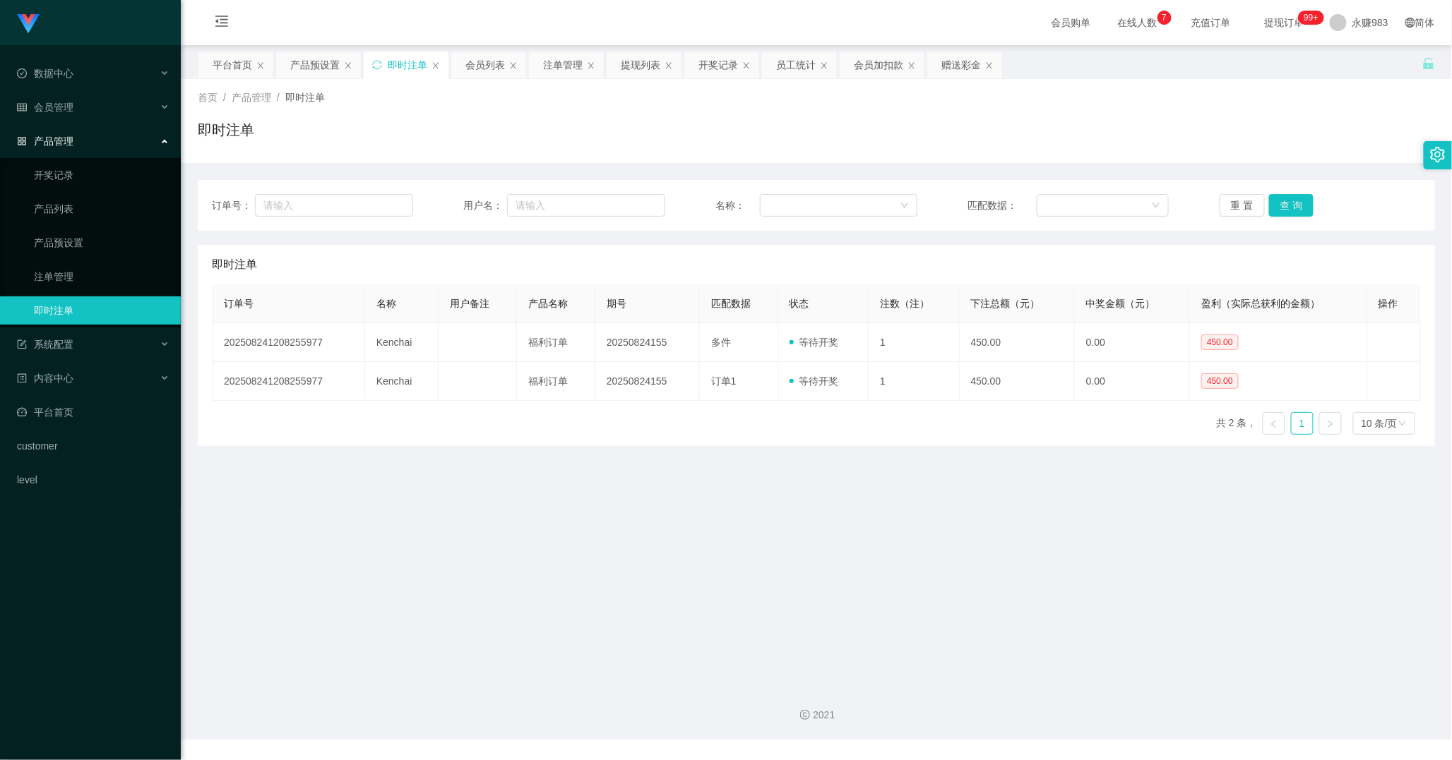
click at [859, 463] on main "关闭左侧 关闭右侧 关闭其它 刷新页面 平台首页 产品预设置 即时注单 会员列表 注单管理 提现列表 开奖记录 员工统计 会员加扣款 赠送彩金 首页 / 产品…" at bounding box center [816, 359] width 1271 height 629
click at [816, 483] on main "关闭左侧 关闭右侧 关闭其它 刷新页面 平台首页 产品预设置 即时注单 会员列表 注单管理 提现列表 开奖记录 员工统计 会员加扣款 赠送彩金 首页 / 产品…" at bounding box center [816, 359] width 1271 height 629
click at [823, 483] on main "关闭左侧 关闭右侧 关闭其它 刷新页面 平台首页 产品预设置 即时注单 会员列表 注单管理 提现列表 开奖记录 员工统计 会员加扣款 赠送彩金 首页 / 产品…" at bounding box center [816, 359] width 1271 height 629
click at [865, 517] on main "关闭左侧 关闭右侧 关闭其它 刷新页面 平台首页 产品预设置 即时注单 会员列表 注单管理 提现列表 开奖记录 员工统计 会员加扣款 赠送彩金 首页 / 产品…" at bounding box center [816, 359] width 1271 height 629
click at [907, 520] on main "关闭左侧 关闭右侧 关闭其它 刷新页面 平台首页 产品预设置 即时注单 会员列表 注单管理 提现列表 开奖记录 员工统计 会员加扣款 赠送彩金 首页 / 产品…" at bounding box center [816, 359] width 1271 height 629
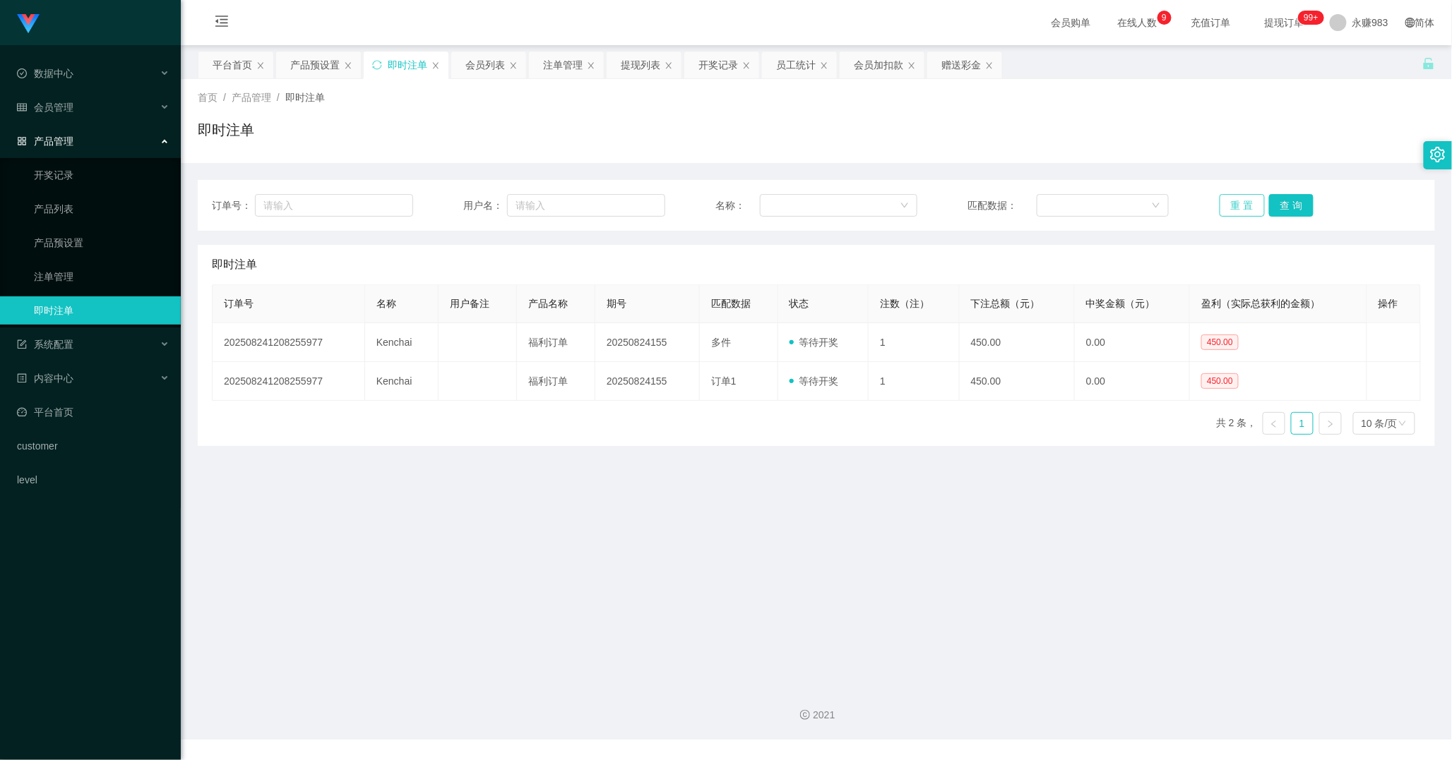
click at [1246, 191] on div "订单号： 用户名： 名称： 匹配数据： 重 置 查 询" at bounding box center [816, 205] width 1237 height 51
click at [1234, 198] on button "重 置" at bounding box center [1241, 205] width 45 height 23
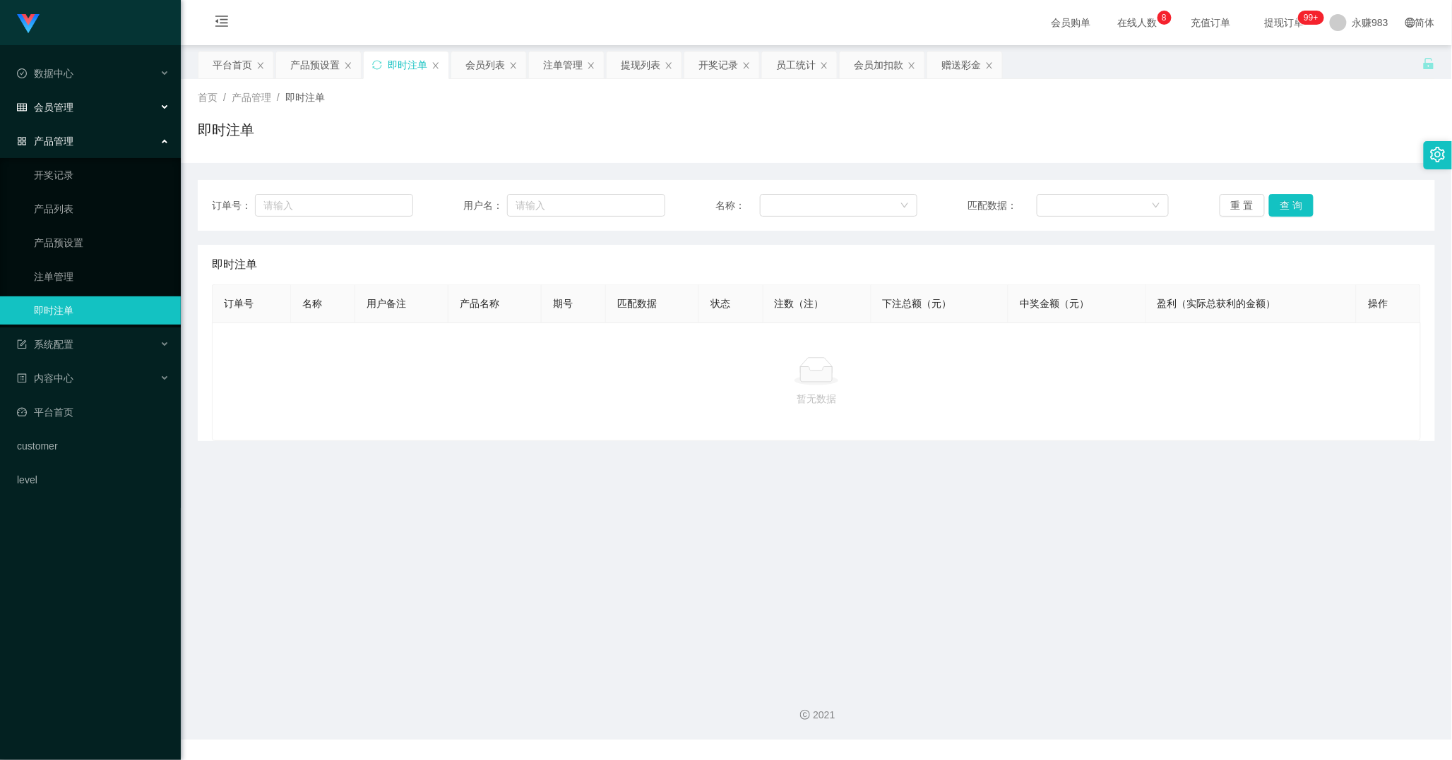
click at [88, 114] on div "会员管理" at bounding box center [90, 107] width 181 height 28
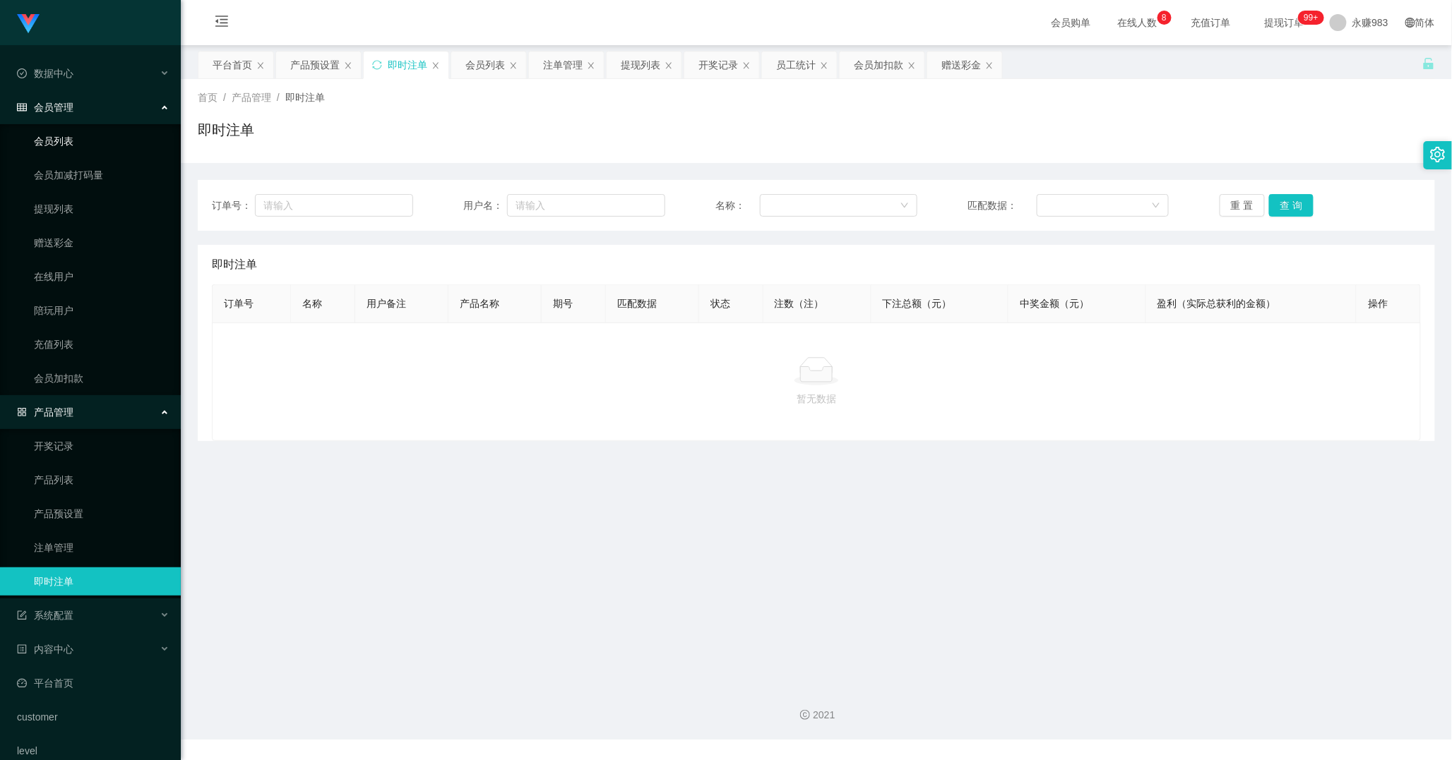
click at [80, 138] on link "会员列表" at bounding box center [102, 141] width 136 height 28
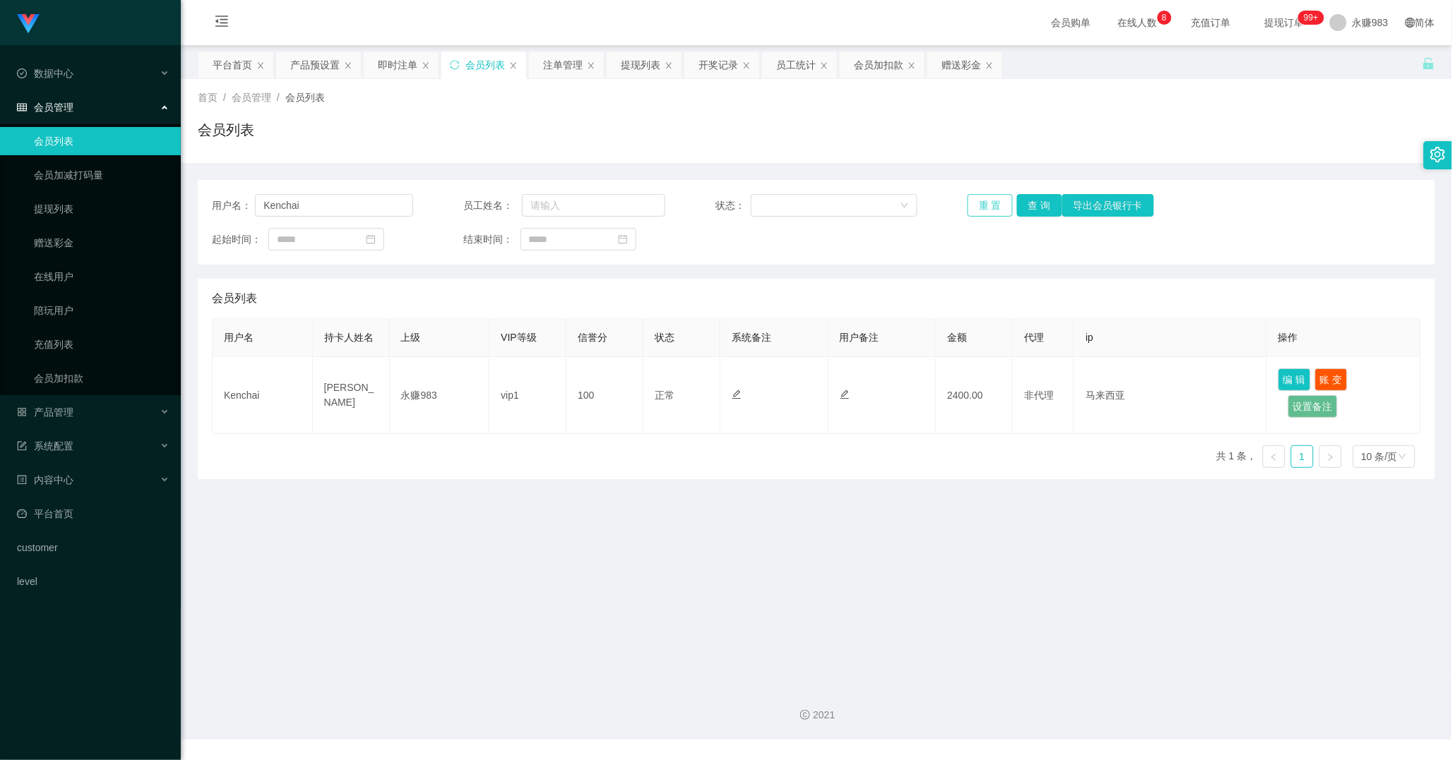
click at [987, 205] on button "重 置" at bounding box center [989, 205] width 45 height 23
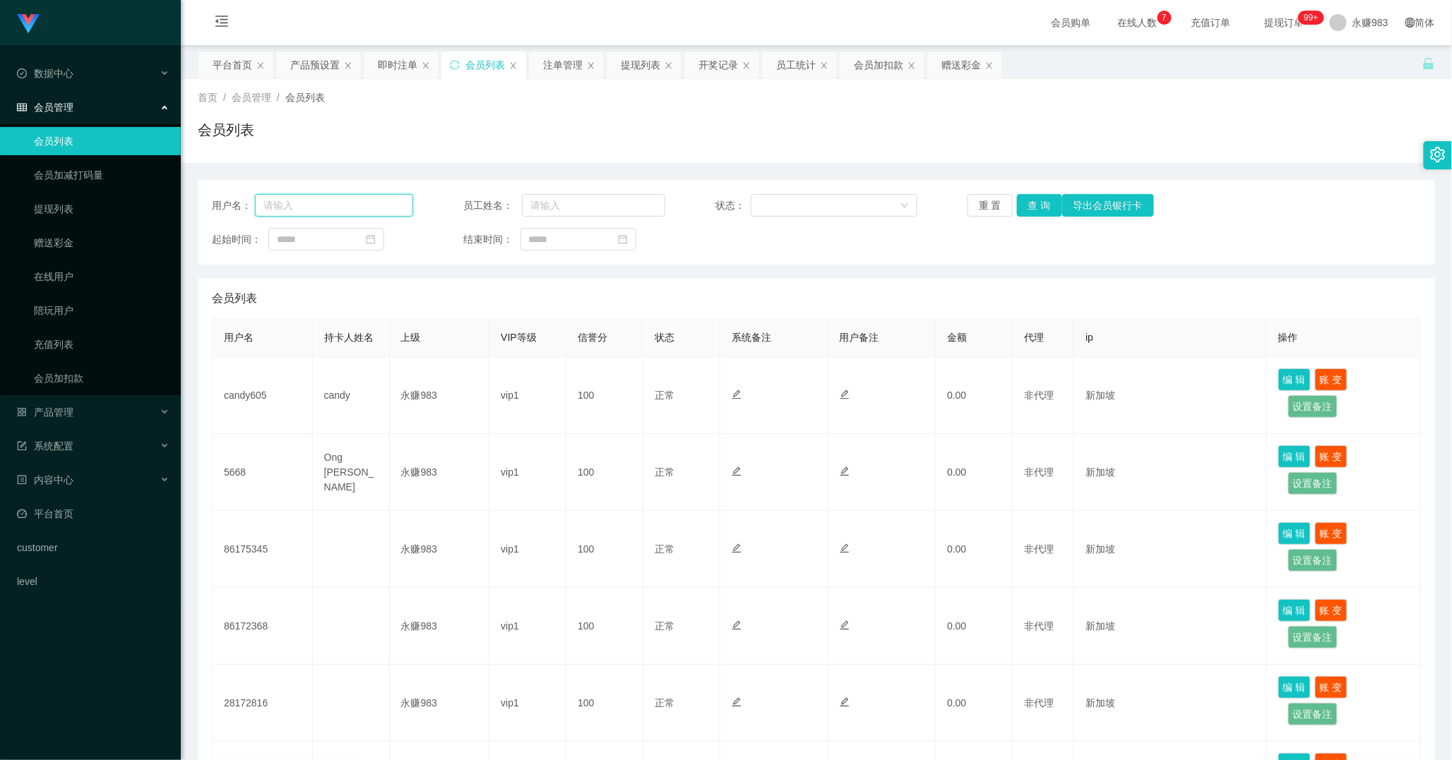
click at [323, 208] on input "text" at bounding box center [334, 205] width 158 height 23
paste input "Kenchai"
type input "Kenchai"
click at [1046, 203] on button "查 询" at bounding box center [1039, 205] width 45 height 23
